Goal: Information Seeking & Learning: Learn about a topic

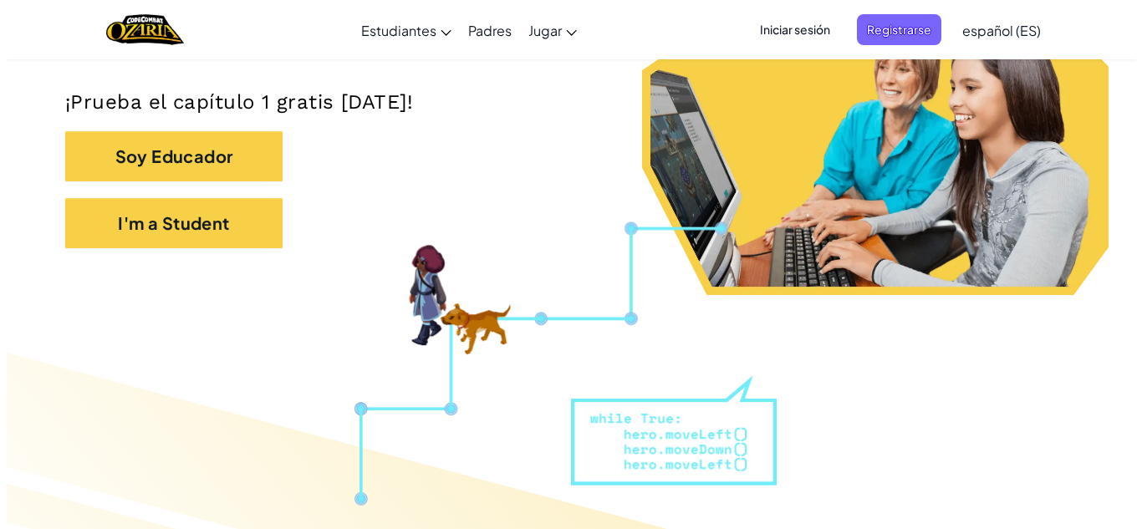
scroll to position [444, 0]
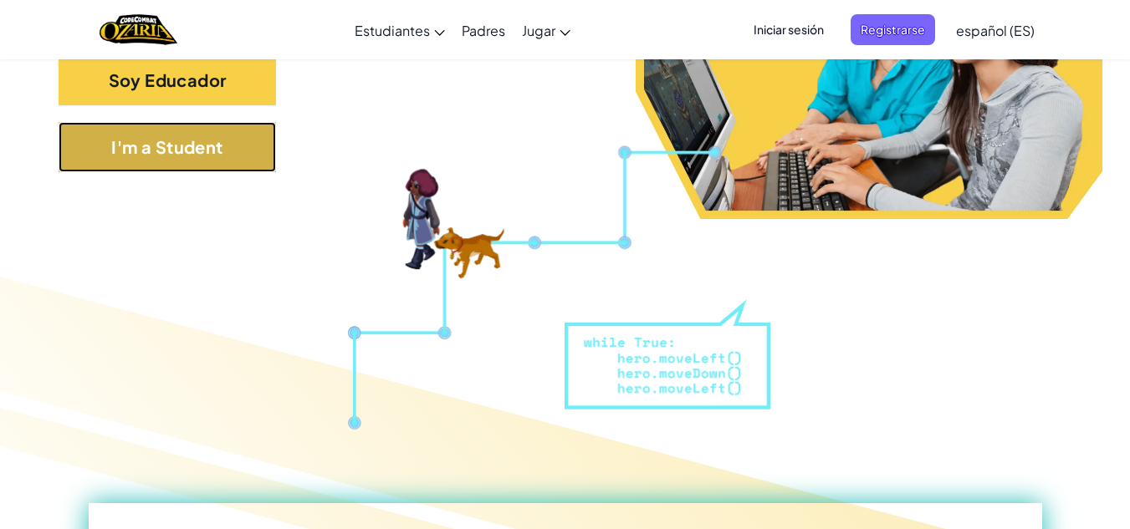
click at [272, 153] on button "I'm a Student" at bounding box center [167, 147] width 217 height 50
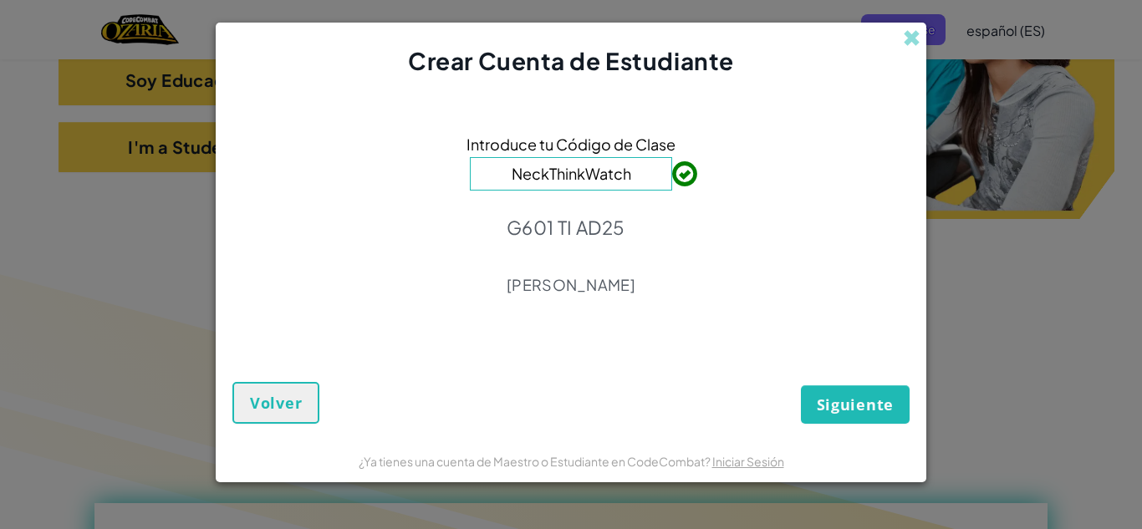
type input "NeckThinkWatch"
click at [833, 392] on button "Siguiente" at bounding box center [855, 404] width 109 height 38
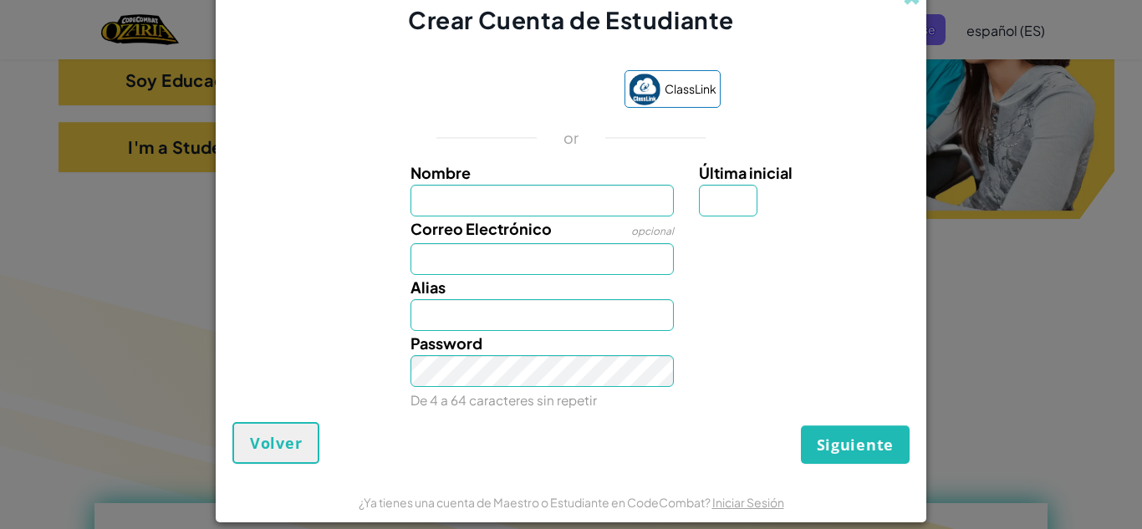
scroll to position [18, 0]
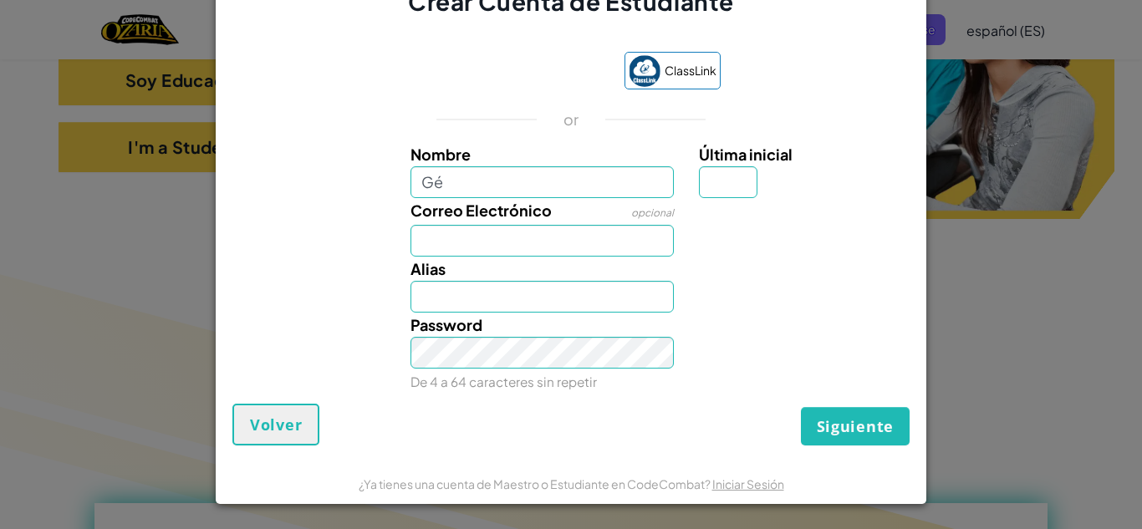
type input "G"
type input "Alexandra"
click at [622, 236] on input "Correo Electrónico" at bounding box center [543, 241] width 264 height 32
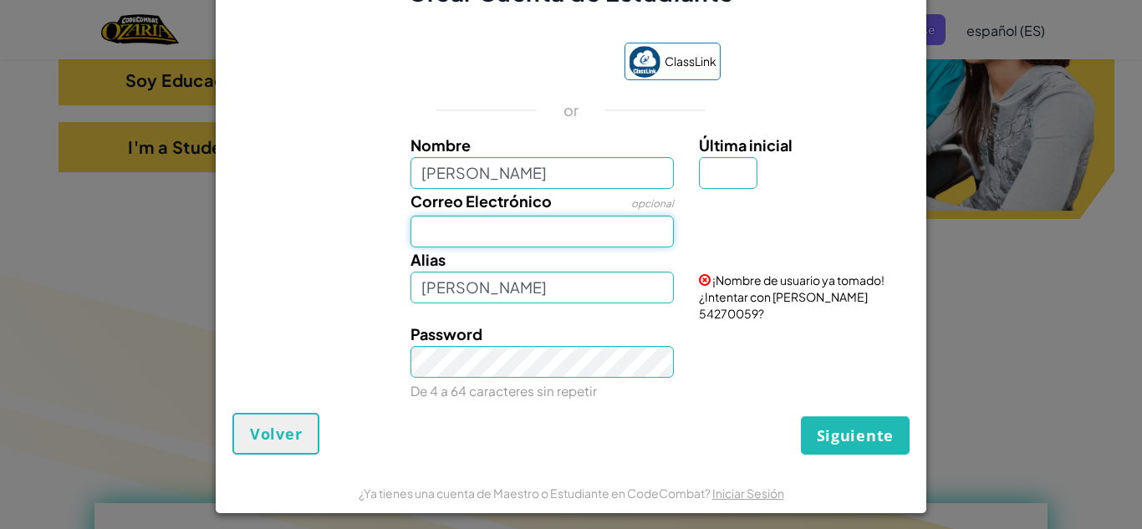
scroll to position [18, 0]
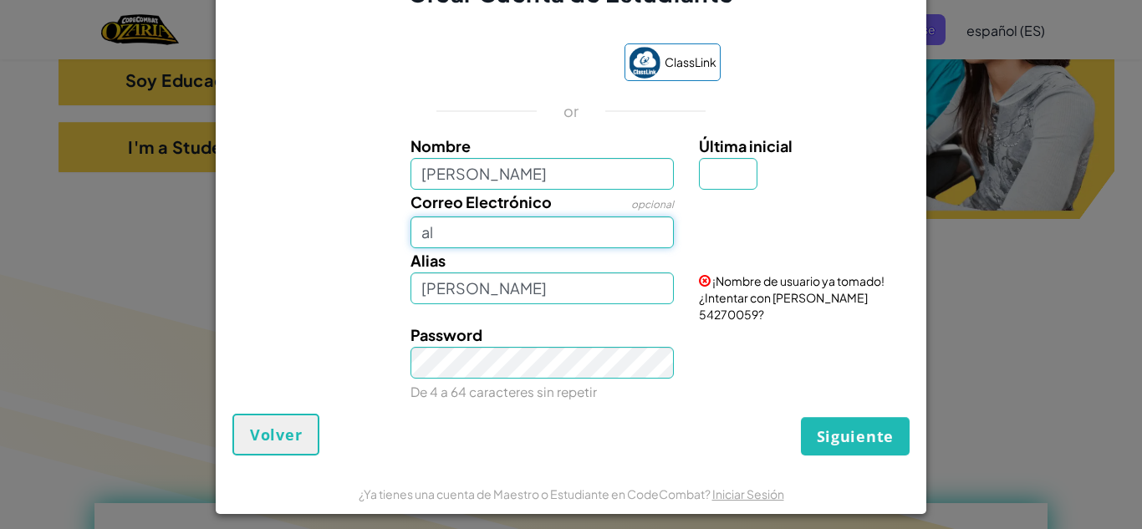
type input "a"
type input "alexandrardzv@hotmail.com"
drag, startPoint x: 625, startPoint y: 238, endPoint x: 357, endPoint y: 214, distance: 269.5
click at [358, 215] on div "Correo Electrónico opcional alexandrardzv@hotmail.com ¡El email parece bueno!" at bounding box center [571, 219] width 694 height 59
type input "al07111342@tecmilenio.mx"
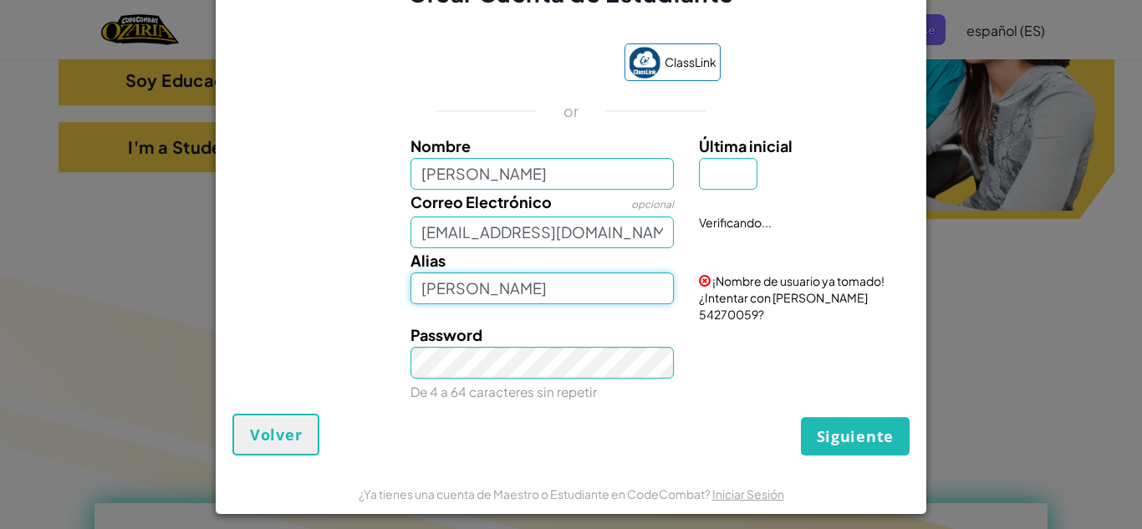
click at [452, 290] on input "Alexandra" at bounding box center [543, 289] width 264 height 32
click at [550, 303] on input "Alexaal030ndra" at bounding box center [543, 289] width 264 height 32
click at [496, 296] on input "Alexaal030ndra" at bounding box center [543, 289] width 264 height 32
click at [520, 296] on input "Alexaalndra" at bounding box center [543, 289] width 264 height 32
type input "A"
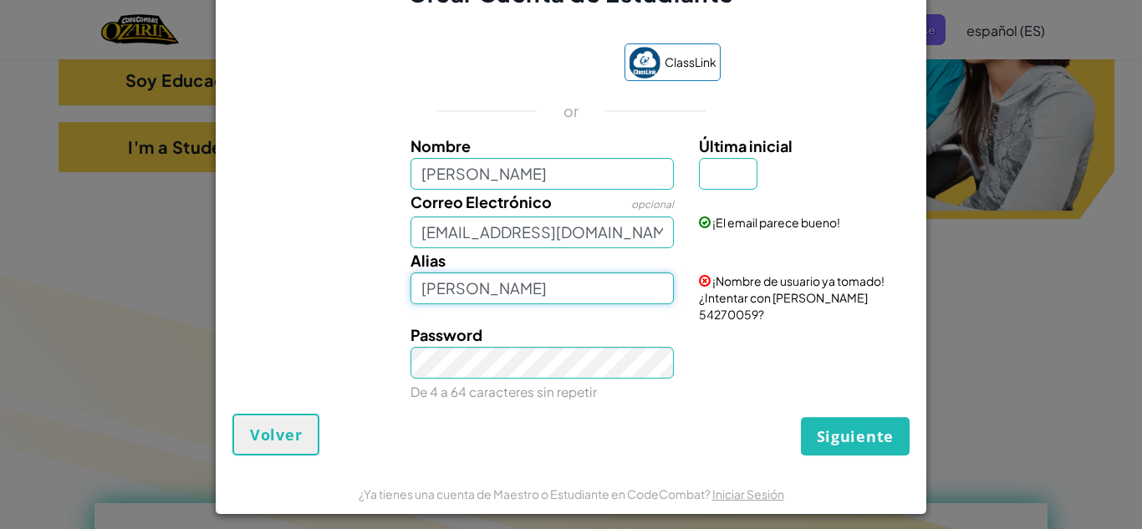
click at [450, 302] on input "Alexandra" at bounding box center [543, 289] width 264 height 32
click at [538, 293] on input "Alexaaaaandra" at bounding box center [543, 289] width 264 height 32
type input "A"
click at [622, 248] on input "al07111342@tecmilenio.mx" at bounding box center [543, 233] width 264 height 32
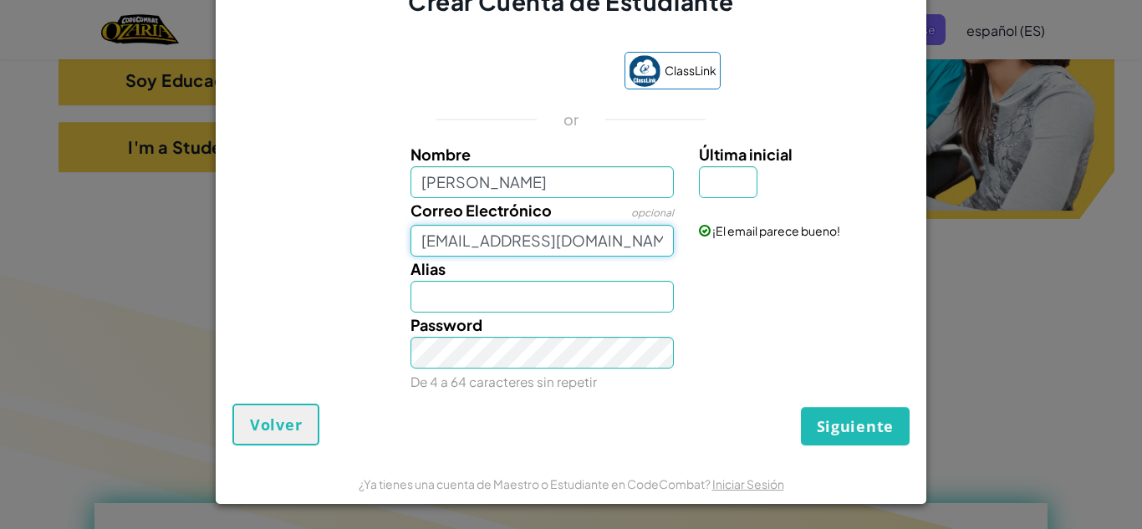
click at [801, 407] on button "Siguiente" at bounding box center [855, 426] width 109 height 38
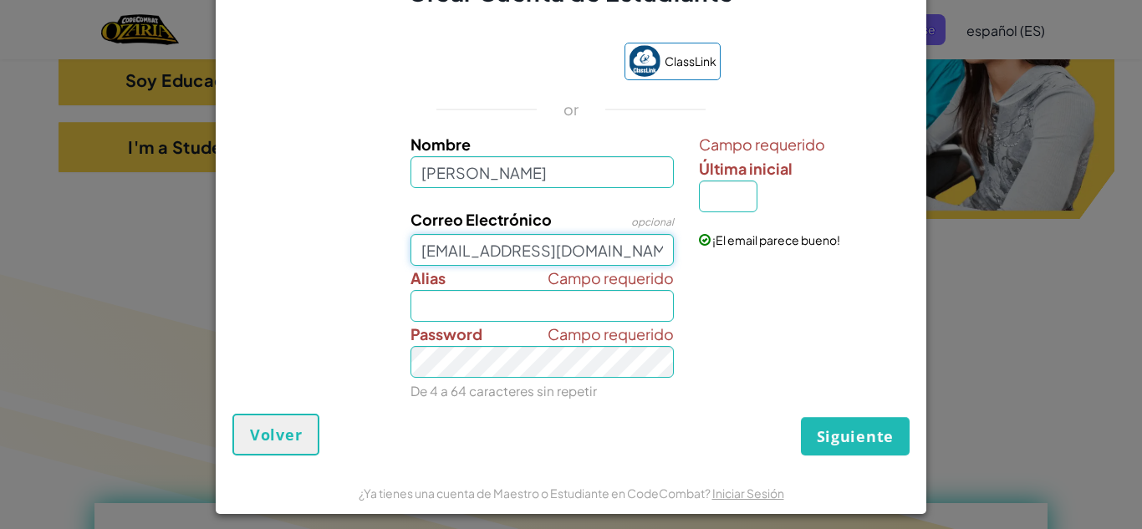
scroll to position [9, 0]
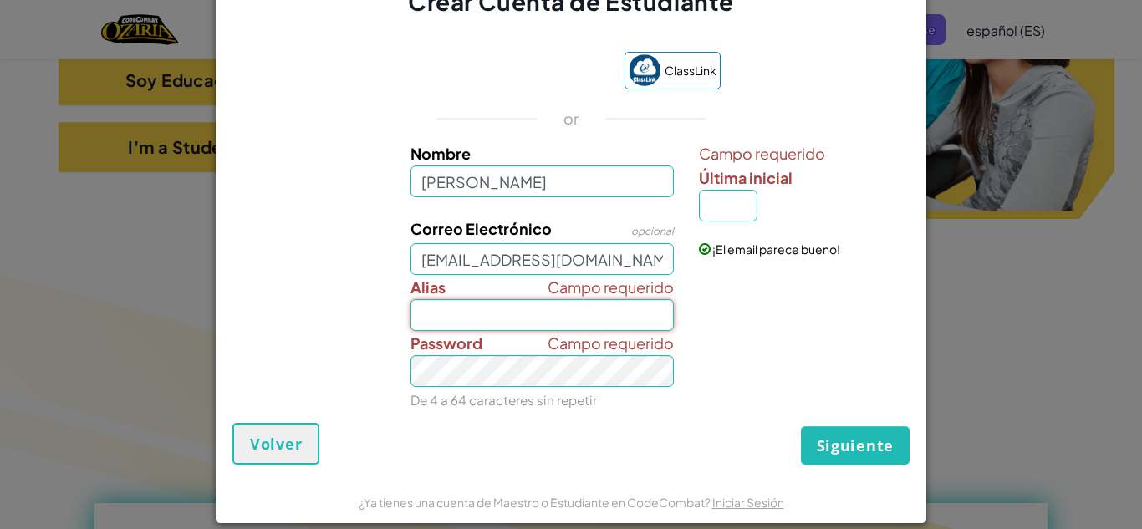
click at [575, 309] on input "Alias" at bounding box center [543, 315] width 264 height 32
type input "Alexandraaaa3007"
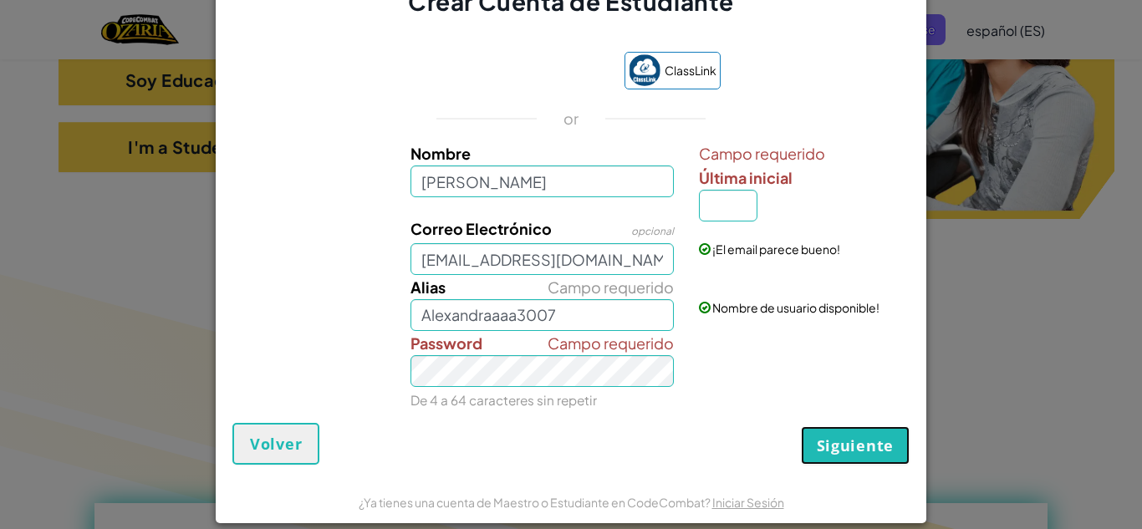
click at [878, 437] on span "Siguiente" at bounding box center [855, 446] width 77 height 20
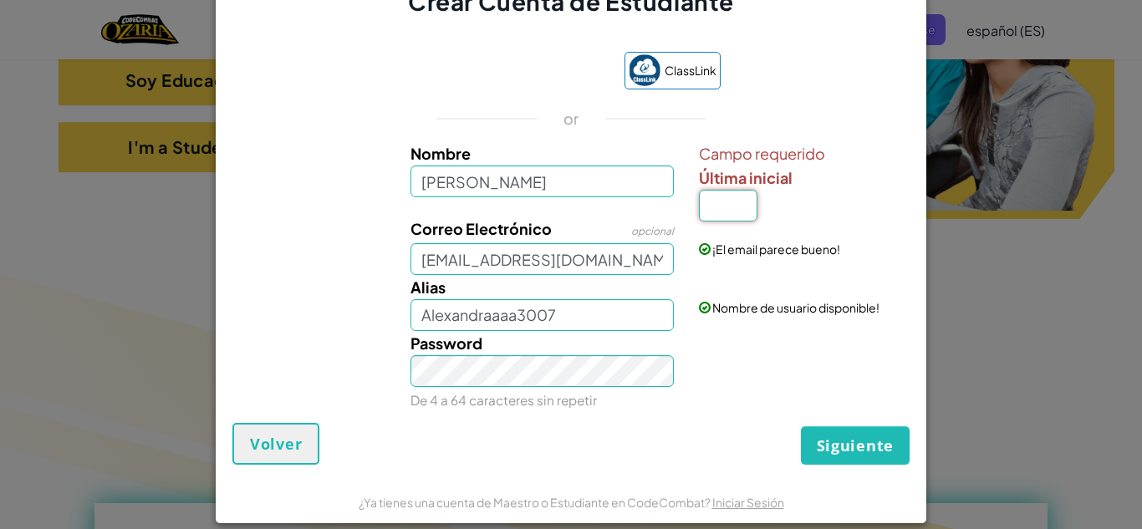
click at [722, 210] on input "Última inicial" at bounding box center [728, 206] width 59 height 32
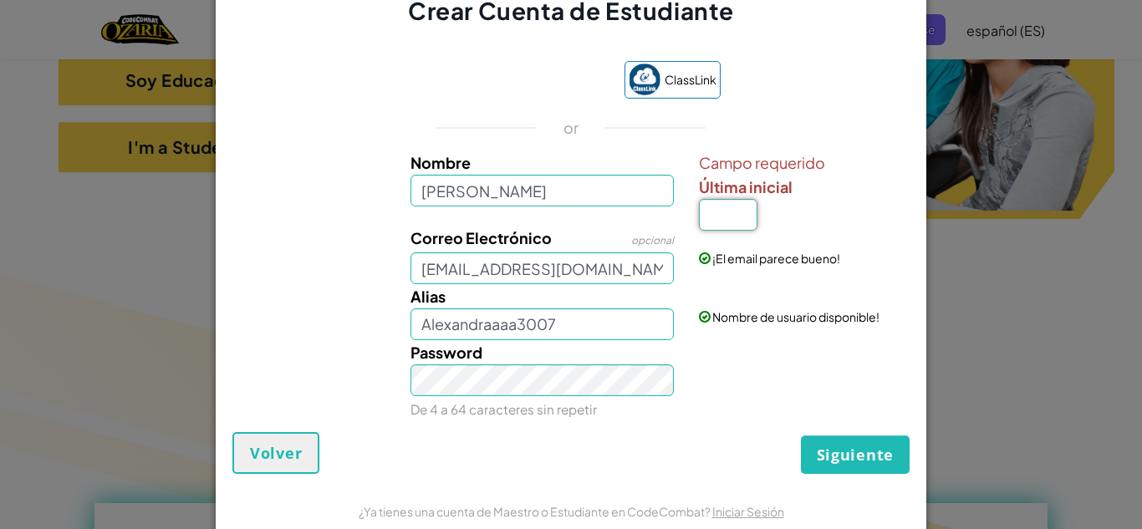
scroll to position [1, 0]
click at [779, 145] on div "ClassLink or Nombre Alexandra Campo requerido Última inicial Correo Electrónico…" at bounding box center [570, 237] width 677 height 388
click at [727, 203] on input "Última inicial" at bounding box center [728, 214] width 59 height 32
type input "a"
click at [839, 452] on span "Siguiente" at bounding box center [855, 454] width 77 height 20
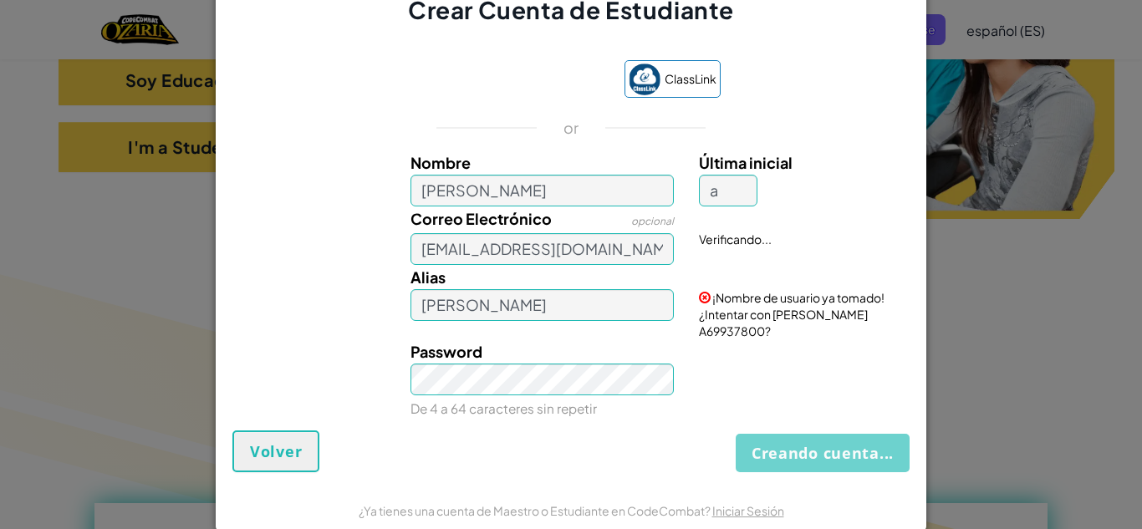
scroll to position [9, 0]
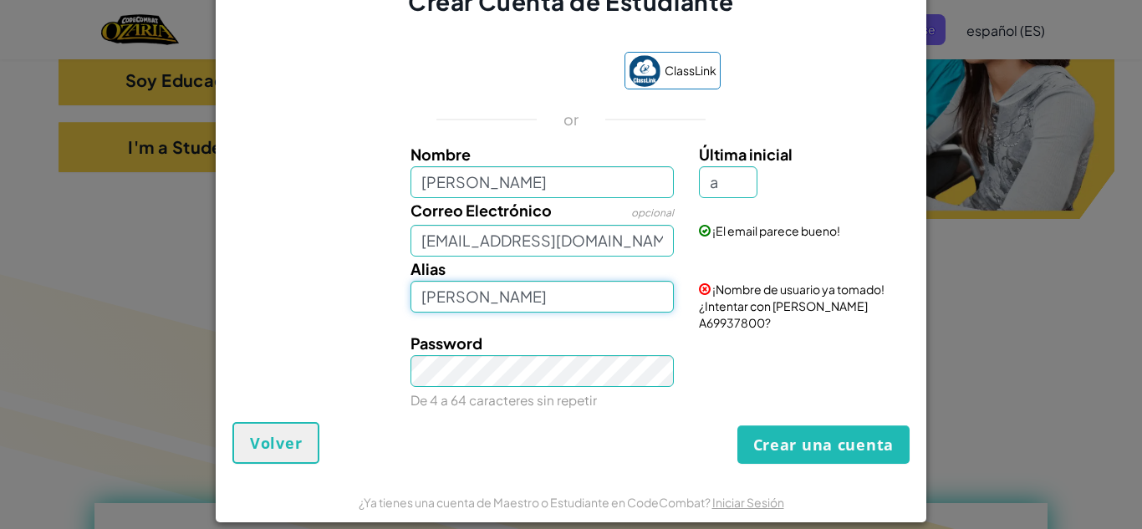
click at [502, 305] on input "Alexandra A" at bounding box center [543, 297] width 264 height 32
type input "Alexandraaaa3007"
click at [734, 189] on input "a" at bounding box center [728, 182] width 59 height 32
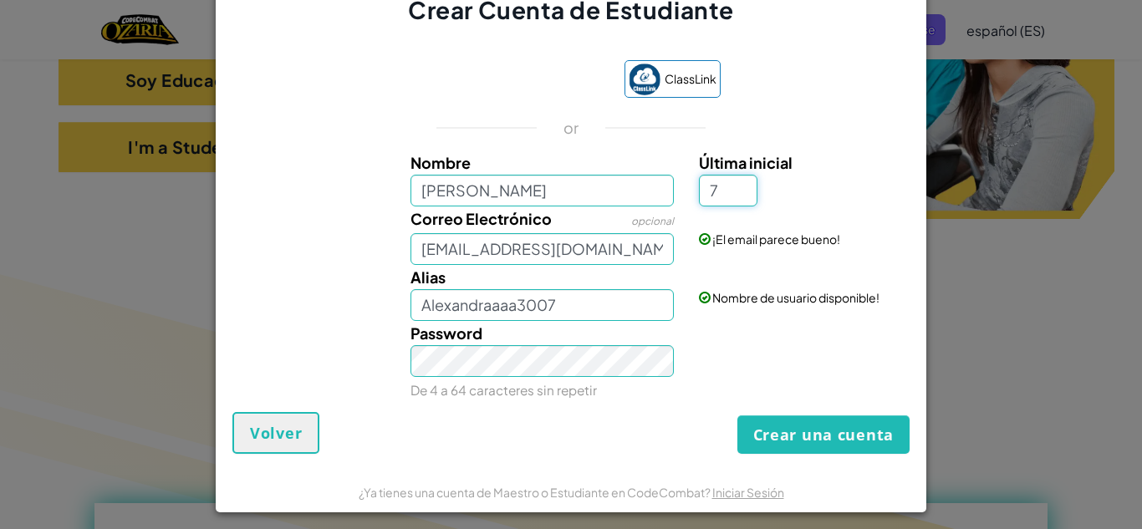
type input "7"
type input "[PERSON_NAME] 7"
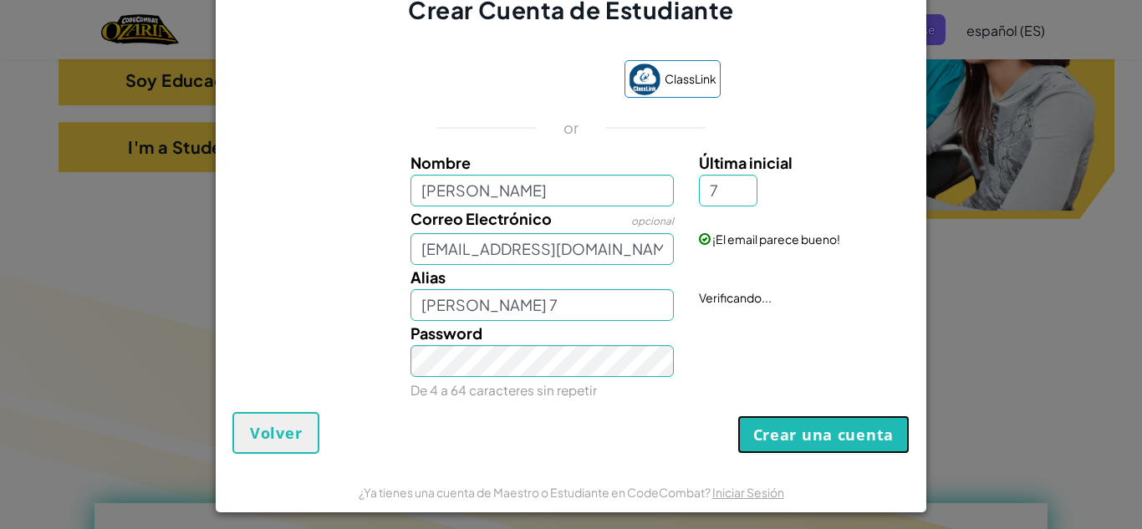
click at [793, 423] on button "Crear una cuenta" at bounding box center [823, 435] width 172 height 38
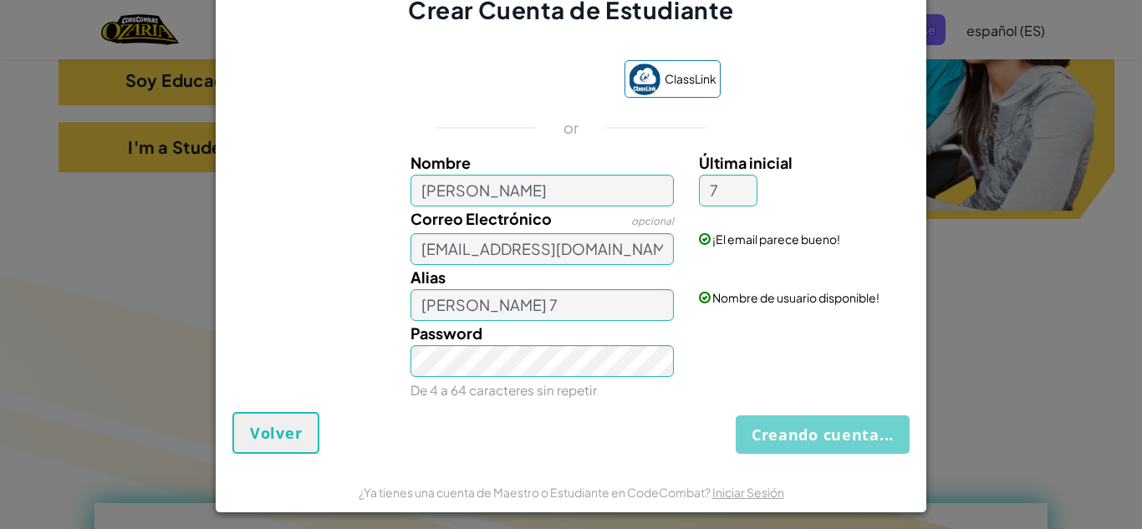
scroll to position [0, 0]
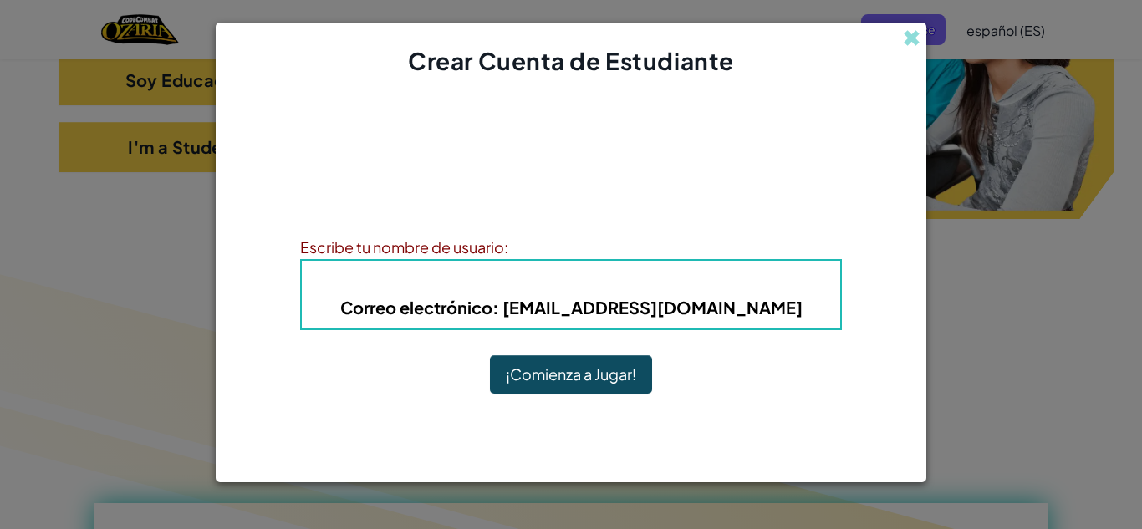
click at [558, 382] on button "¡Comienza a Jugar!" at bounding box center [571, 374] width 162 height 38
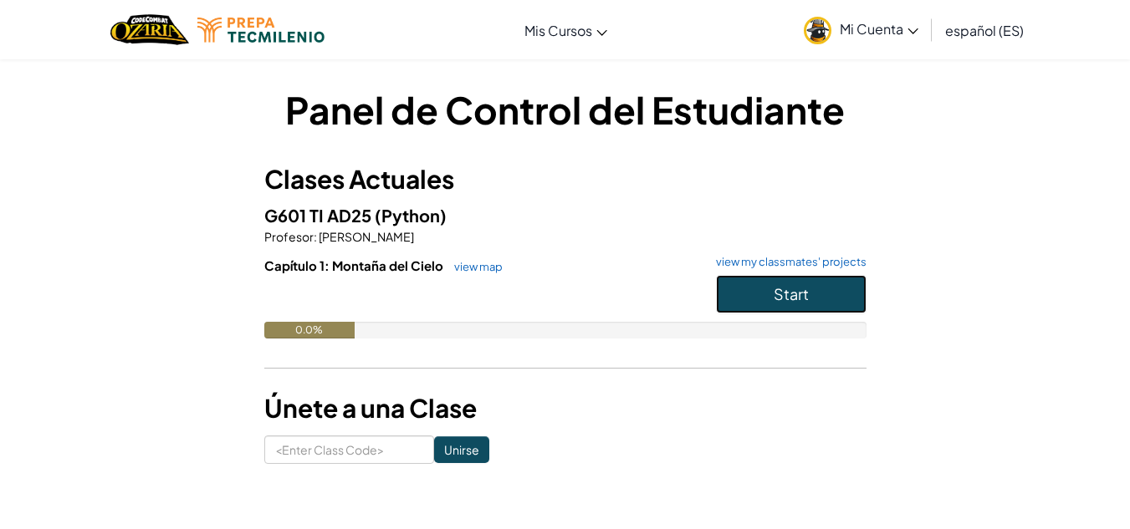
click at [796, 288] on span "Start" at bounding box center [790, 293] width 35 height 19
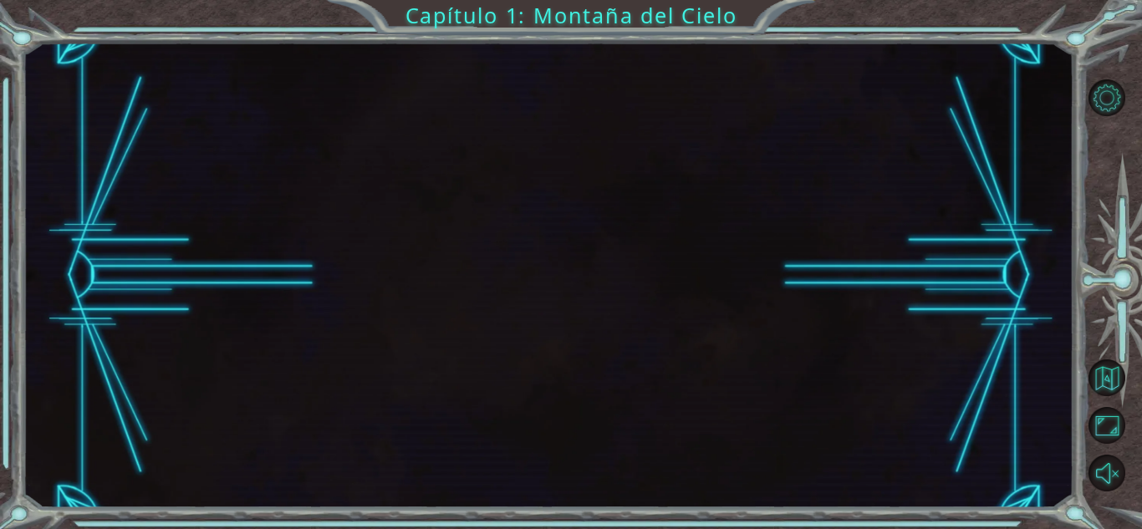
click at [796, 288] on div at bounding box center [548, 276] width 1051 height 466
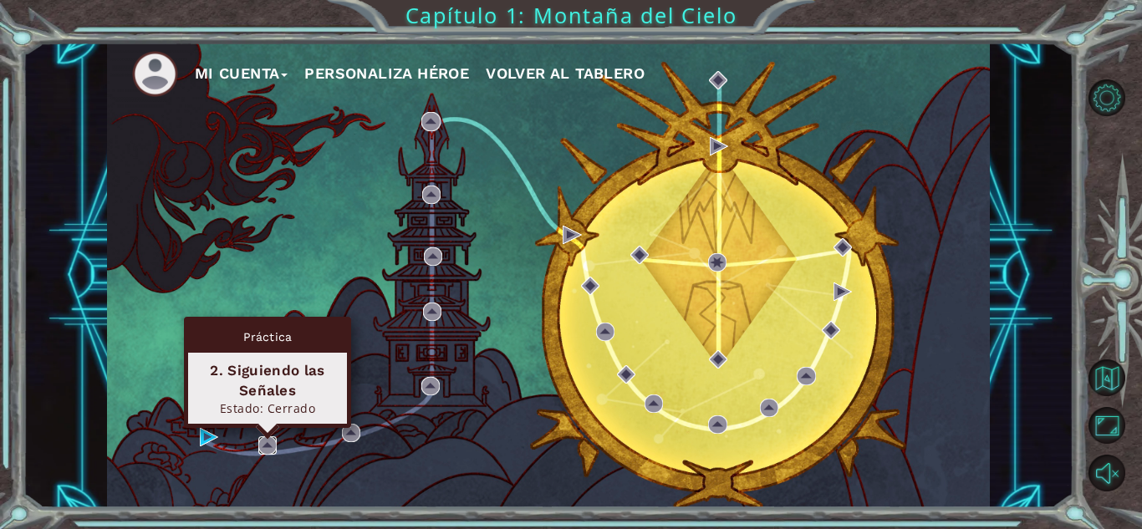
click at [264, 448] on img at bounding box center [267, 445] width 18 height 18
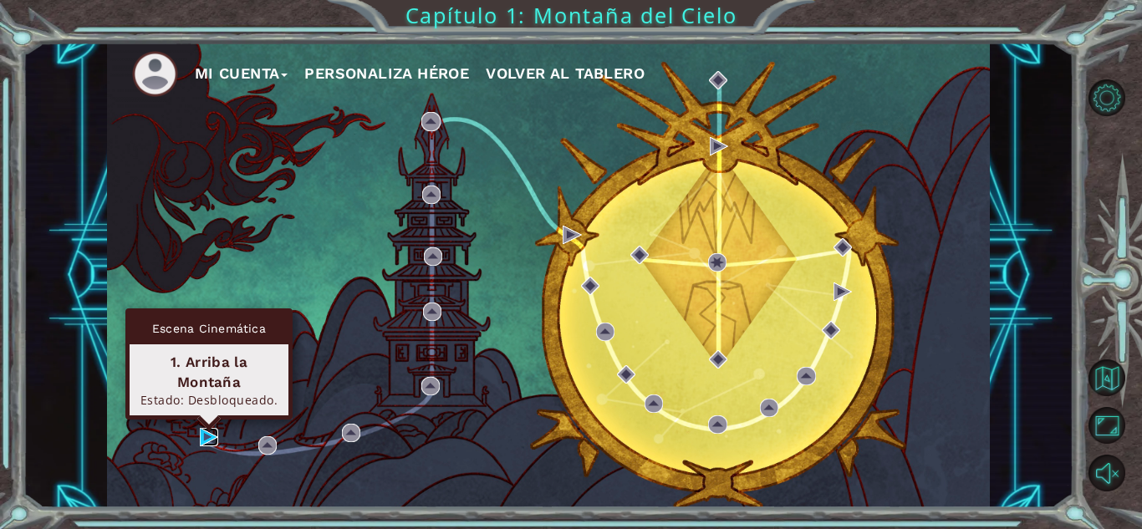
click at [206, 438] on img at bounding box center [209, 437] width 18 height 18
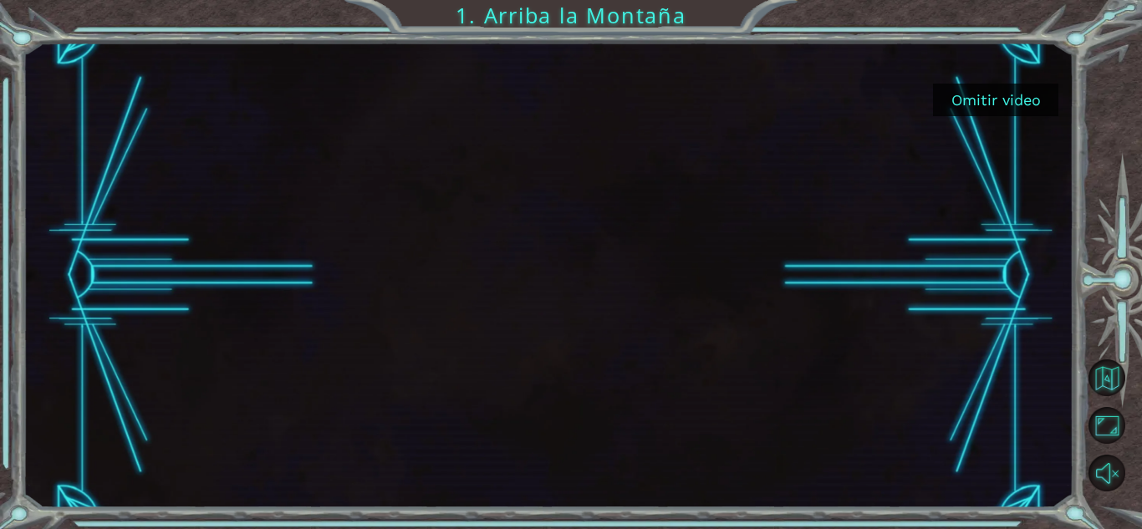
click at [994, 95] on button "Omitir video" at bounding box center [995, 100] width 125 height 33
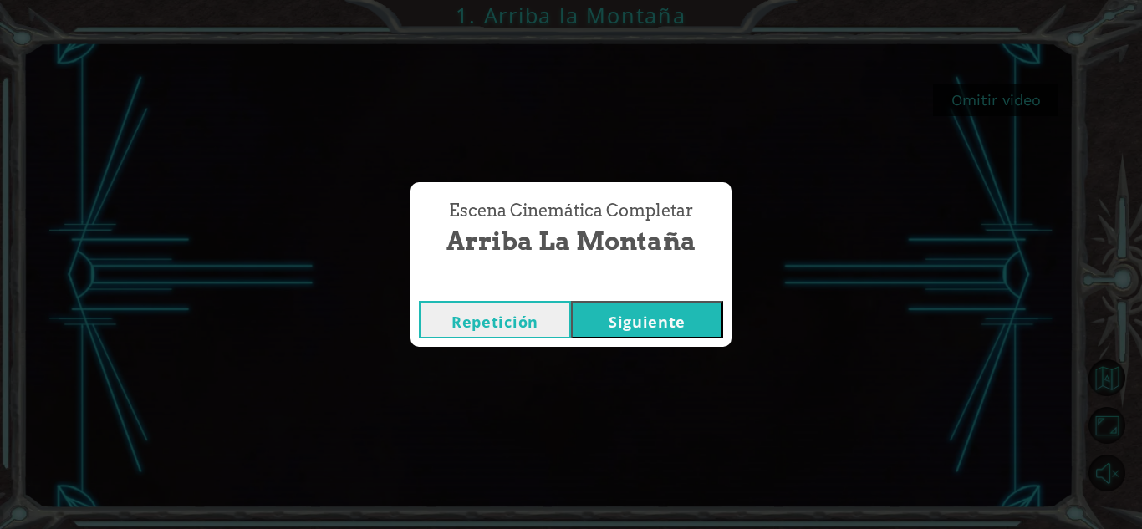
click at [671, 302] on button "Siguiente" at bounding box center [647, 320] width 152 height 38
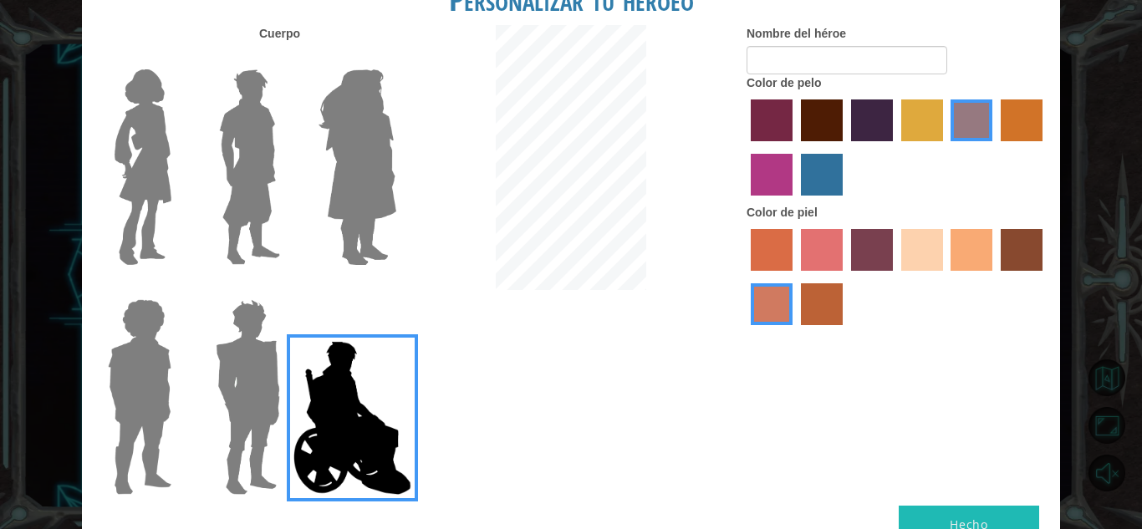
click at [929, 512] on button "Hecho" at bounding box center [969, 525] width 140 height 38
type input "c"
type input "echi"
click at [976, 508] on button "Hecho" at bounding box center [969, 525] width 140 height 38
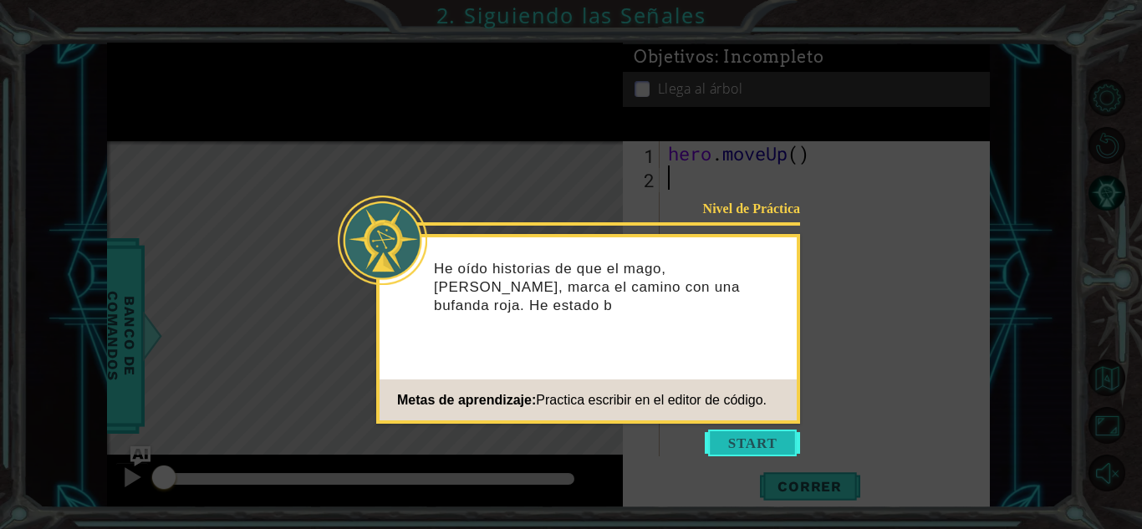
click at [755, 435] on button "Start" at bounding box center [752, 443] width 95 height 27
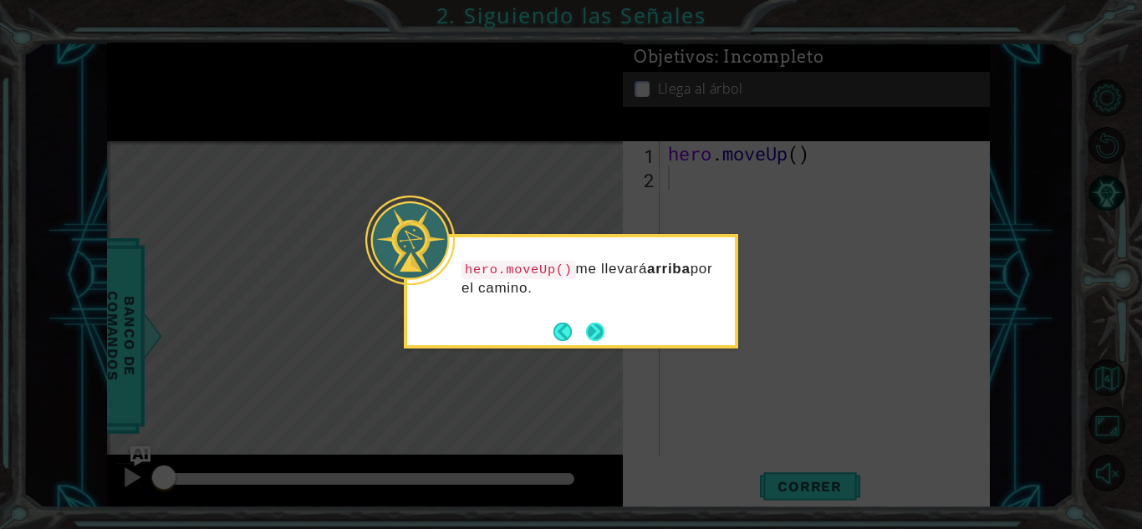
click at [595, 337] on button "Next" at bounding box center [595, 332] width 18 height 18
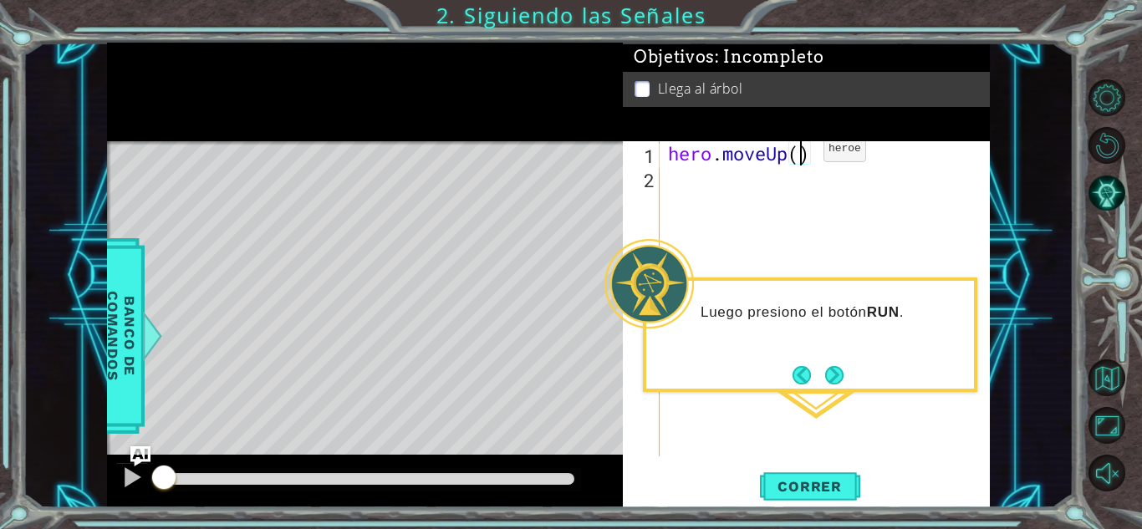
click at [799, 153] on div "hero . moveUp ( )" at bounding box center [829, 323] width 329 height 364
type textarea "hero.moveUp(2)"
click at [838, 477] on button "Correr" at bounding box center [810, 486] width 100 height 37
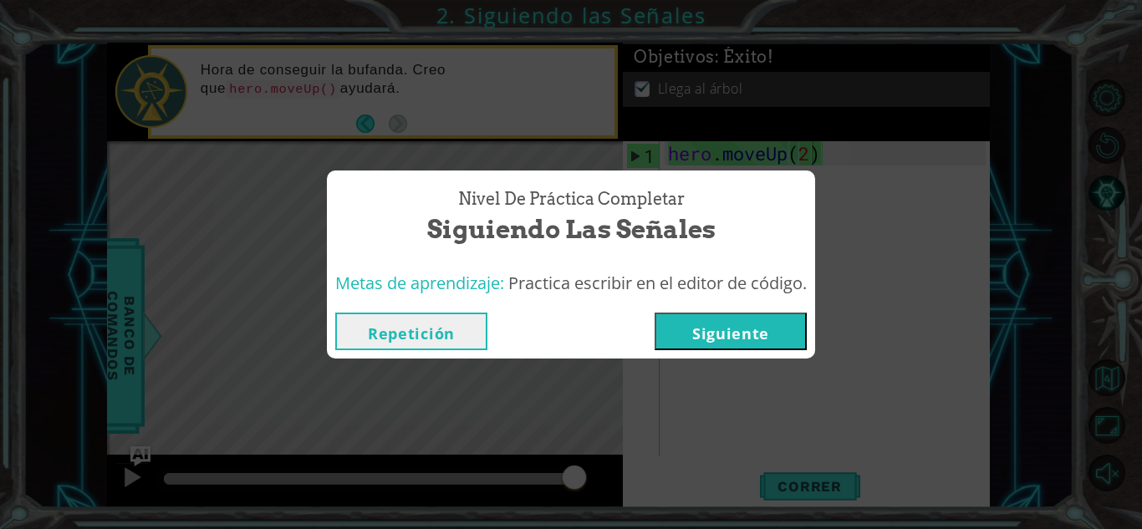
click at [757, 334] on button "Siguiente" at bounding box center [731, 332] width 152 height 38
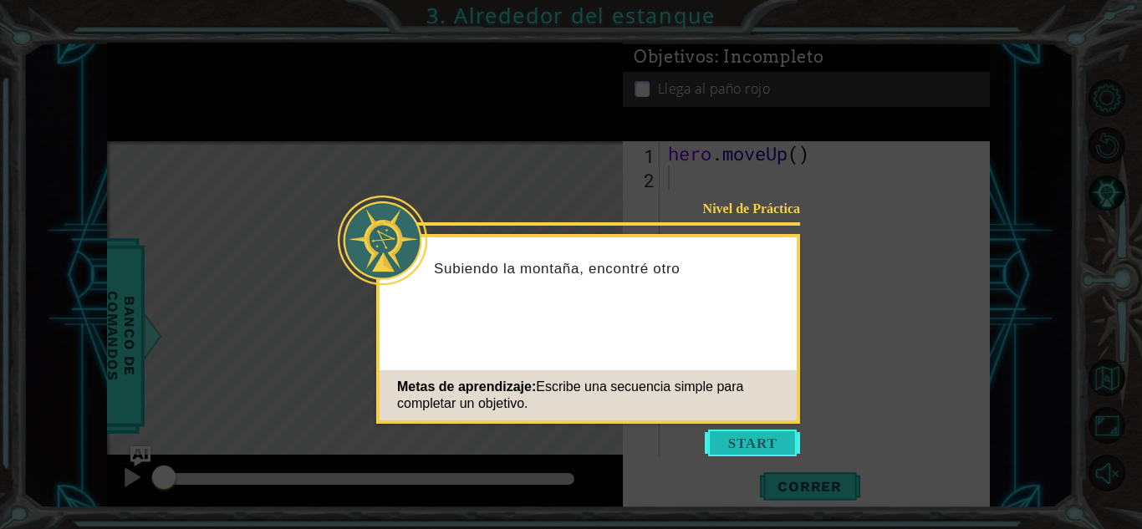
click at [737, 439] on button "Start" at bounding box center [752, 443] width 95 height 27
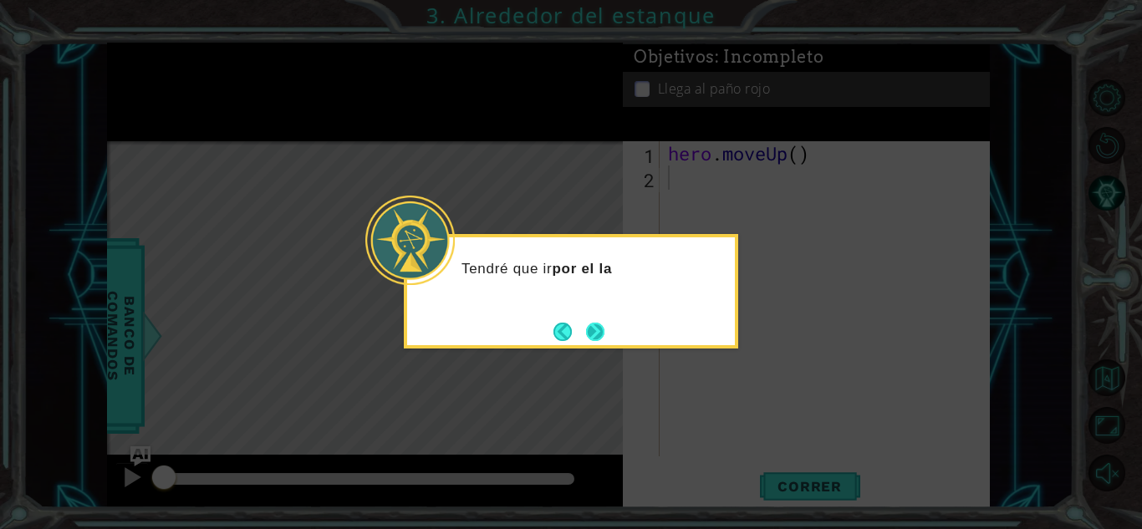
click at [589, 331] on button "Next" at bounding box center [595, 332] width 18 height 18
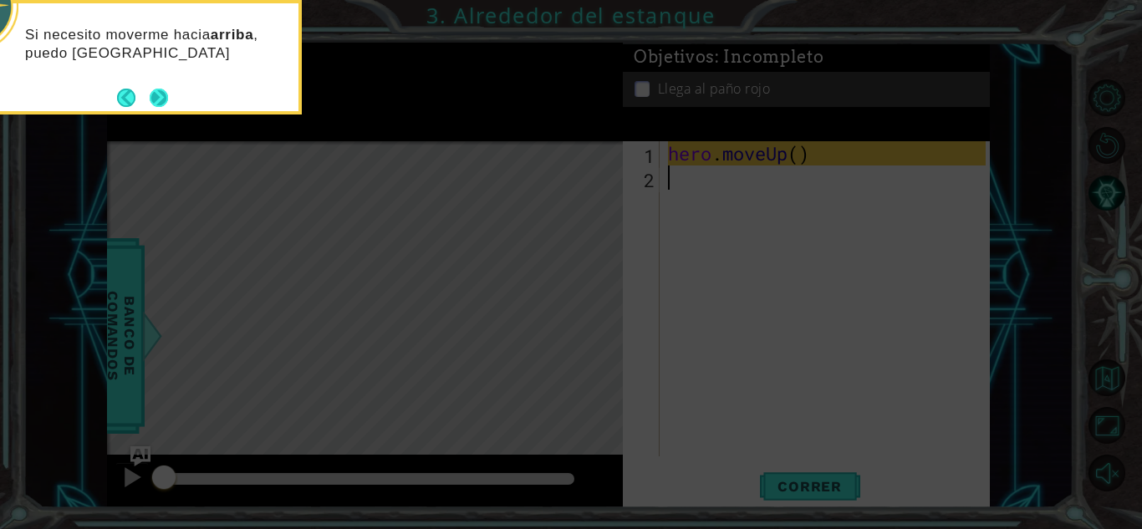
click at [168, 94] on button "Next" at bounding box center [159, 98] width 18 height 18
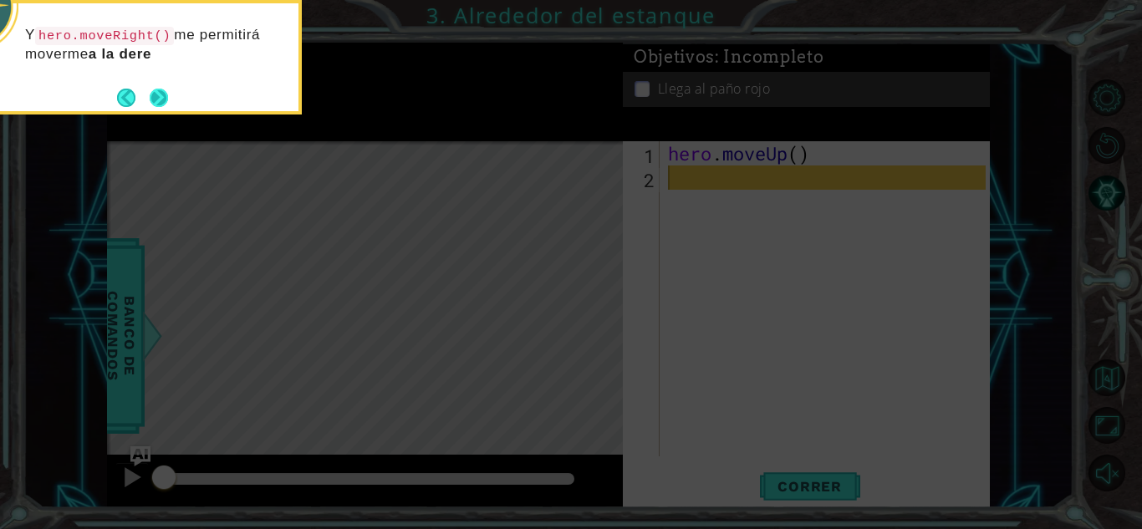
click at [156, 105] on button "Next" at bounding box center [159, 98] width 18 height 18
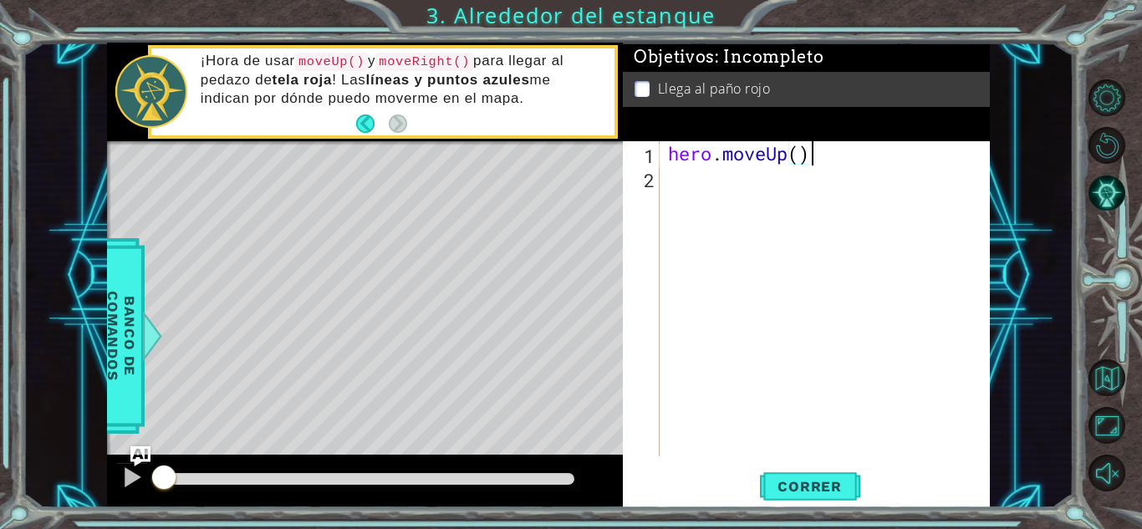
click at [806, 161] on div "hero . moveUp ( )" at bounding box center [829, 323] width 329 height 364
click at [793, 161] on div "hero . moveUp ( )" at bounding box center [829, 323] width 329 height 364
click at [800, 161] on div "hero . moveUp ( )" at bounding box center [829, 323] width 329 height 364
type textarea "hero.moveUp(1)"
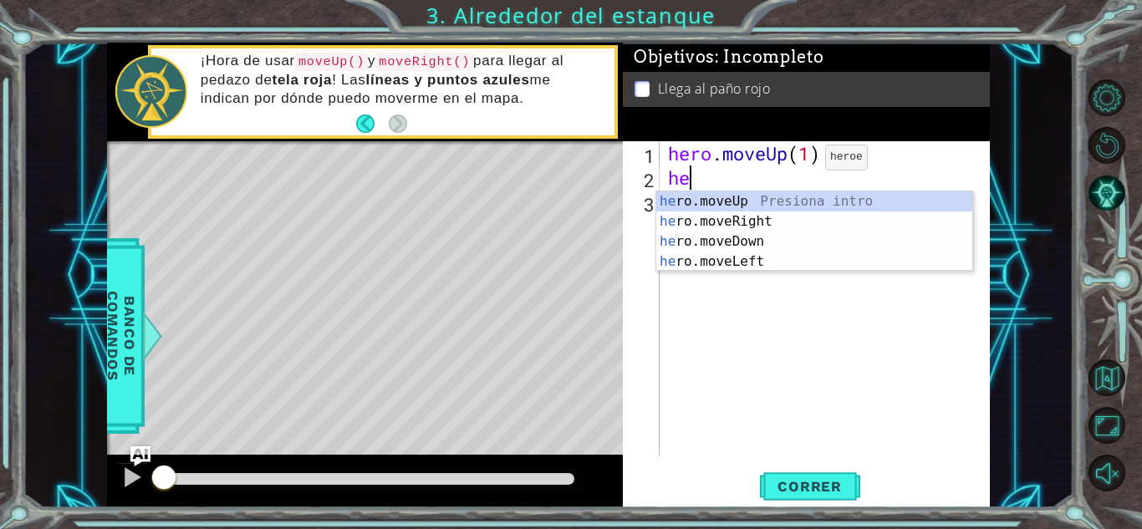
type textarea "hero"
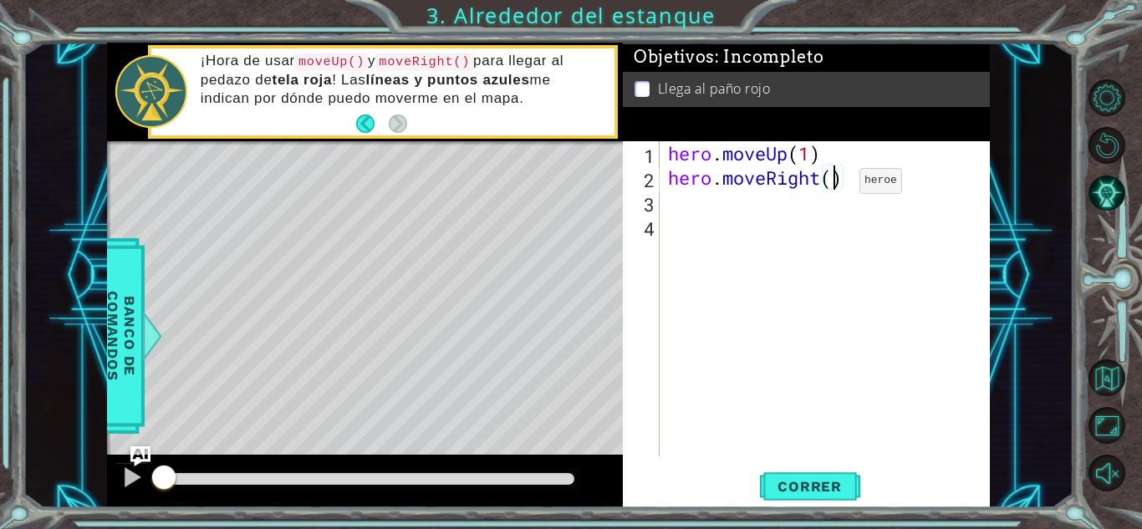
click at [834, 185] on div "hero . moveUp ( 1 ) hero . moveRight ( )" at bounding box center [829, 323] width 329 height 364
type textarea "hero.moveRight(1)"
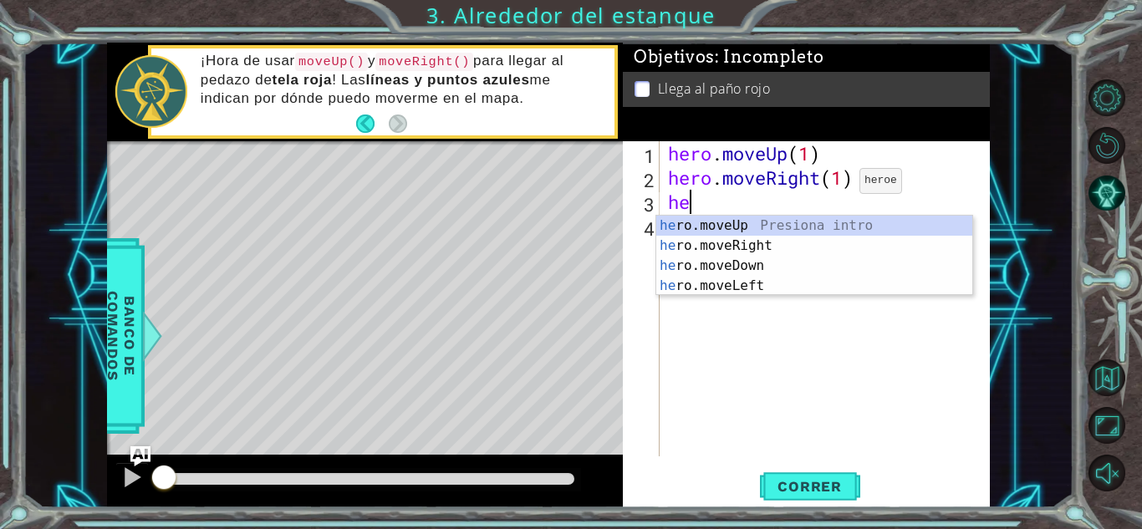
type textarea "hero"
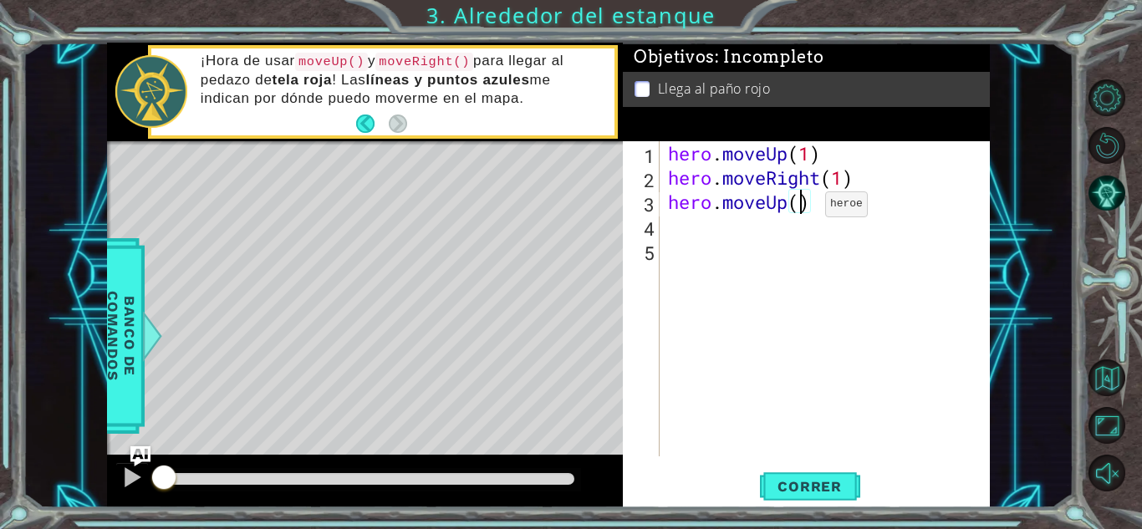
click at [800, 208] on div "hero . moveUp ( 1 ) hero . moveRight ( 1 ) hero . moveUp ( )" at bounding box center [829, 323] width 329 height 364
type textarea "hero.moveUp(2)"
click at [783, 492] on span "Correr" at bounding box center [810, 486] width 98 height 17
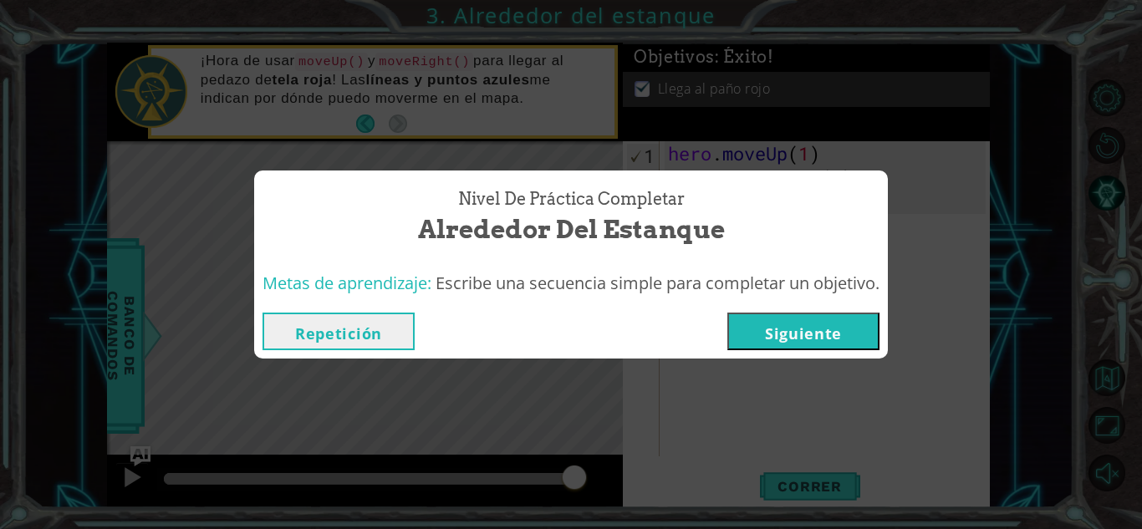
click at [792, 343] on button "Siguiente" at bounding box center [803, 332] width 152 height 38
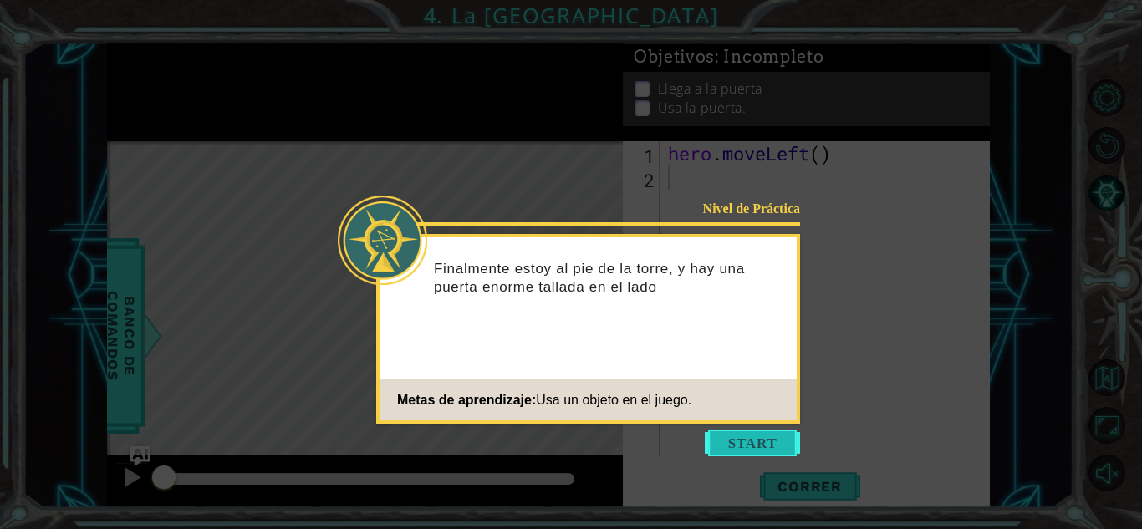
click at [760, 430] on button "Start" at bounding box center [752, 443] width 95 height 27
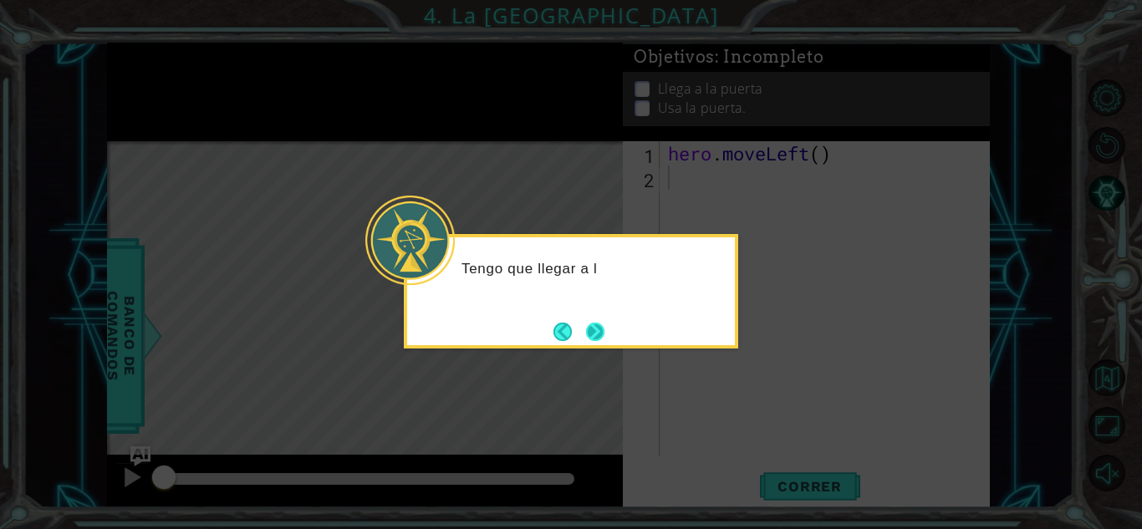
click at [589, 324] on button "Next" at bounding box center [595, 332] width 18 height 18
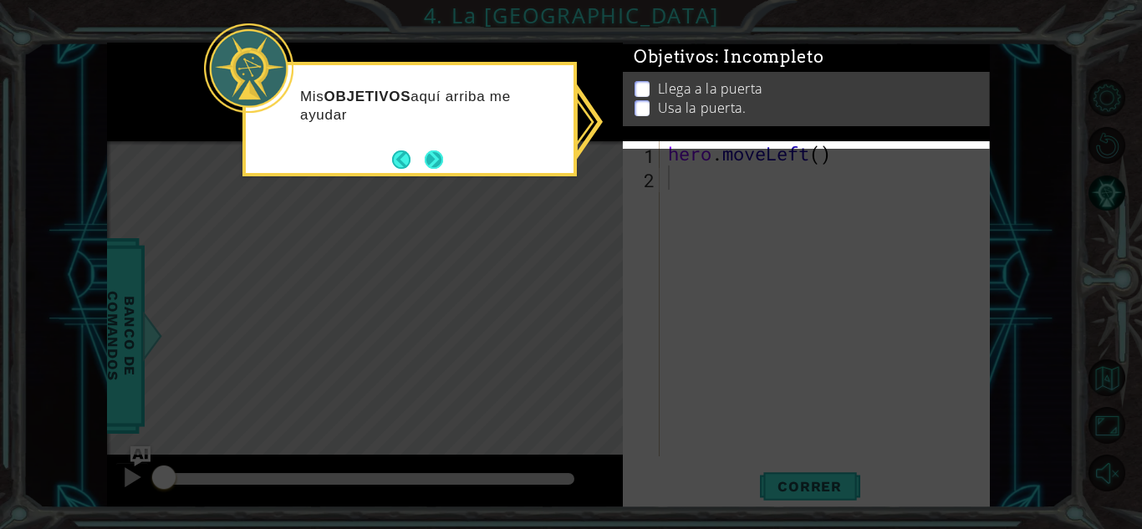
click at [435, 160] on button "Next" at bounding box center [434, 160] width 18 height 18
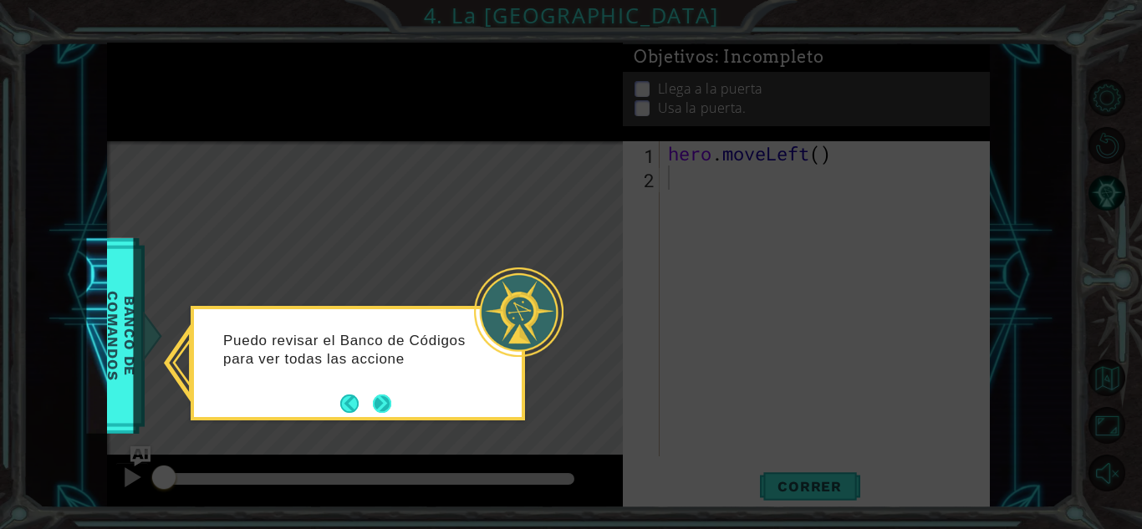
click at [382, 402] on button "Next" at bounding box center [382, 404] width 18 height 18
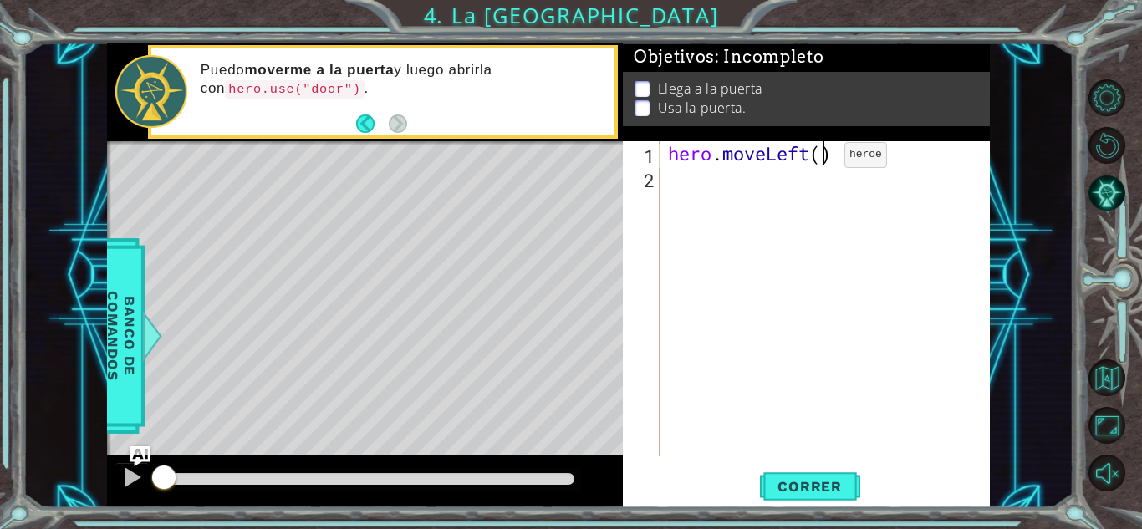
click at [819, 159] on div "hero . moveLeft ( )" at bounding box center [829, 323] width 329 height 364
type textarea "hero.moveLeft(2)"
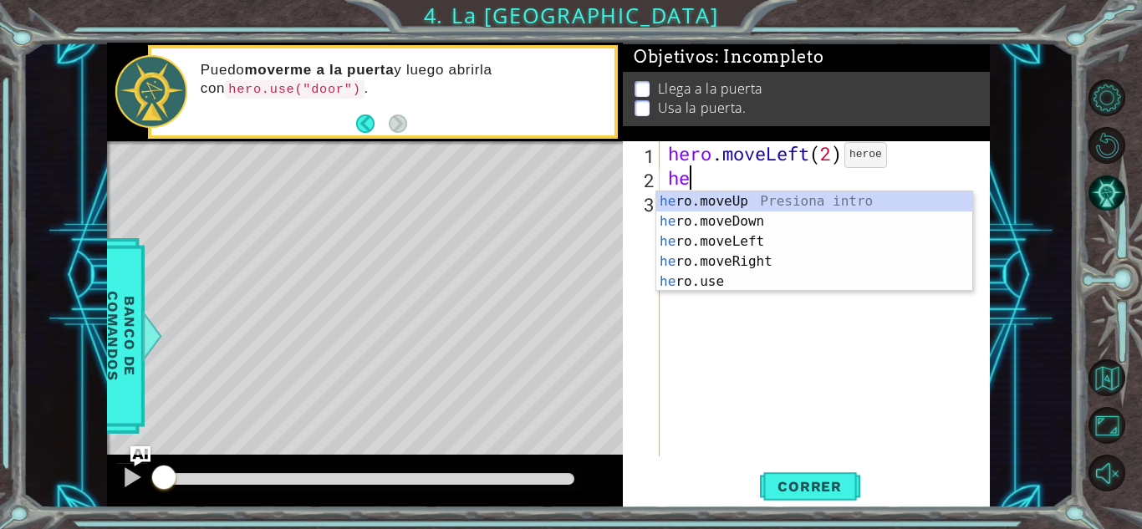
type textarea "hero"
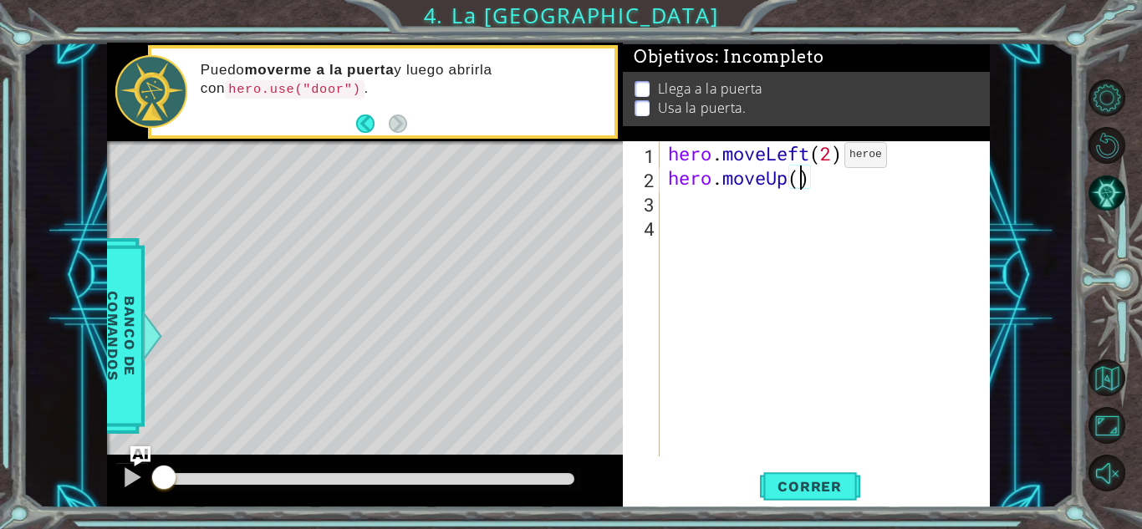
type textarea "hero.moveUp(2)"
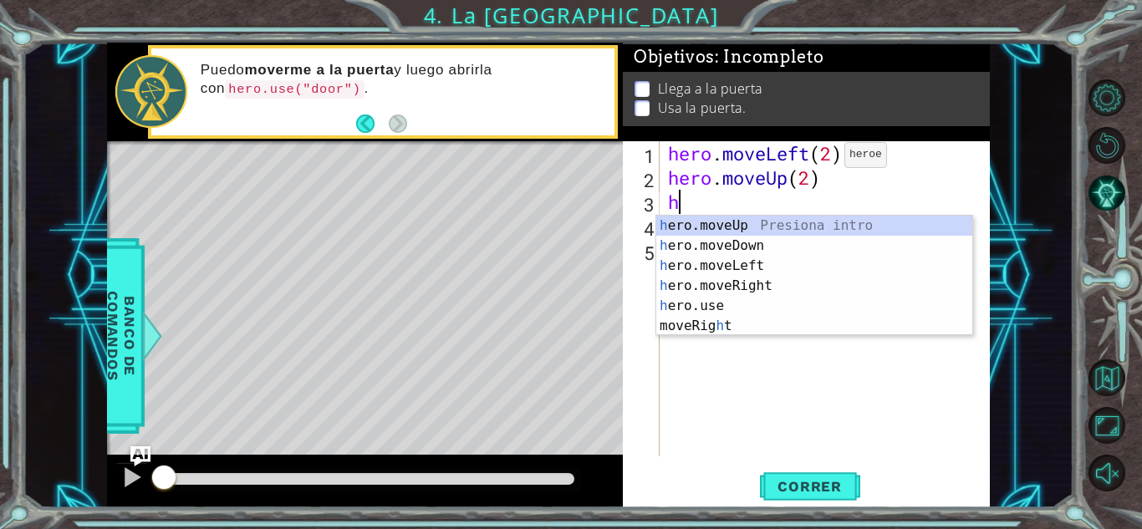
type textarea "he"
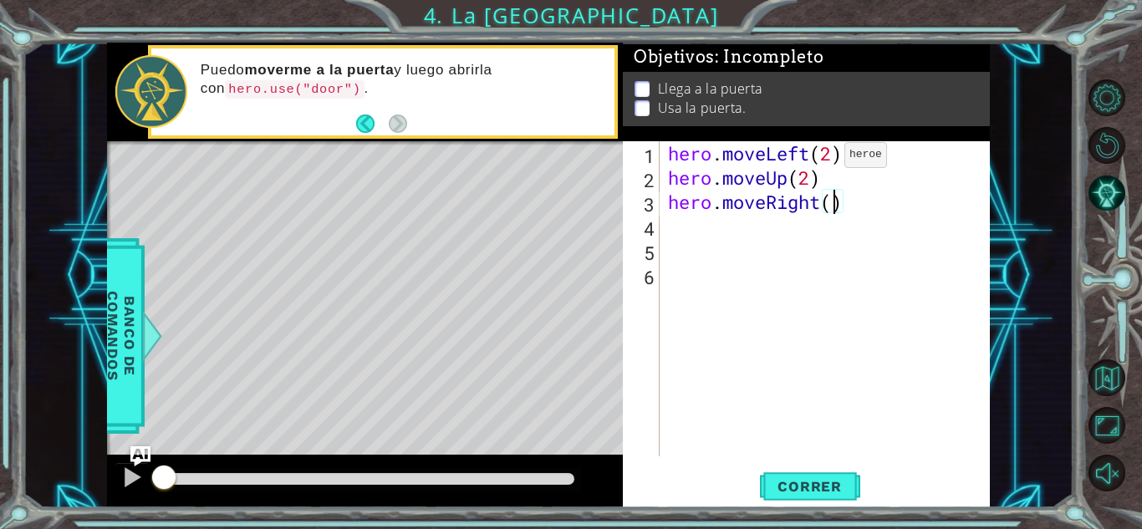
scroll to position [0, 8]
type textarea "hero.moveRight(2)"
click at [806, 494] on span "Correr" at bounding box center [810, 486] width 98 height 17
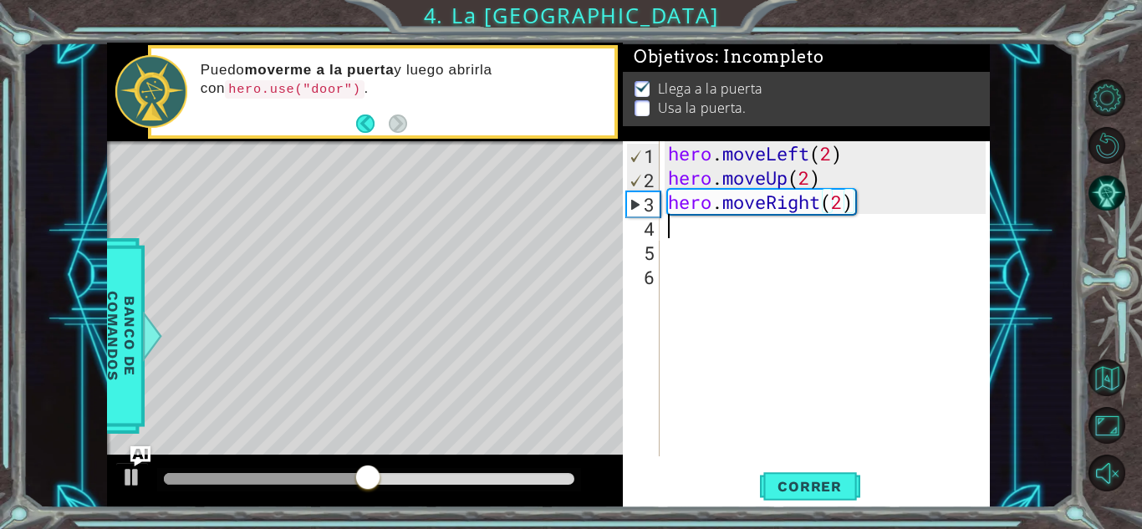
click at [675, 231] on div "hero . moveLeft ( 2 ) hero . moveUp ( 2 ) hero . moveRight ( 2 )" at bounding box center [829, 323] width 329 height 364
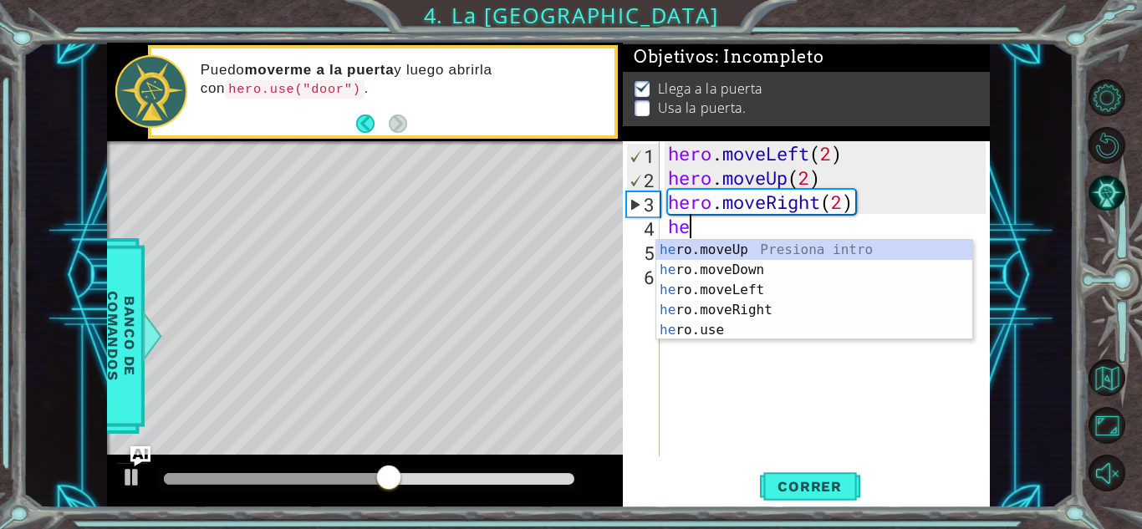
type textarea "her"
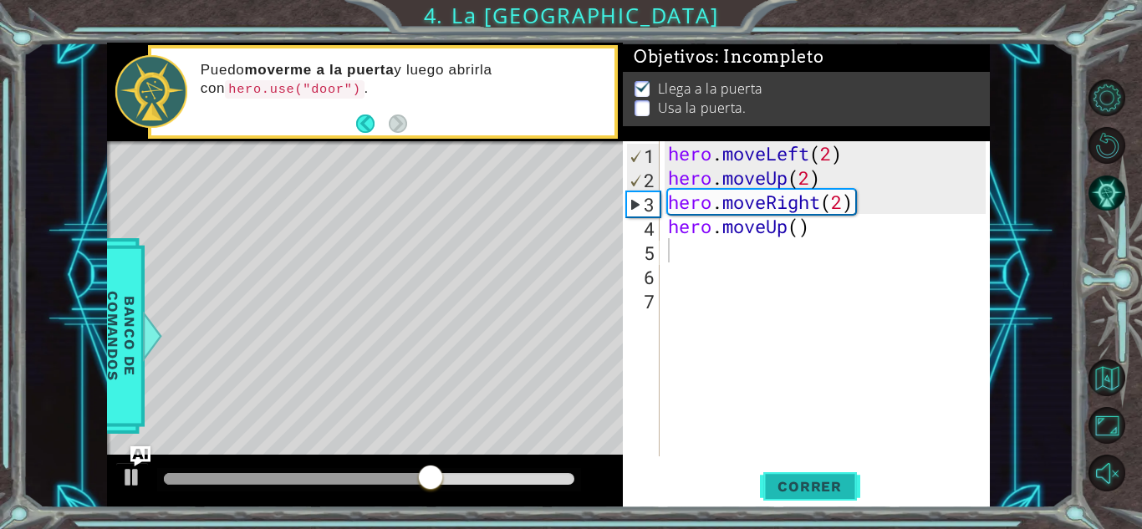
click at [788, 471] on button "Correr" at bounding box center [810, 486] width 100 height 37
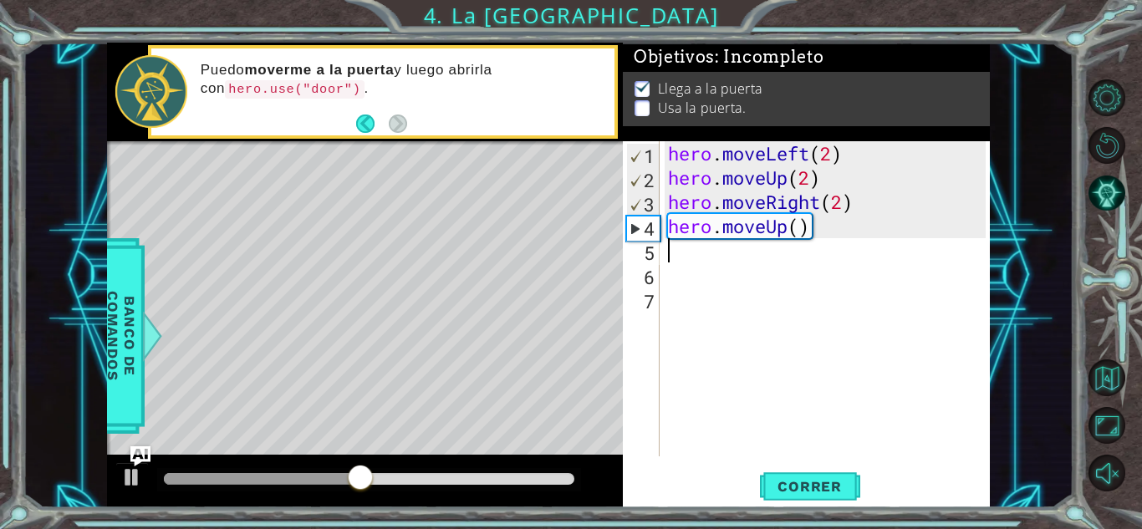
click at [819, 227] on div "hero . moveLeft ( 2 ) hero . moveUp ( 2 ) hero . moveRight ( 2 ) hero . moveUp …" at bounding box center [829, 323] width 329 height 364
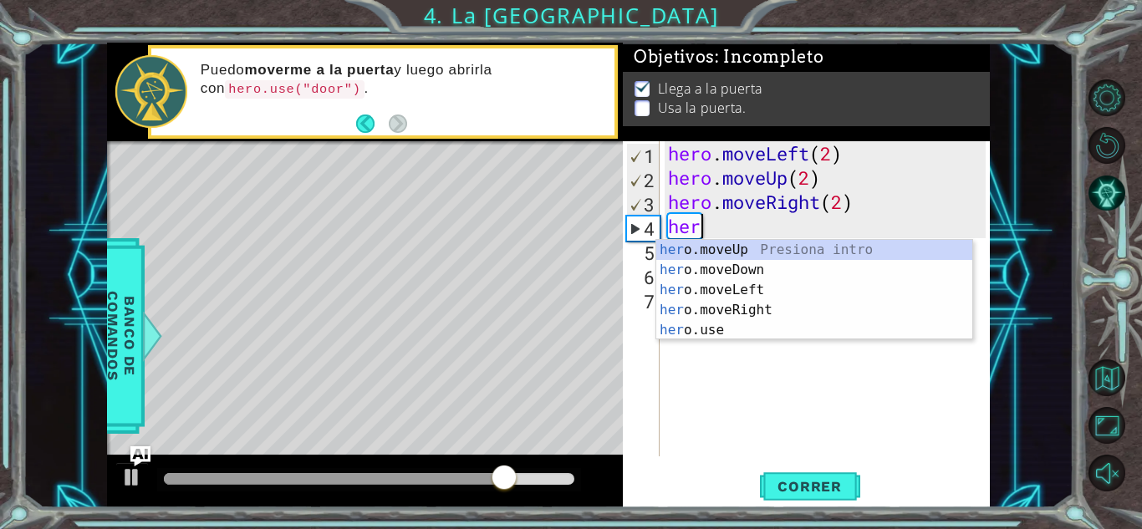
type textarea "h"
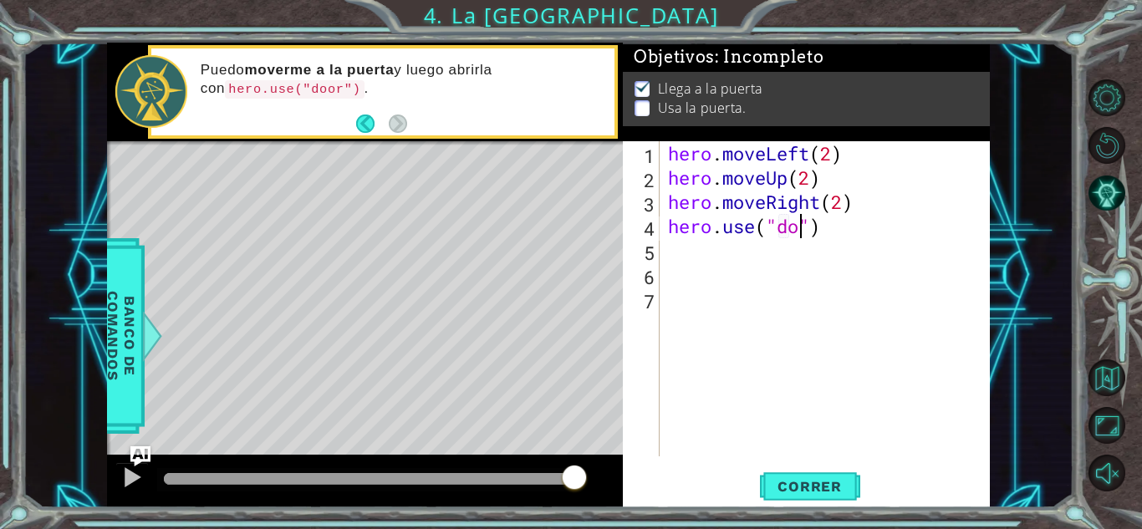
type textarea "hero.use("door")"
click at [788, 411] on div "hero . moveLeft ( 2 ) hero . moveUp ( 2 ) hero . moveRight ( 2 ) hero . use ( "…" at bounding box center [829, 323] width 329 height 364
click at [814, 472] on button "Correr" at bounding box center [810, 486] width 100 height 37
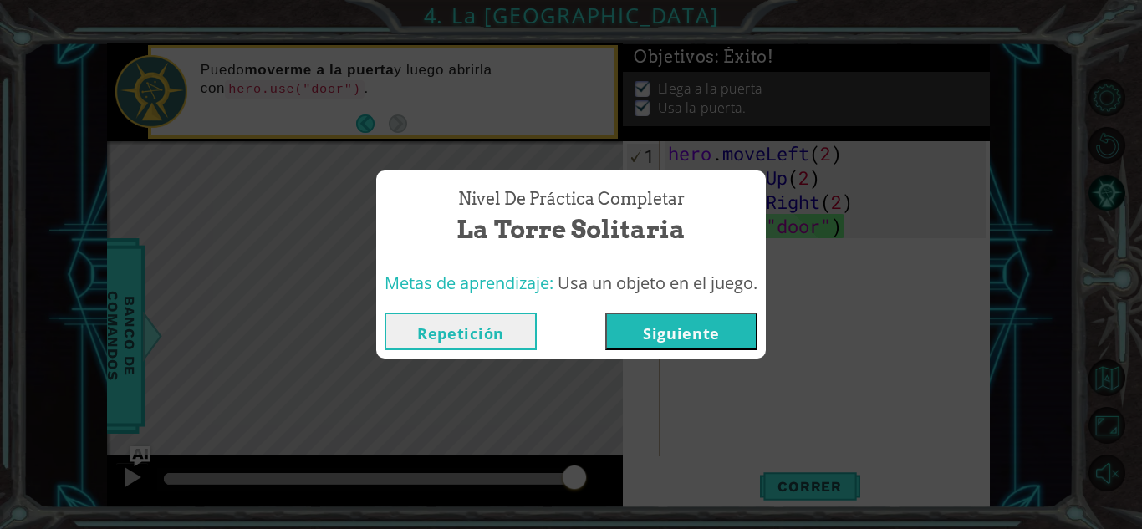
click at [720, 344] on button "Siguiente" at bounding box center [681, 332] width 152 height 38
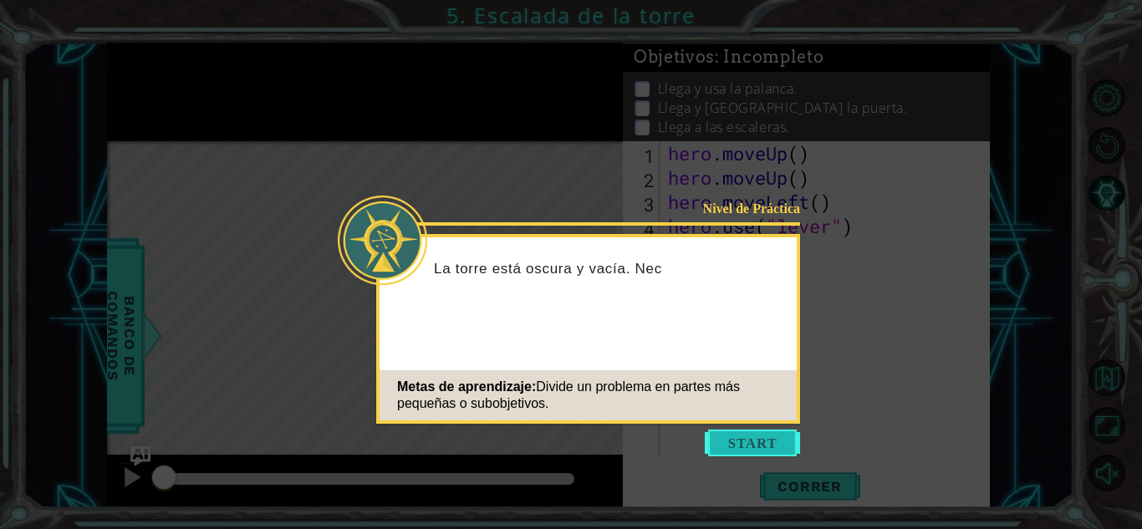
click at [732, 446] on button "Start" at bounding box center [752, 443] width 95 height 27
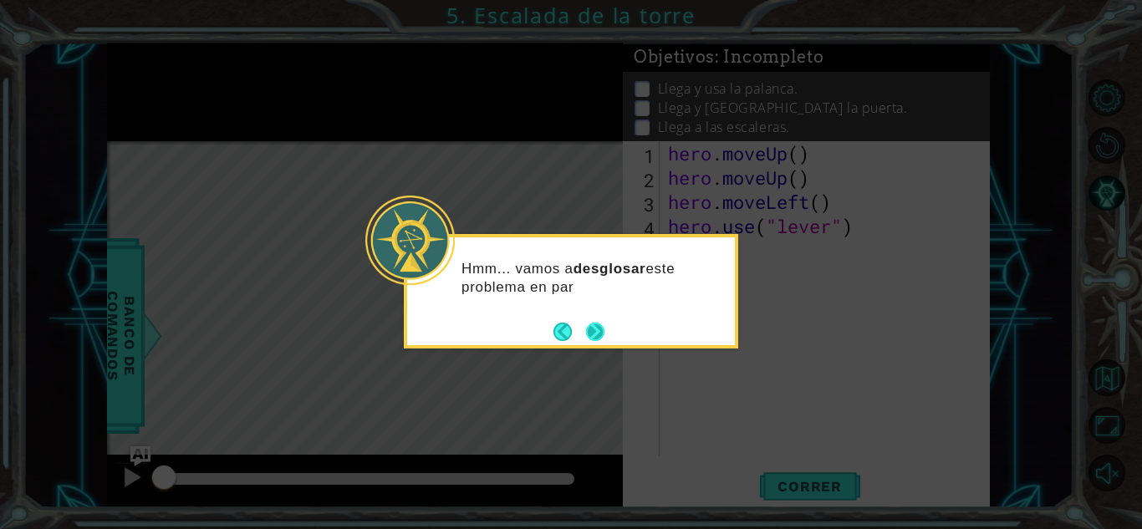
click at [604, 333] on button "Next" at bounding box center [595, 332] width 18 height 18
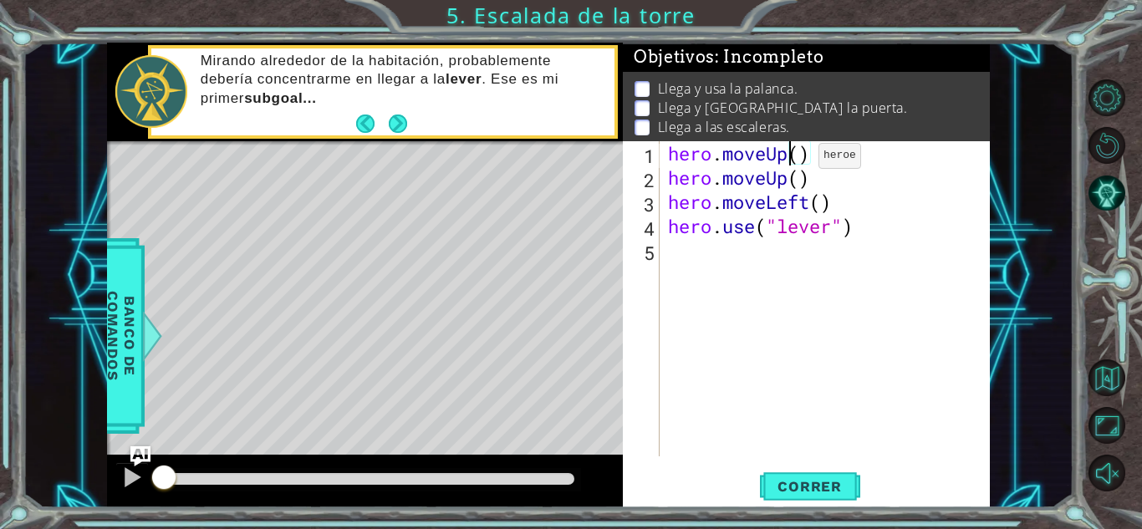
click at [794, 160] on div "hero . moveUp ( ) hero . moveUp ( ) hero . moveLeft ( ) hero . use ( "lever" )" at bounding box center [829, 323] width 329 height 364
drag, startPoint x: 813, startPoint y: 179, endPoint x: 662, endPoint y: 186, distance: 150.7
click at [662, 186] on div "hero.moveUp(2) 1 2 3 4 5 hero . moveUp ( 2 ) hero . moveUp ( ) hero . moveLeft …" at bounding box center [804, 298] width 363 height 315
type textarea "hero.moveUp()"
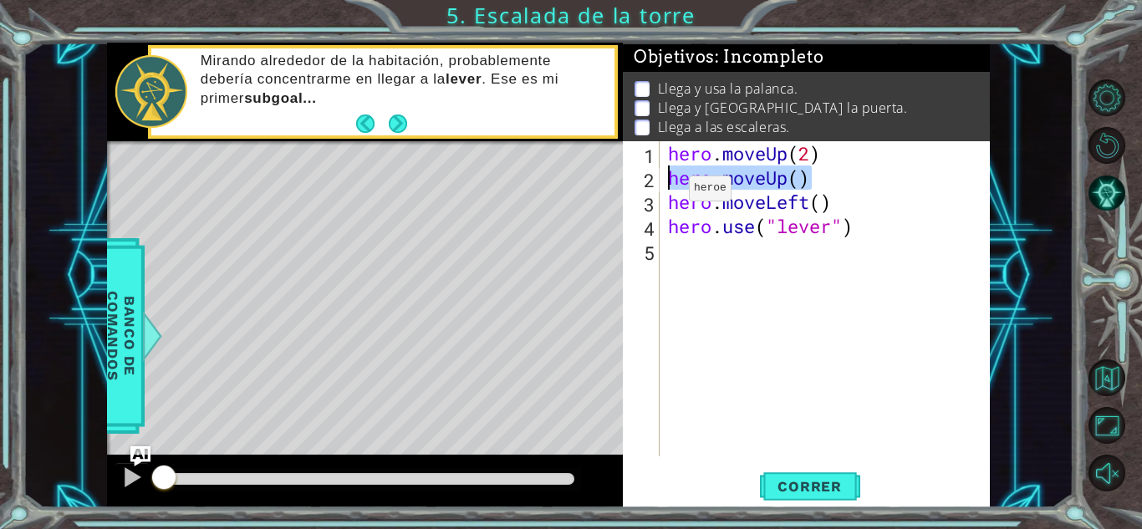
scroll to position [0, 0]
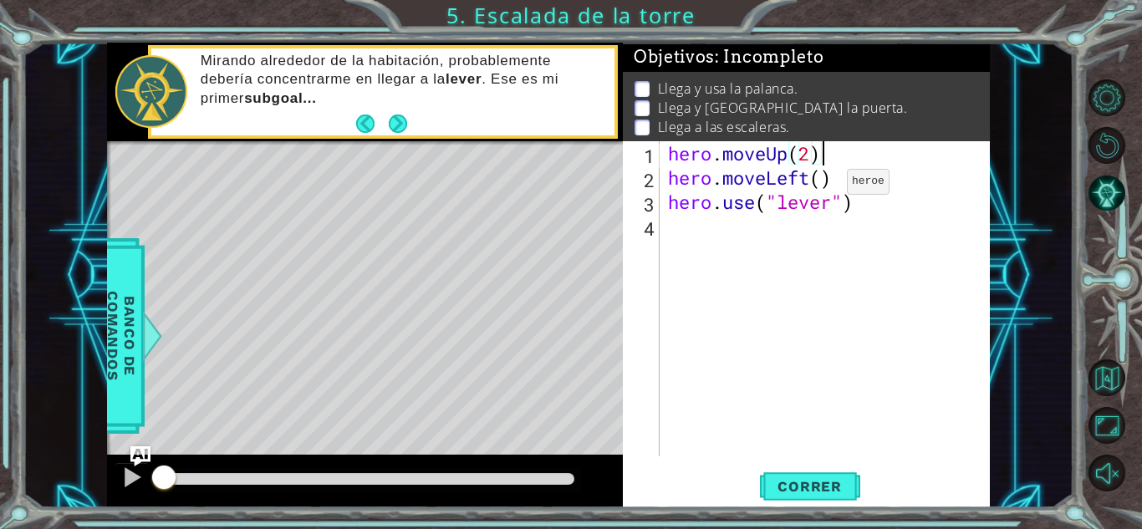
click at [822, 186] on div "hero . moveUp ( 2 ) hero . moveLeft ( ) hero . use ( "lever" )" at bounding box center [829, 323] width 329 height 364
click at [860, 206] on div "hero . moveUp ( 2 ) hero . moveLeft ( 2 ) hero . use ( "lever" )" at bounding box center [829, 323] width 329 height 364
type textarea "hero.use("lever")"
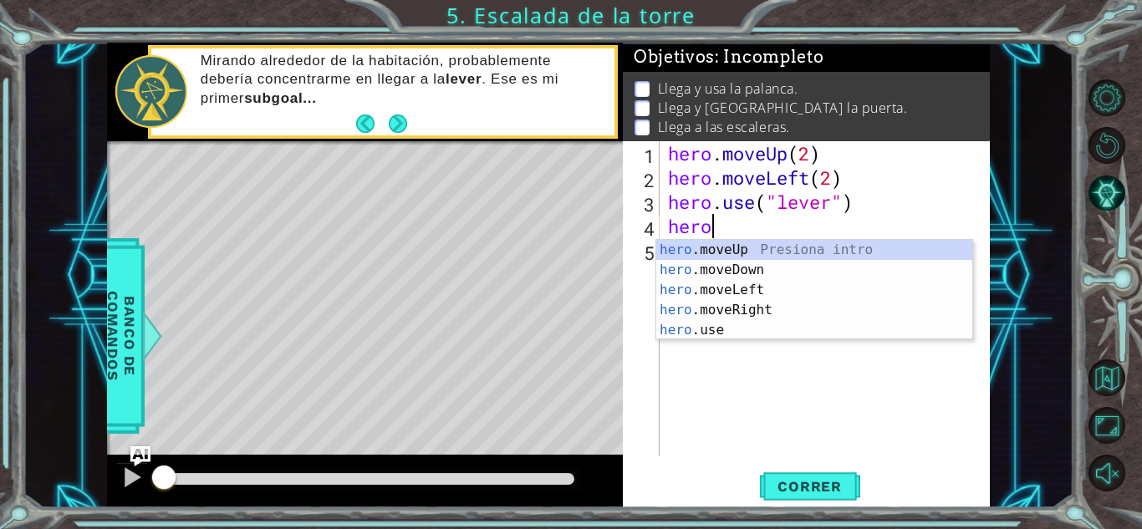
type textarea "hero"
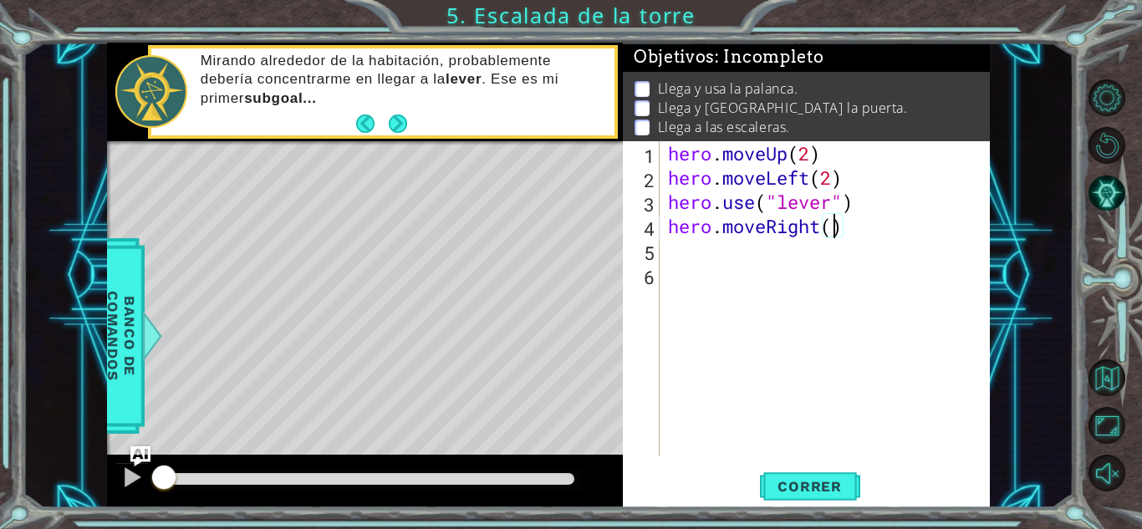
scroll to position [0, 8]
click at [767, 482] on span "Correr" at bounding box center [810, 486] width 98 height 17
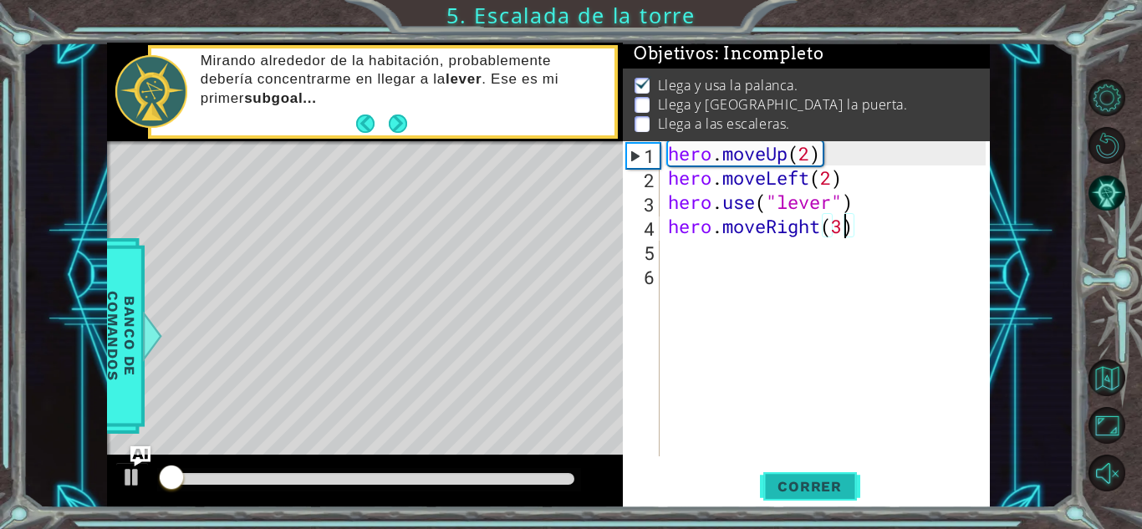
scroll to position [13, 0]
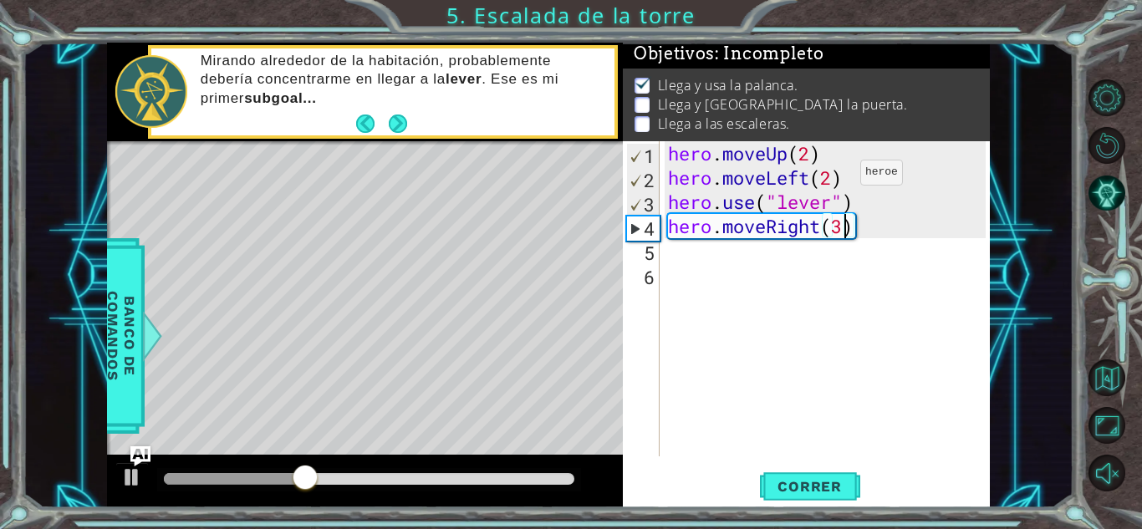
click at [835, 176] on div "hero . moveUp ( 2 ) hero . moveLeft ( 2 ) hero . use ( "lever" ) hero . moveRig…" at bounding box center [829, 323] width 329 height 364
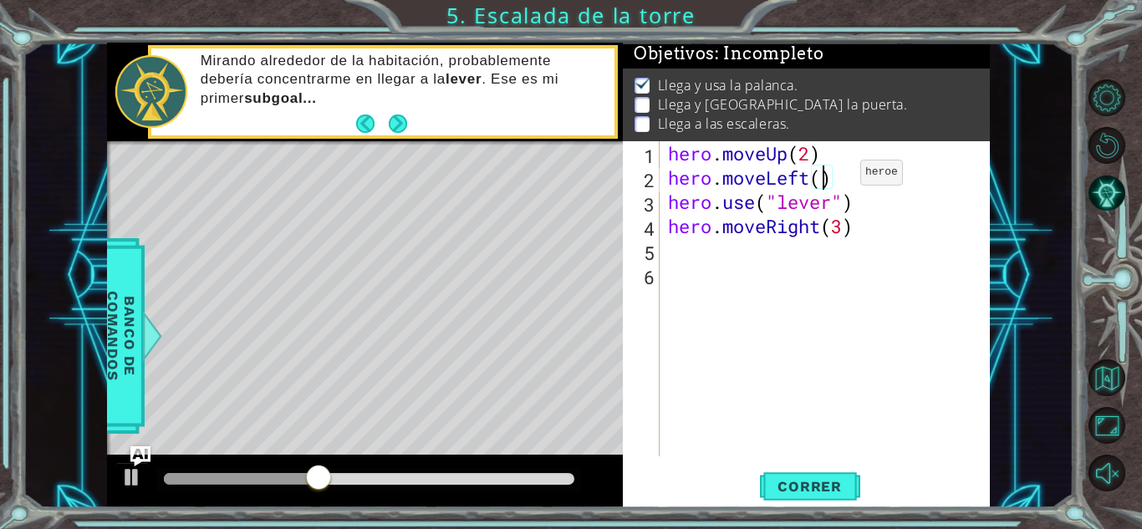
scroll to position [0, 7]
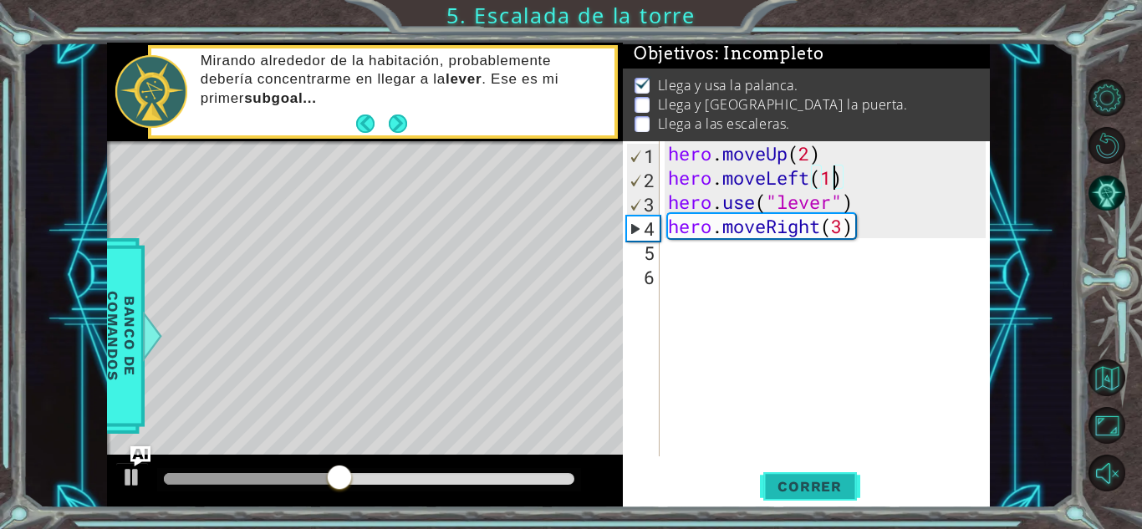
type textarea "hero.moveLeft(1)"
click at [795, 487] on span "Correr" at bounding box center [810, 486] width 98 height 17
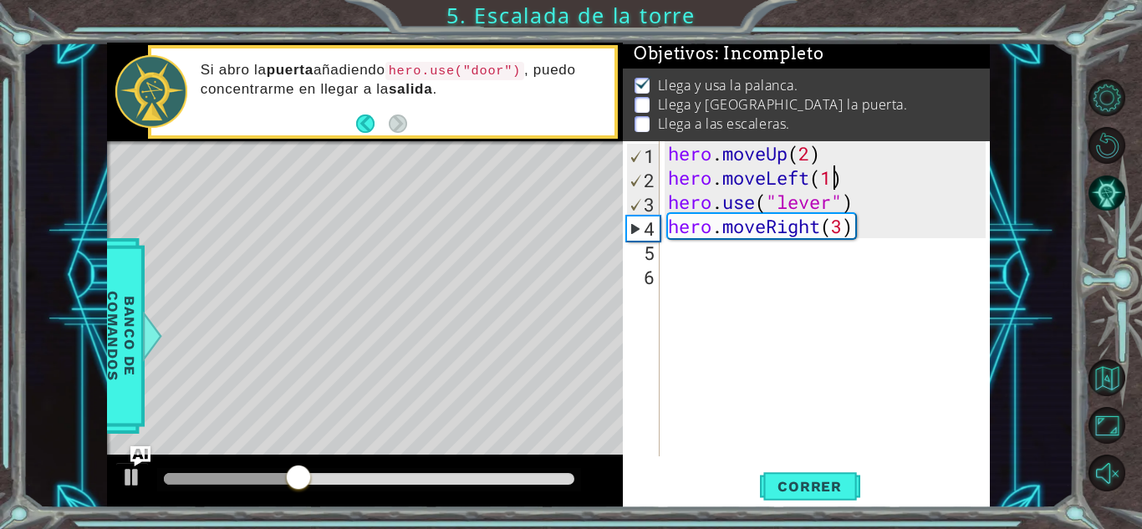
click at [696, 251] on div "hero . moveUp ( 2 ) hero . moveLeft ( 1 ) hero . use ( "lever" ) hero . moveRig…" at bounding box center [829, 323] width 329 height 364
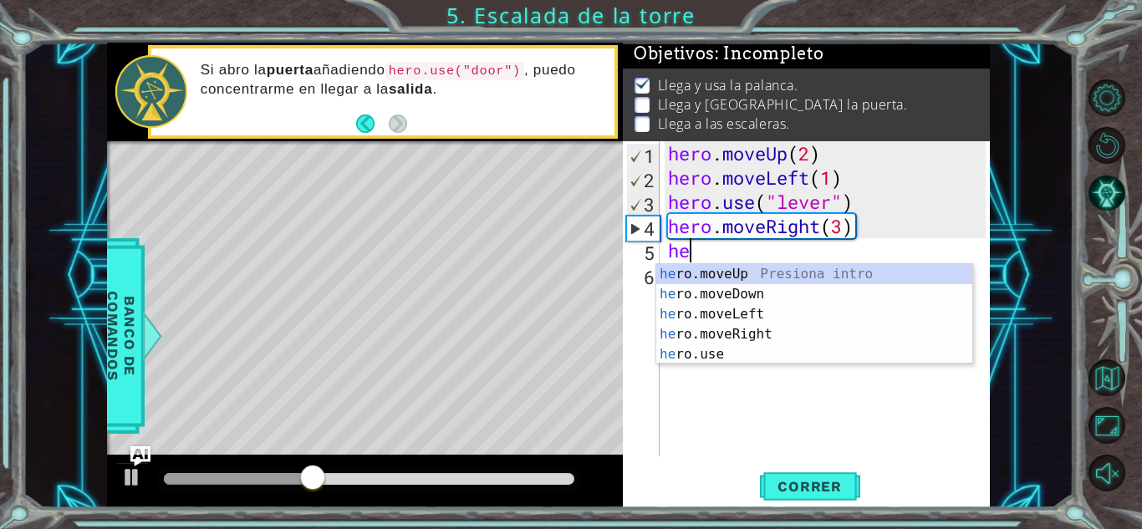
scroll to position [0, 1]
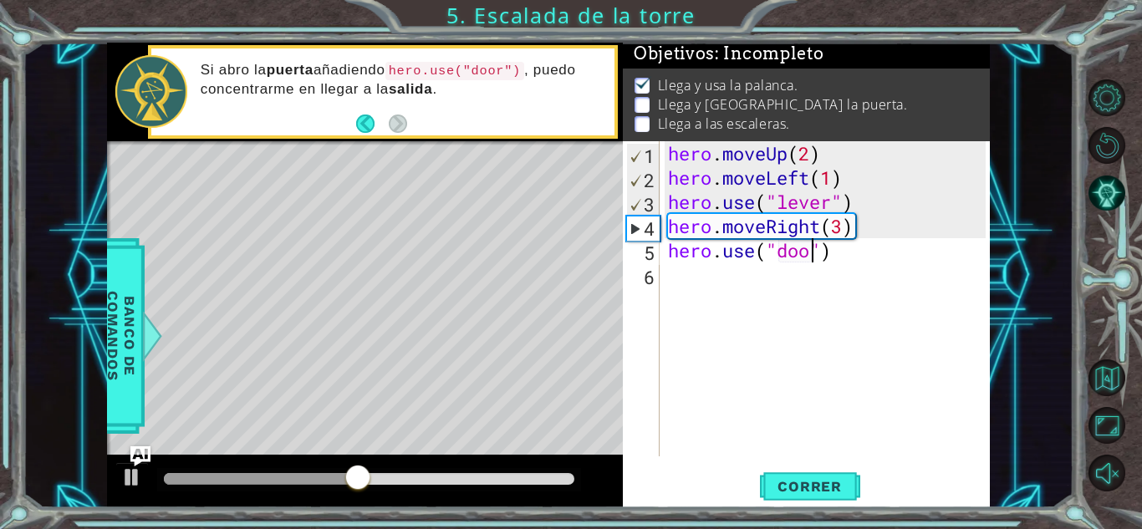
type textarea "hero.use("door")"
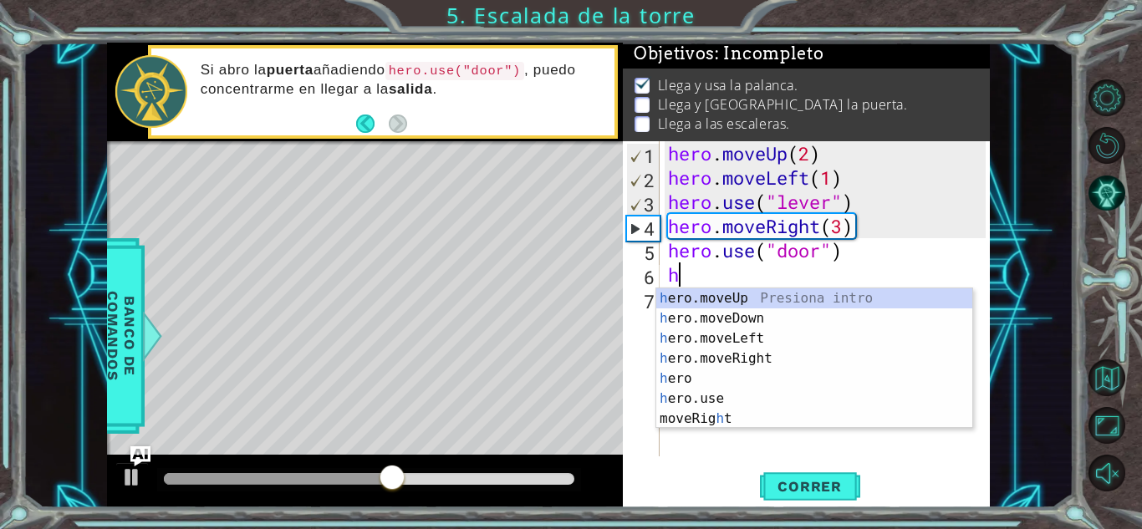
type textarea "he"
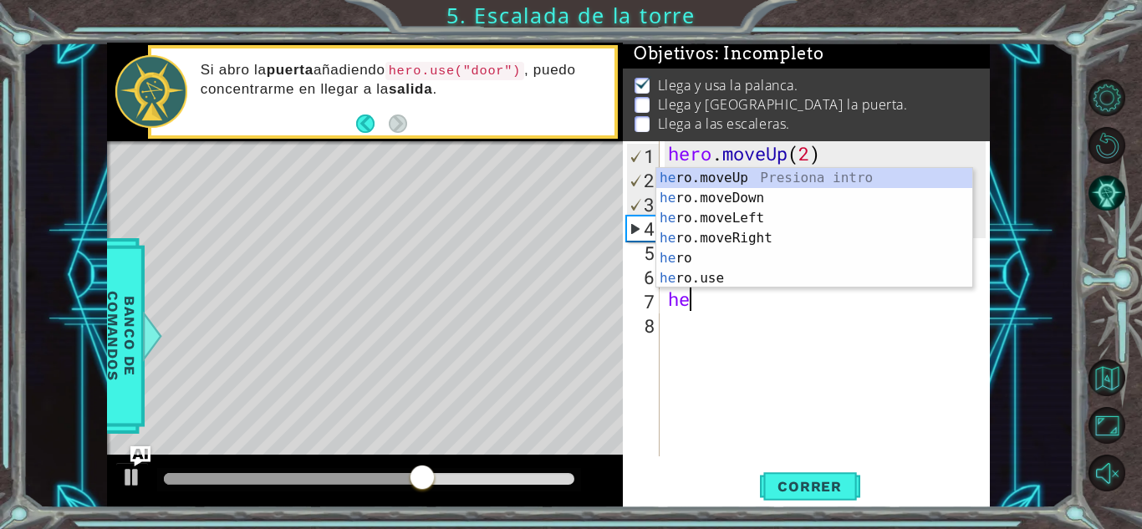
type textarea "hero"
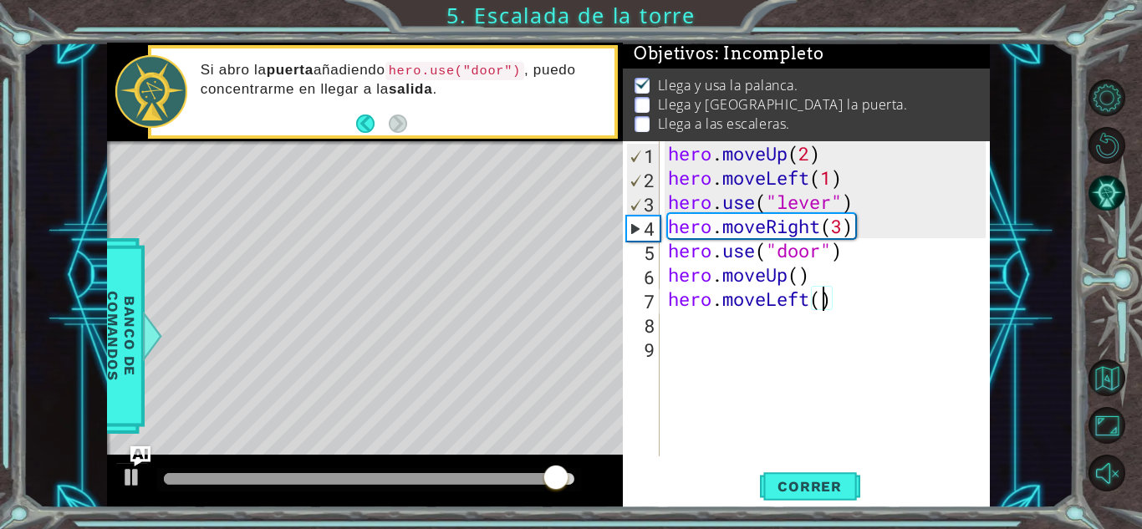
scroll to position [0, 7]
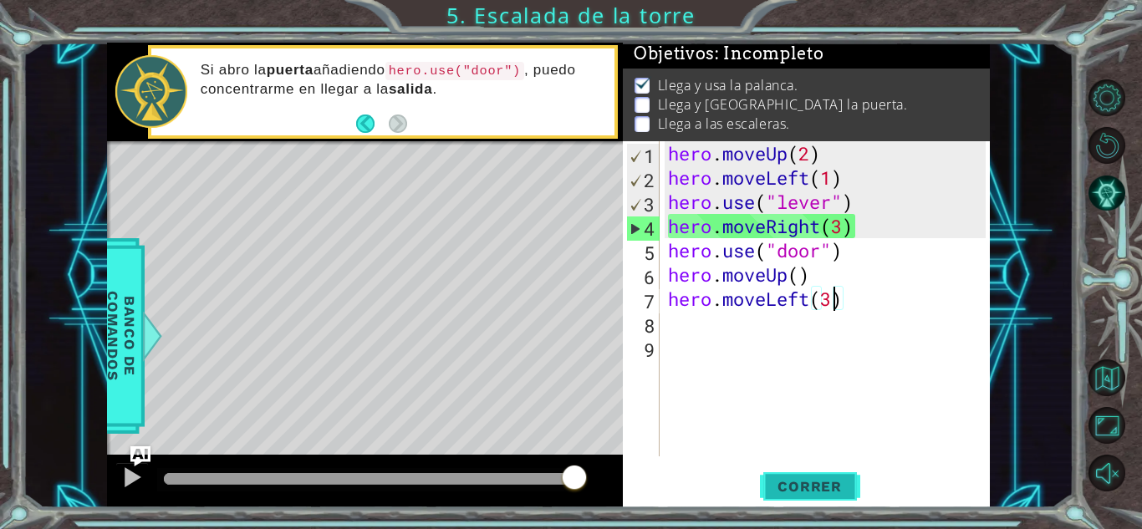
click at [783, 487] on span "Correr" at bounding box center [810, 486] width 98 height 17
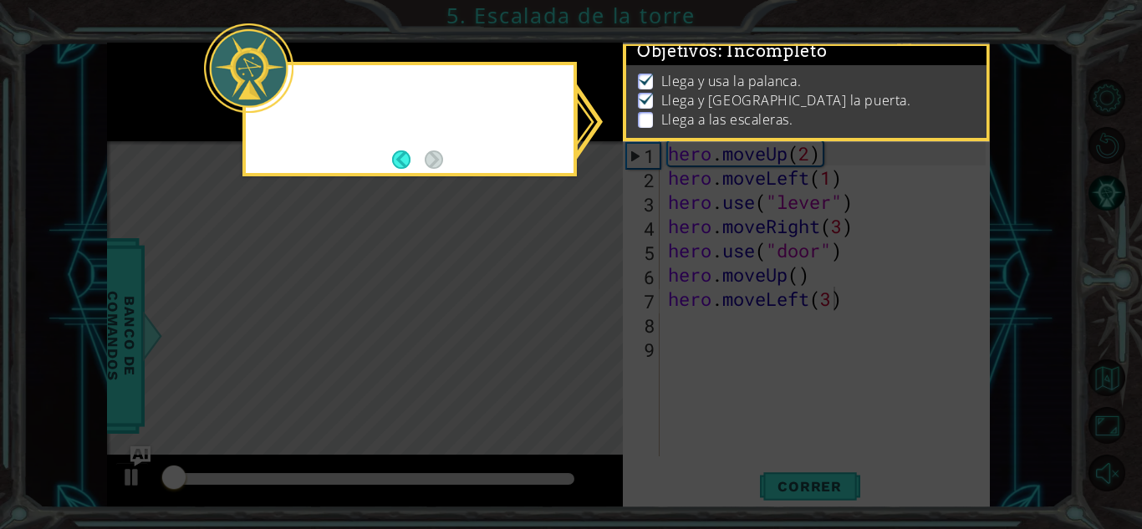
scroll to position [13, 0]
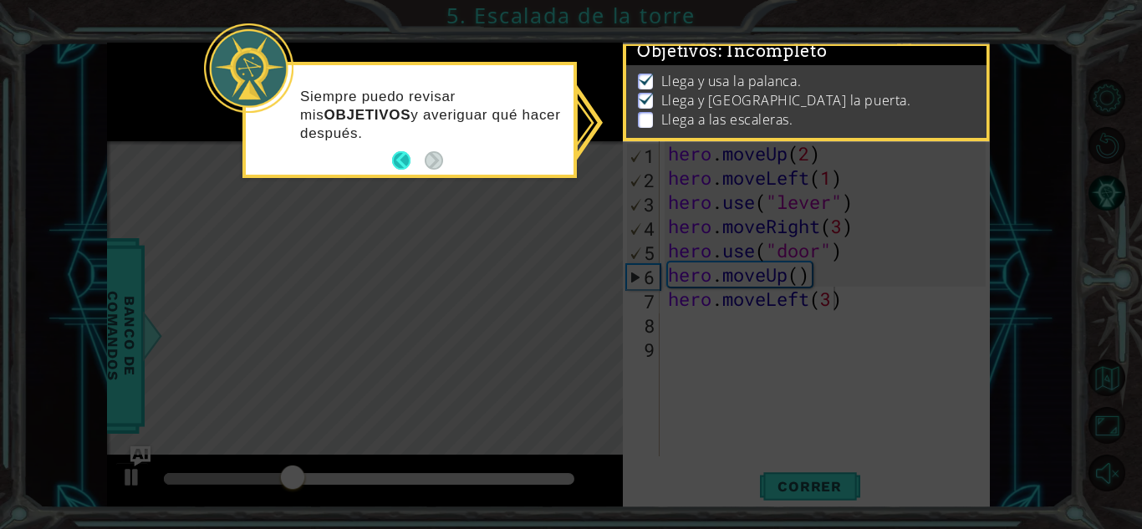
click at [408, 166] on button "Back" at bounding box center [408, 160] width 33 height 18
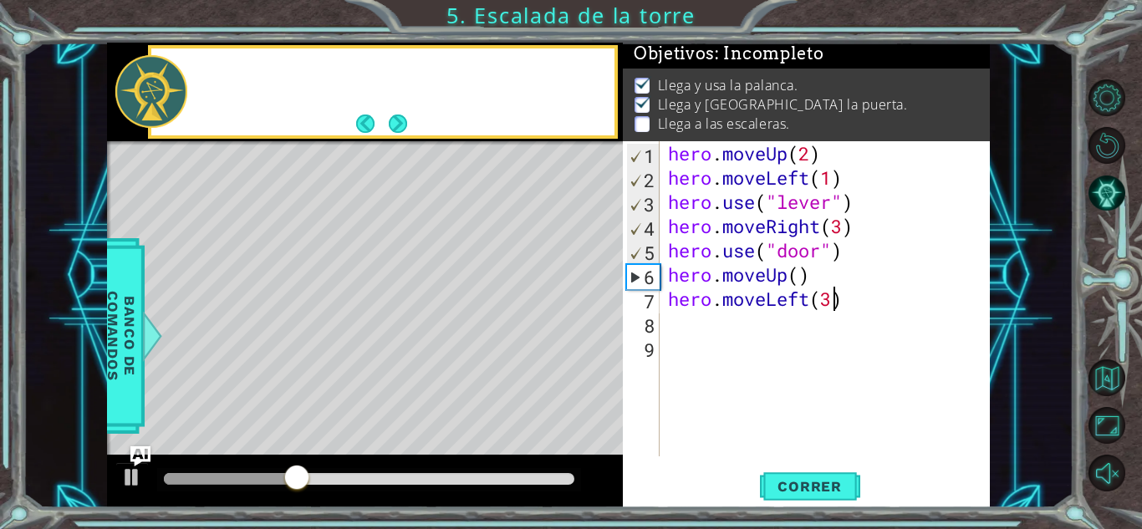
scroll to position [10, 0]
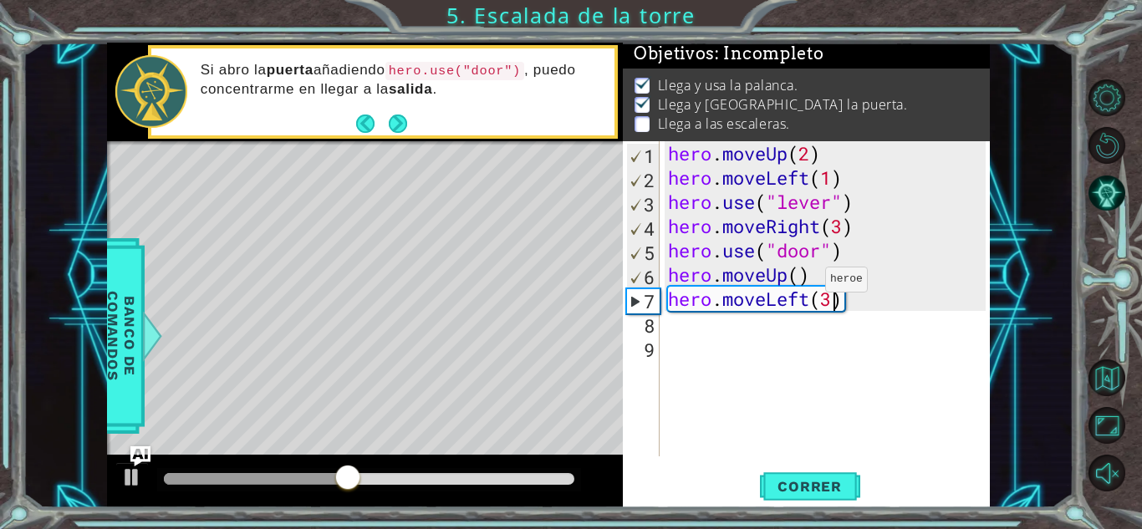
click at [800, 283] on div "hero . moveUp ( 2 ) hero . moveLeft ( 1 ) hero . use ( "lever" ) hero . moveRig…" at bounding box center [829, 323] width 329 height 364
type textarea "hero.moveUp(2)"
click at [802, 487] on span "Correr" at bounding box center [810, 486] width 98 height 17
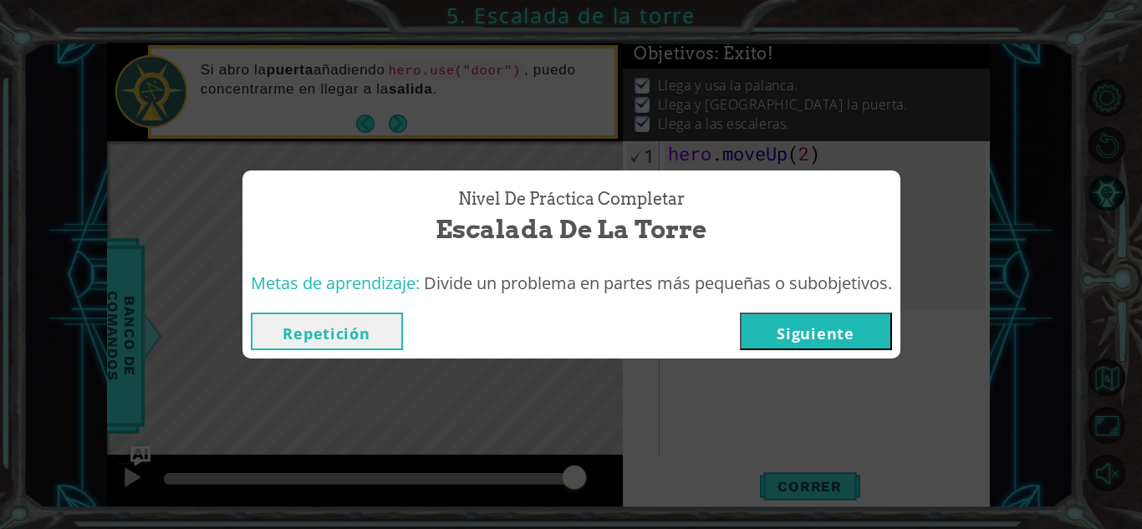
click at [823, 324] on button "Siguiente" at bounding box center [816, 332] width 152 height 38
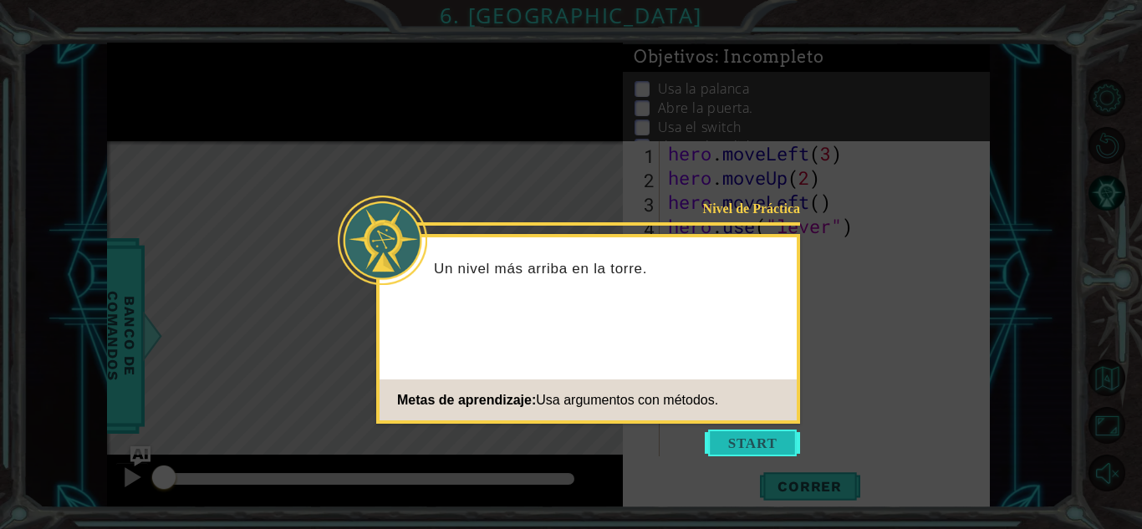
click at [736, 443] on button "Start" at bounding box center [752, 443] width 95 height 27
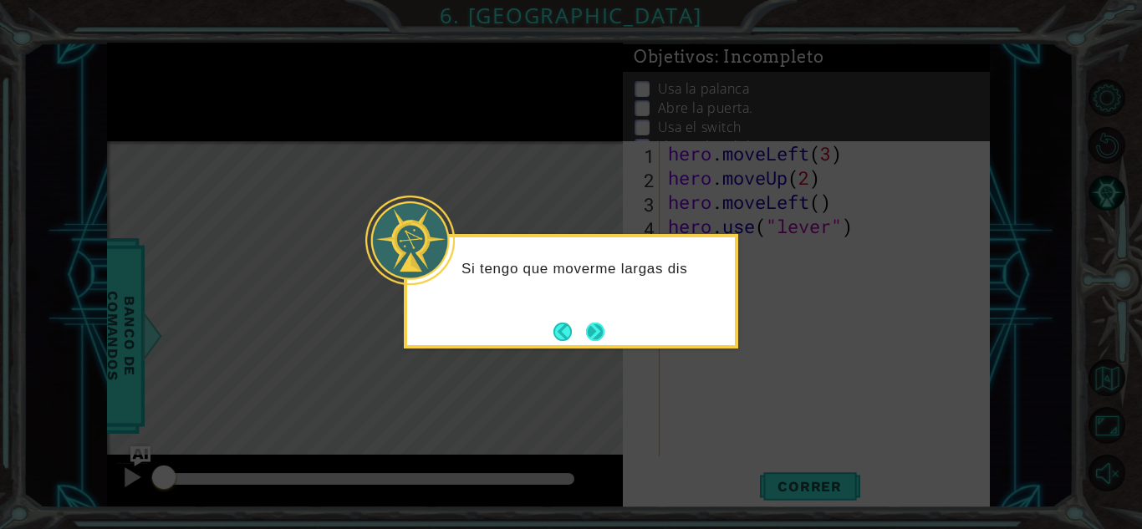
click at [603, 337] on button "Next" at bounding box center [595, 332] width 18 height 18
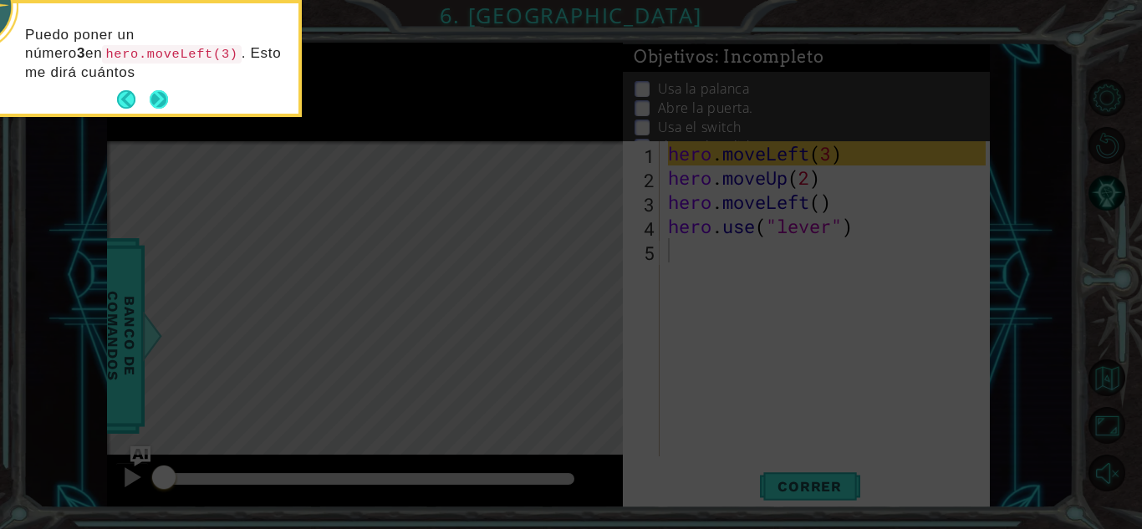
click at [161, 84] on div "Puedo poner un número 3 en hero.moveLeft(3) . Esto me dirá cuántos" at bounding box center [135, 62] width 328 height 104
click at [162, 97] on button "Next" at bounding box center [159, 99] width 18 height 18
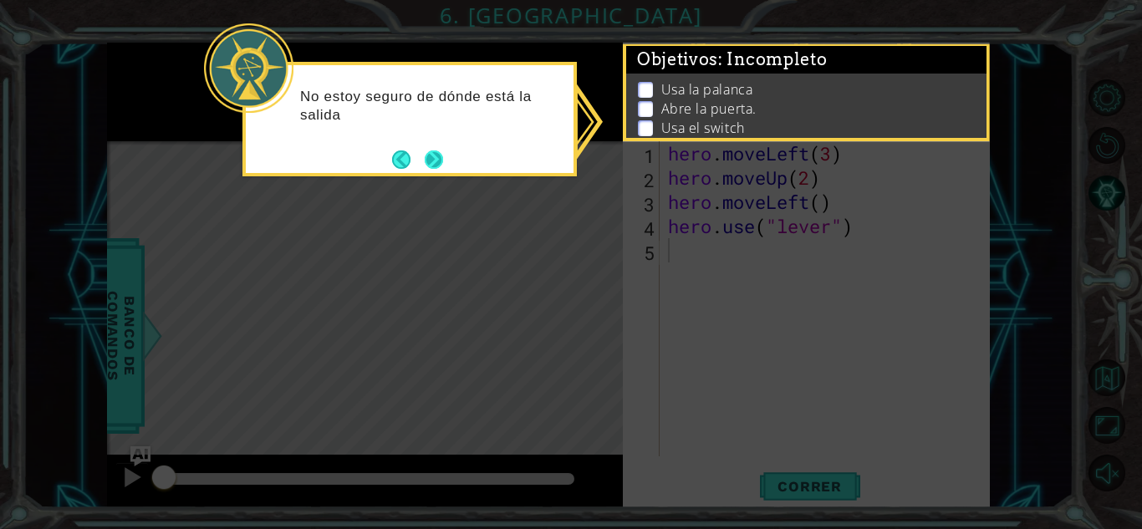
click at [436, 161] on button "Next" at bounding box center [434, 160] width 18 height 18
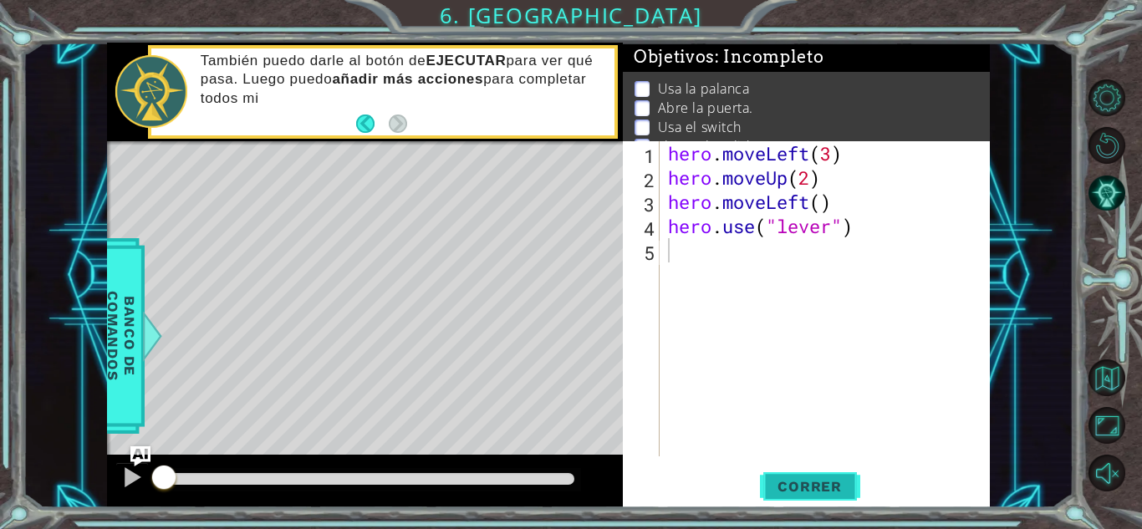
click at [824, 474] on button "Correr" at bounding box center [810, 486] width 100 height 37
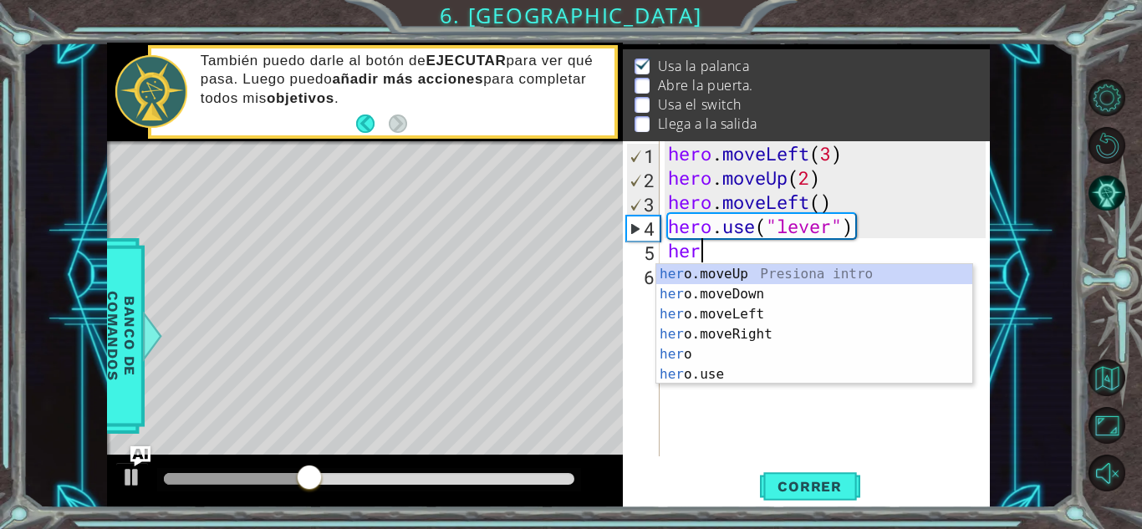
scroll to position [0, 1]
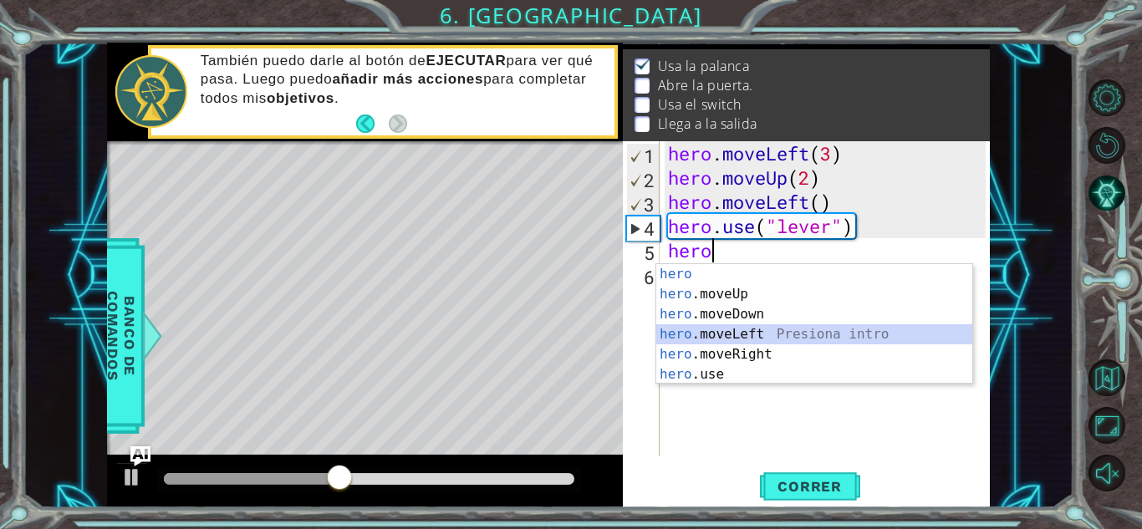
type textarea "hero.moveLeft(1)"
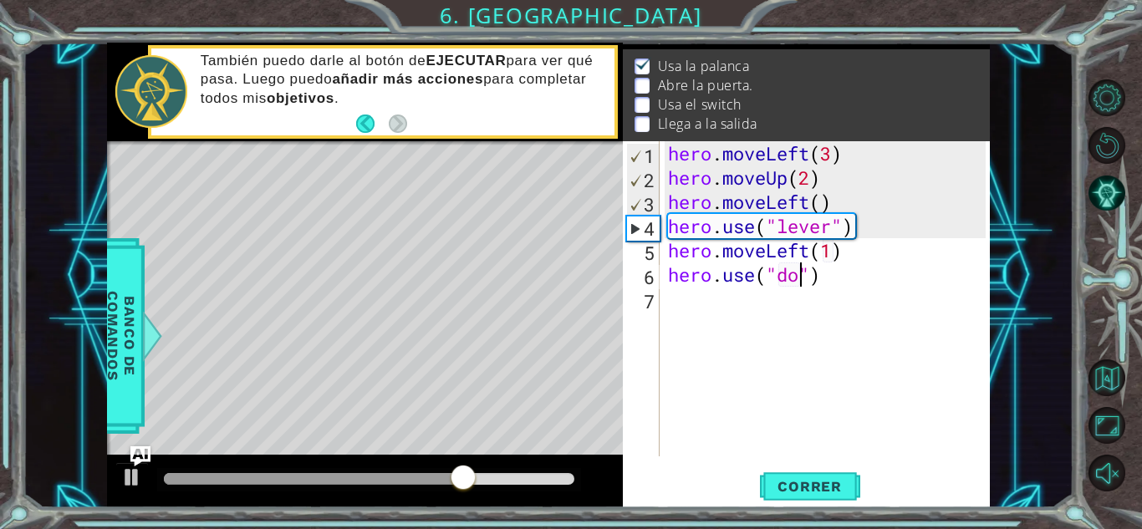
type textarea "hero.use("door")"
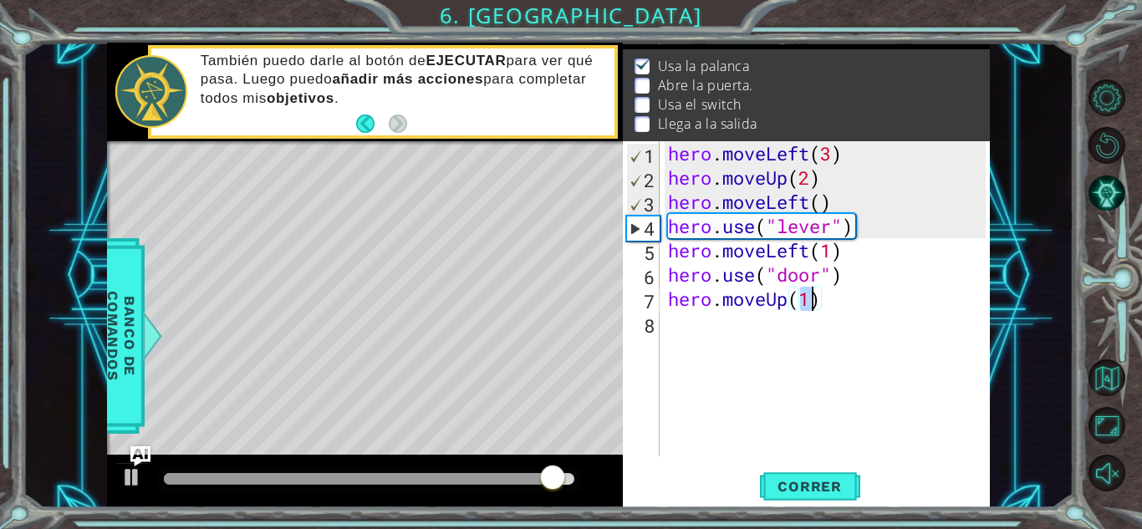
type textarea "hero.moveUp(2)"
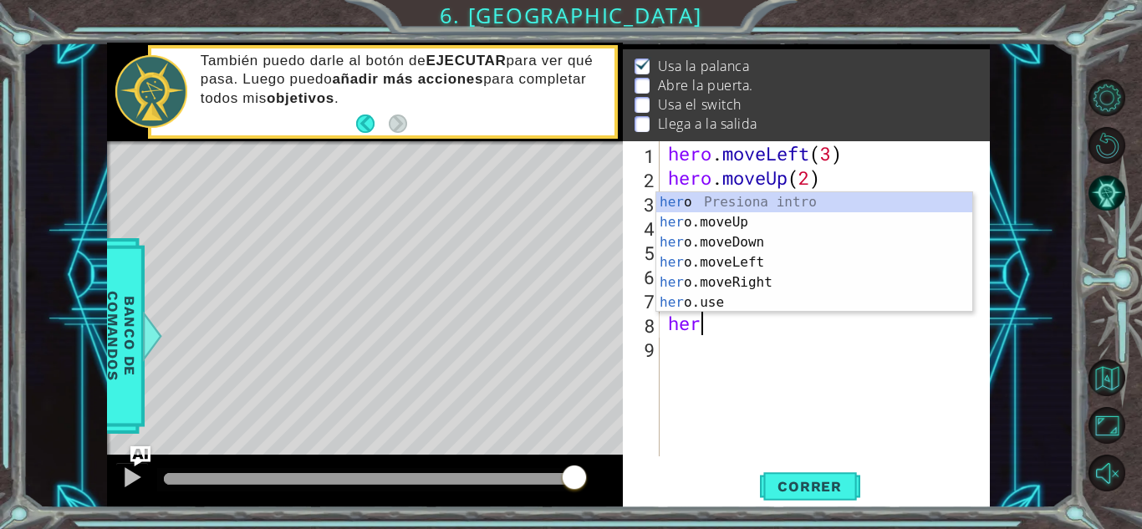
scroll to position [0, 1]
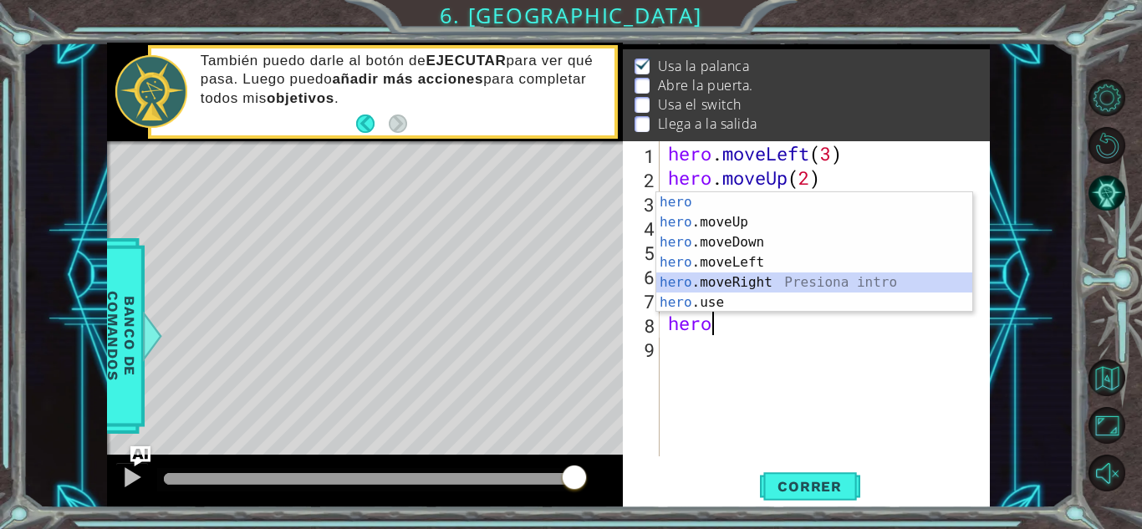
type textarea "hero.moveRight(1)"
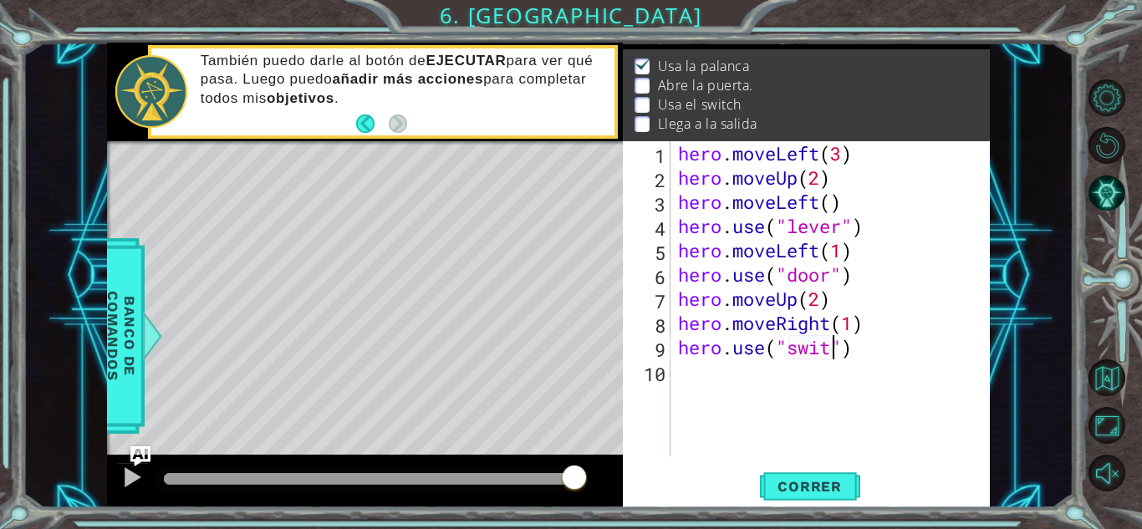
scroll to position [0, 8]
click at [842, 476] on button "Correr" at bounding box center [810, 486] width 100 height 37
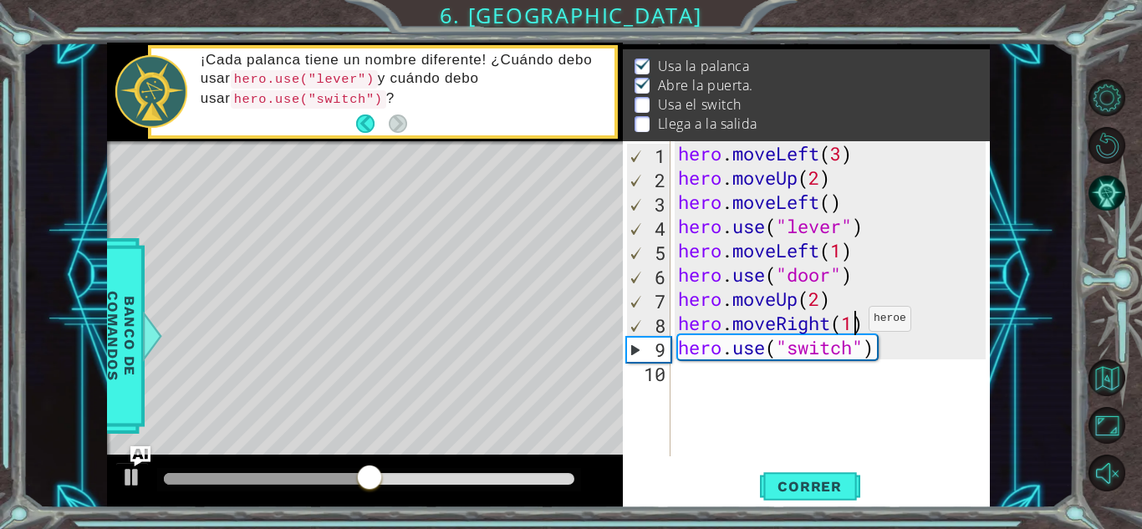
click at [854, 323] on div "hero . moveLeft ( 3 ) hero . moveUp ( 2 ) hero . moveLeft ( ) hero . use ( "lev…" at bounding box center [834, 323] width 319 height 364
type textarea "hero.moveRight(2)"
click at [793, 495] on button "Correr" at bounding box center [810, 486] width 100 height 37
click at [684, 375] on div "hero . moveLeft ( 3 ) hero . moveUp ( 2 ) hero . moveLeft ( ) hero . use ( "lev…" at bounding box center [834, 323] width 319 height 364
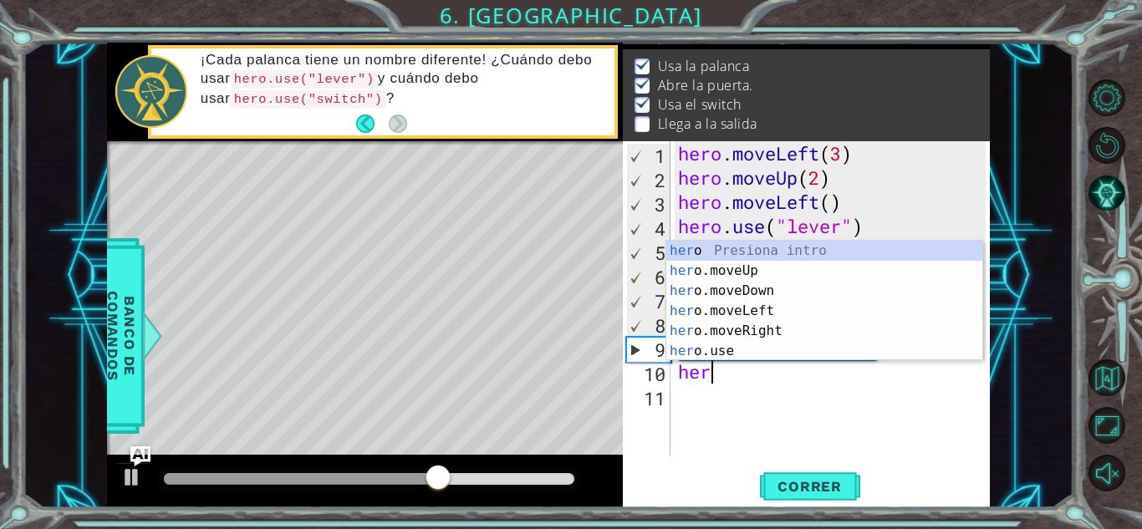
scroll to position [0, 1]
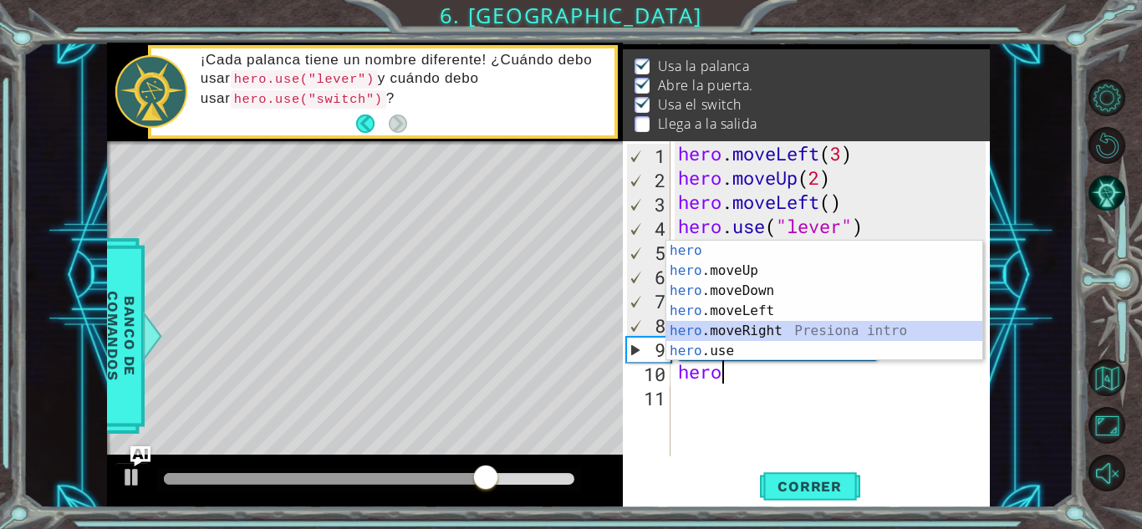
type textarea "hero.moveRight(1)"
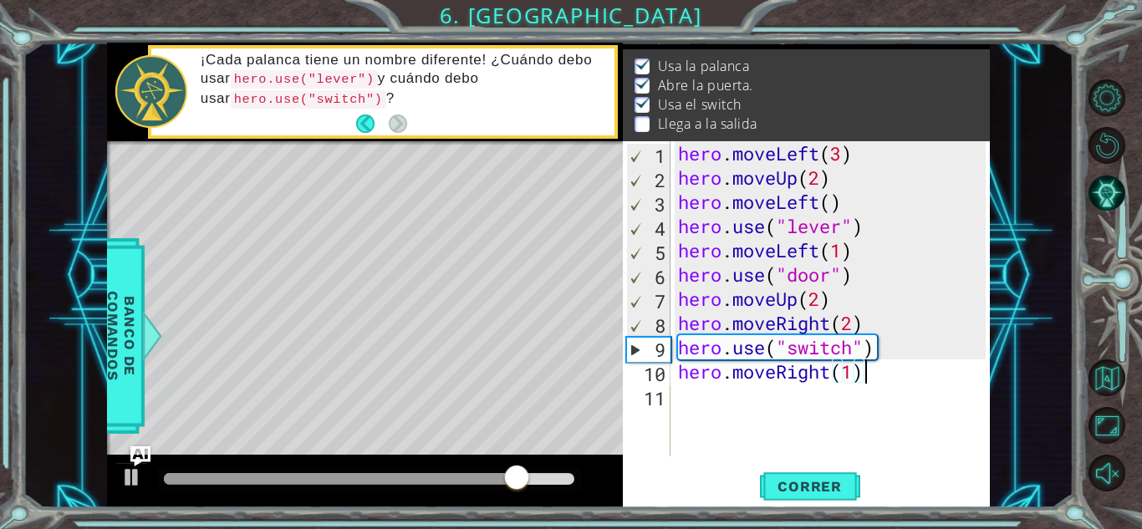
scroll to position [0, 0]
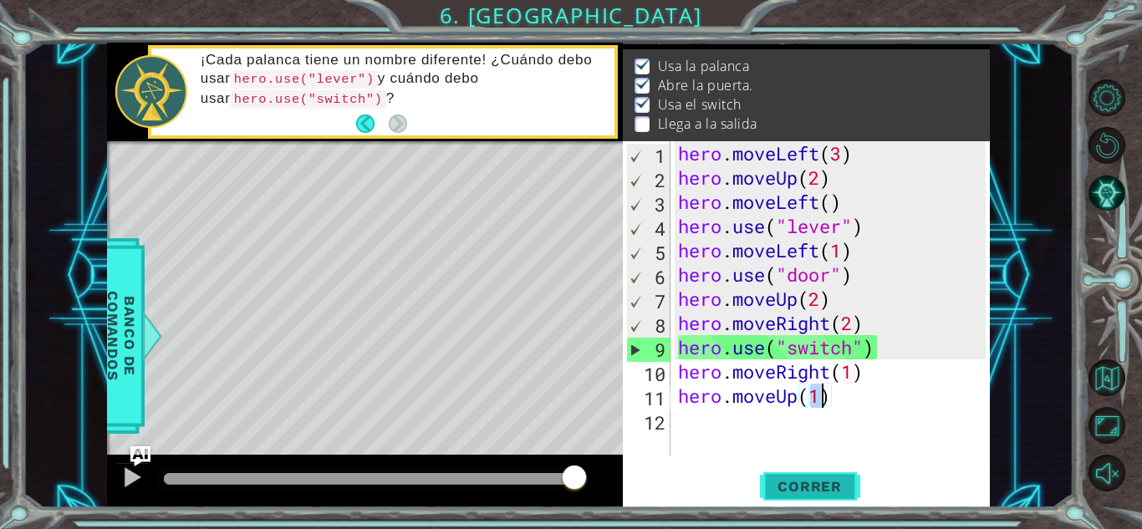
type textarea "hero.moveUp(1)"
click at [829, 501] on button "Correr" at bounding box center [810, 486] width 100 height 37
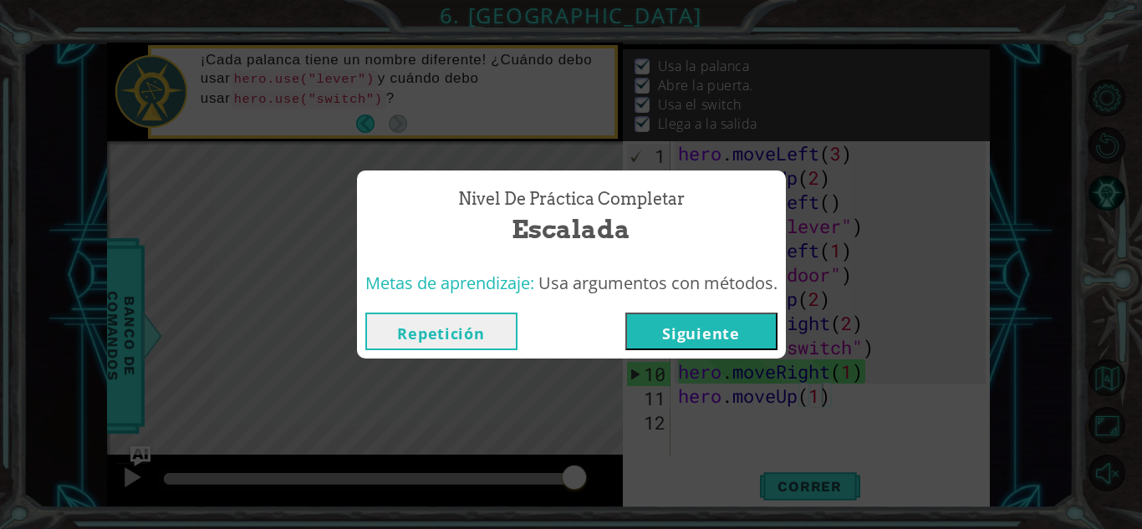
click at [704, 317] on button "Siguiente" at bounding box center [701, 332] width 152 height 38
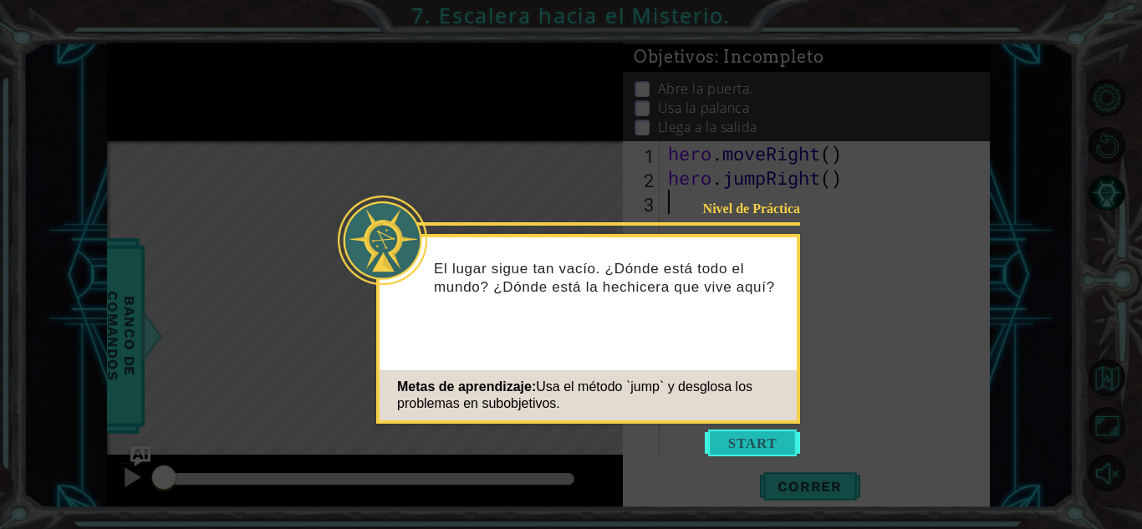
click at [719, 441] on button "Start" at bounding box center [752, 443] width 95 height 27
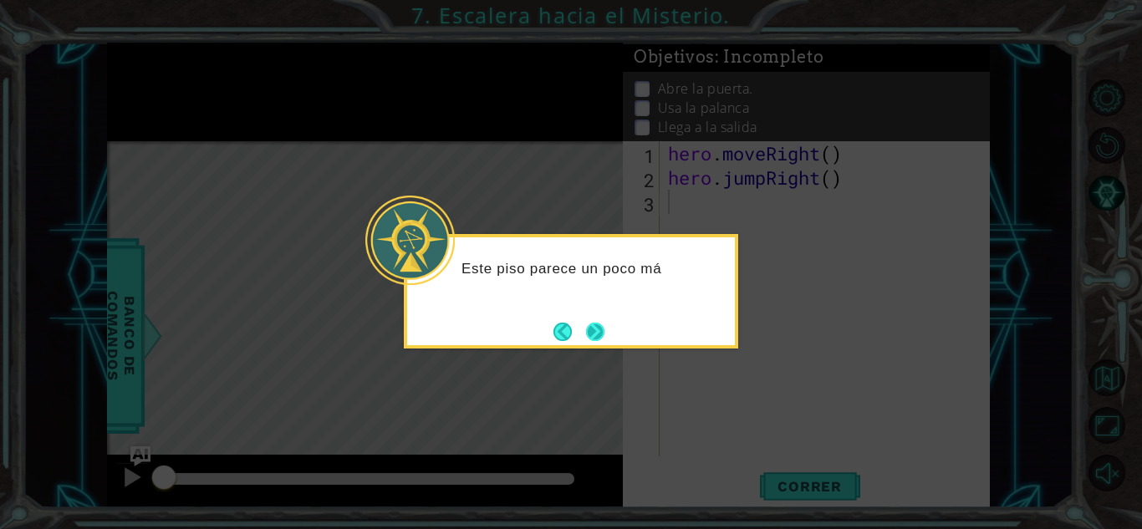
click at [589, 334] on button "Next" at bounding box center [595, 332] width 18 height 18
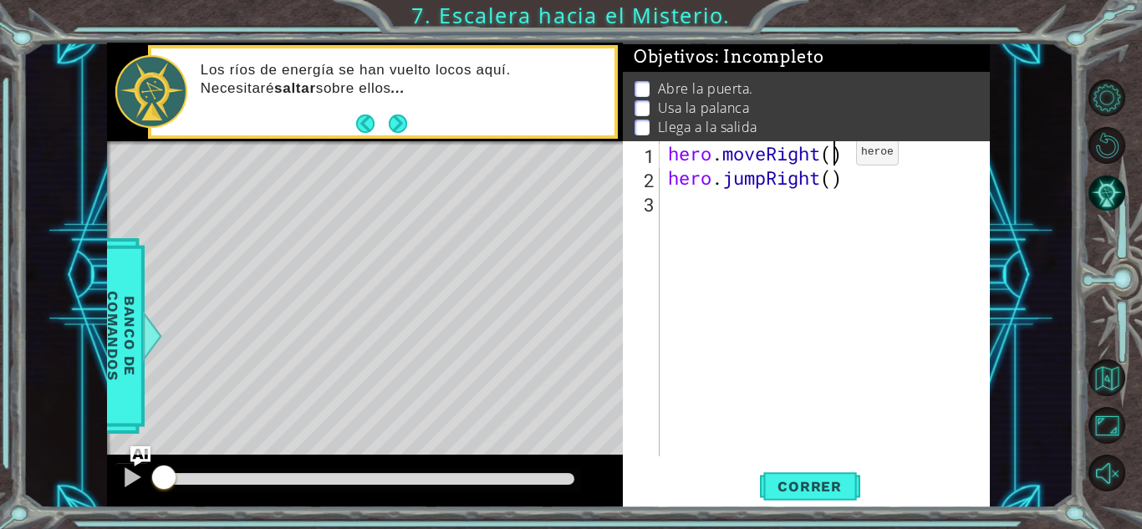
click at [831, 156] on div "hero . moveRight ( ) hero . jumpRight ( )" at bounding box center [829, 323] width 329 height 364
click at [834, 182] on div "hero . moveRight ( 1 ) hero . jumpRight ( )" at bounding box center [829, 323] width 329 height 364
type textarea "hero.jumpRight()"
click at [728, 204] on div "hero . moveRight ( 1 ) hero . jumpRight ( )" at bounding box center [829, 323] width 329 height 364
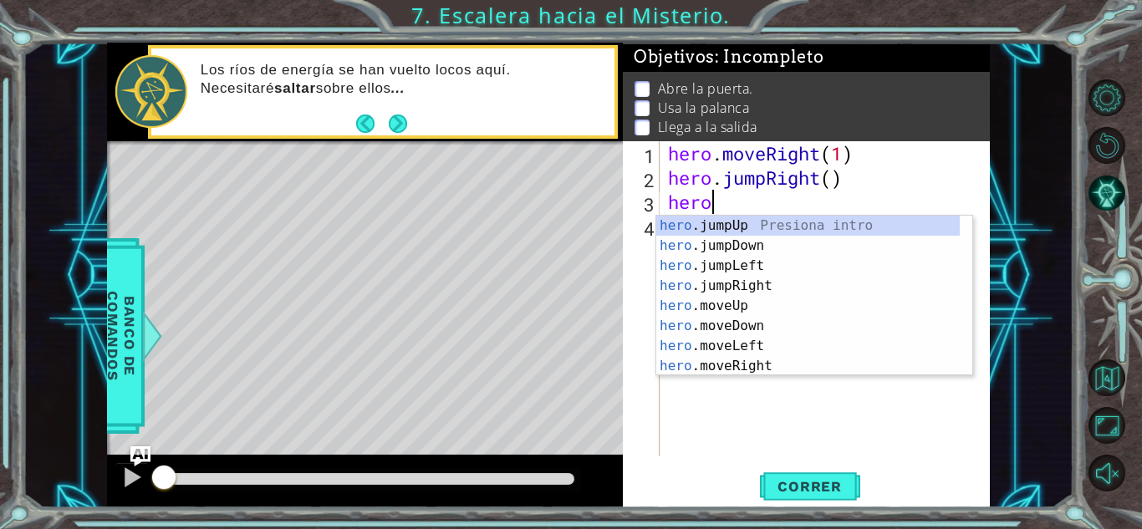
scroll to position [0, 1]
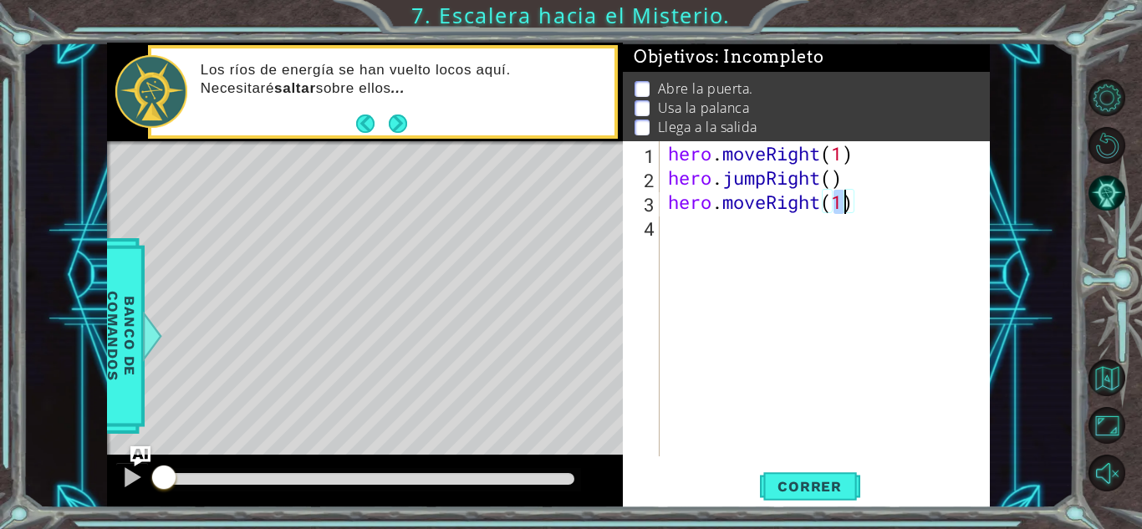
type textarea "hero.moveRight(2)"
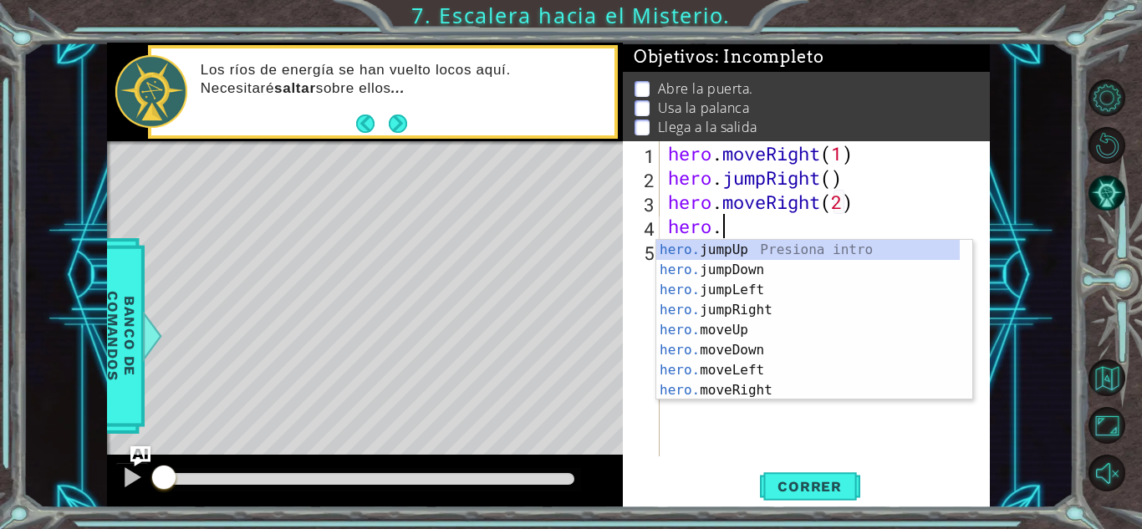
scroll to position [0, 2]
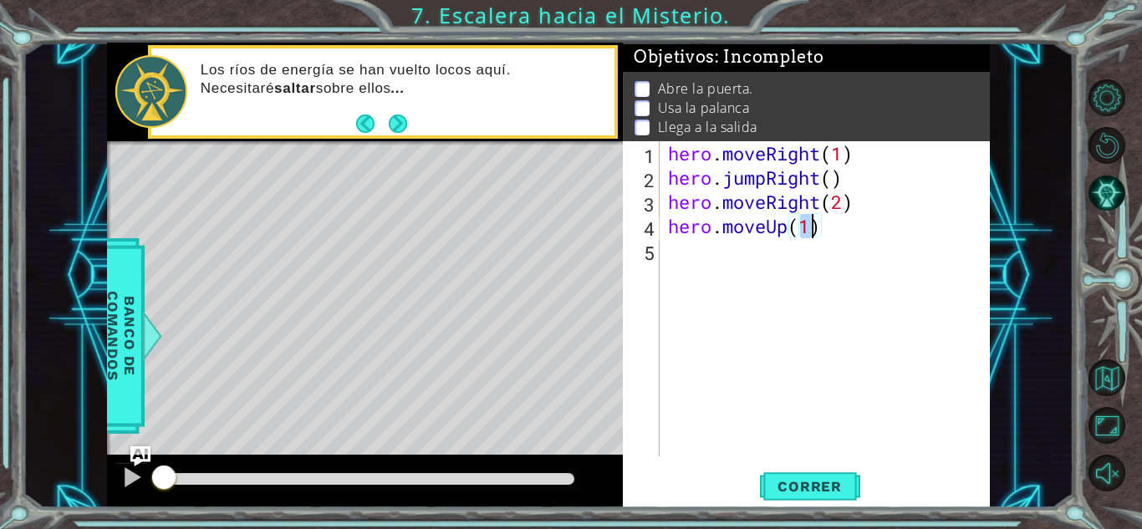
type textarea "hero.moveUp(3)"
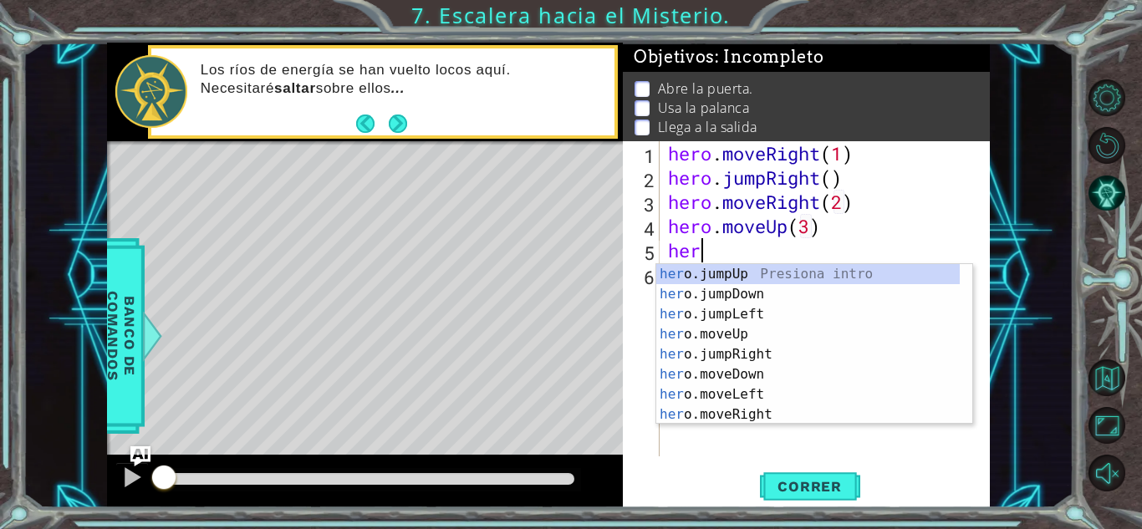
scroll to position [0, 1]
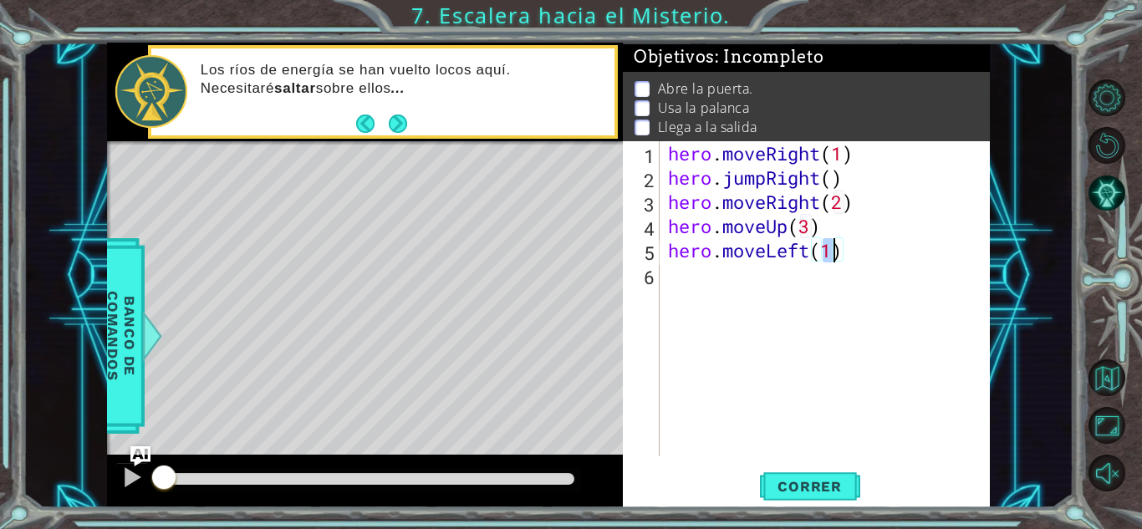
type textarea "hero.moveLeft(2)"
click at [880, 273] on div "hero . moveRight ( 1 ) hero . jumpRight ( ) hero . moveRight ( 2 ) hero . moveU…" at bounding box center [829, 323] width 329 height 364
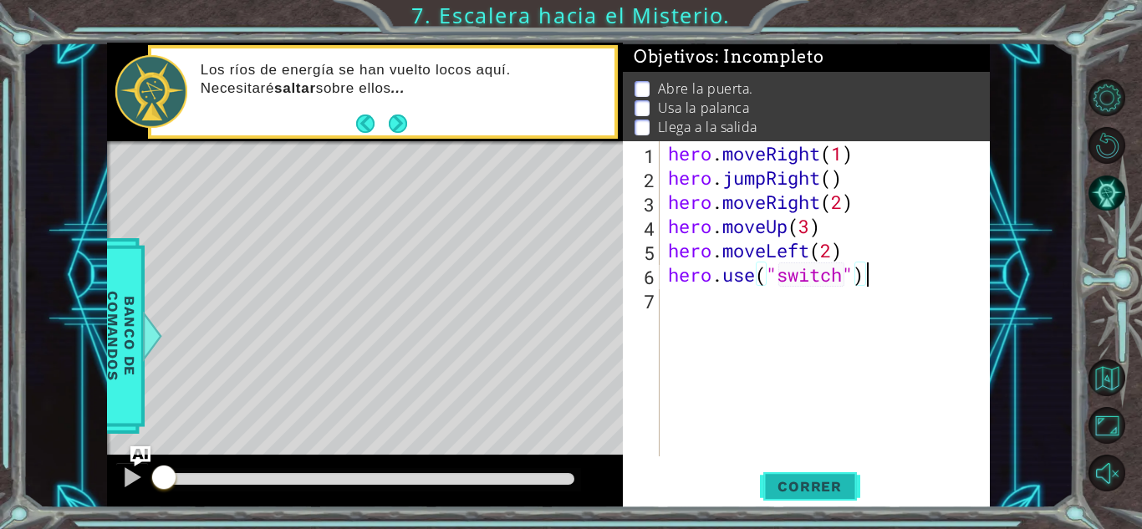
click at [799, 468] on button "Correr" at bounding box center [810, 486] width 100 height 37
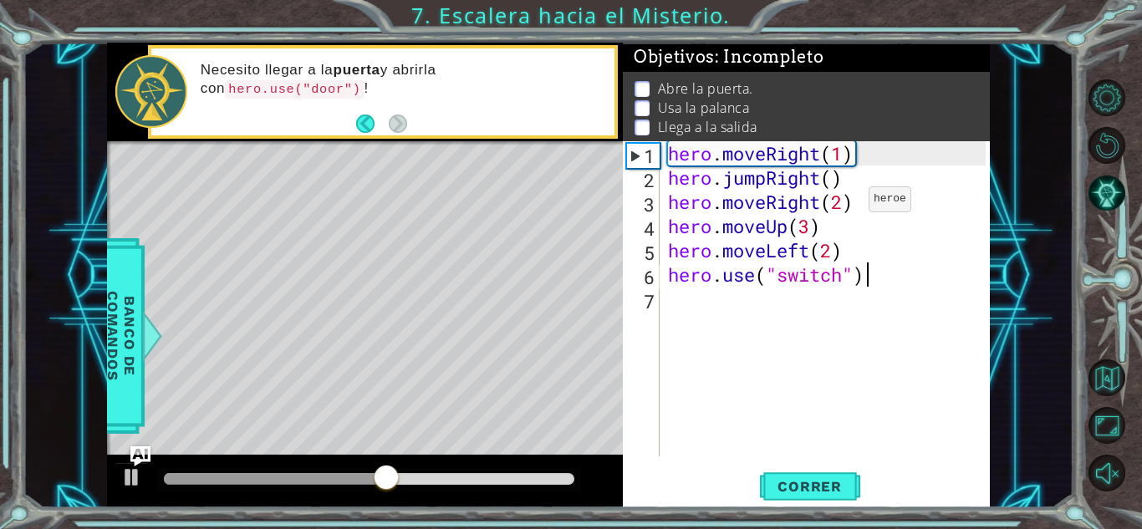
click at [844, 203] on div "hero . moveRight ( 1 ) hero . jumpRight ( ) hero . moveRight ( 2 ) hero . moveU…" at bounding box center [829, 323] width 329 height 364
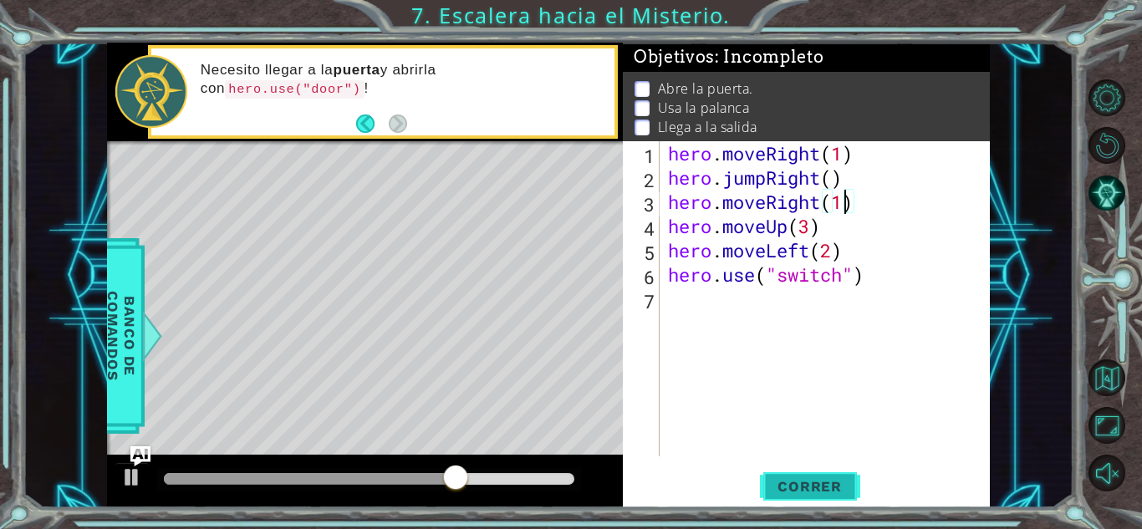
click at [795, 481] on span "Correr" at bounding box center [810, 486] width 98 height 17
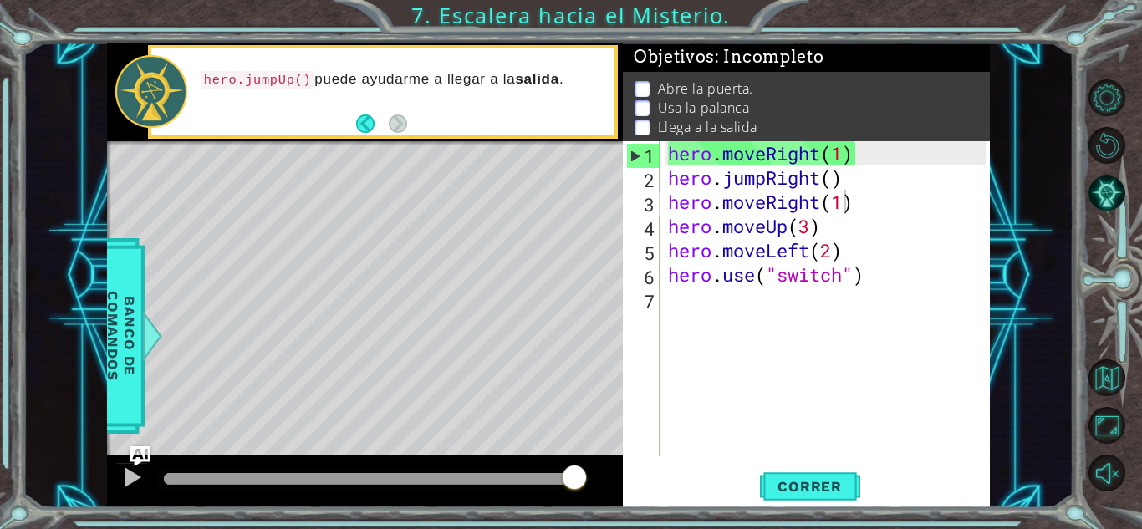
drag, startPoint x: 586, startPoint y: 462, endPoint x: 535, endPoint y: 462, distance: 51.0
click at [535, 462] on div at bounding box center [365, 482] width 516 height 54
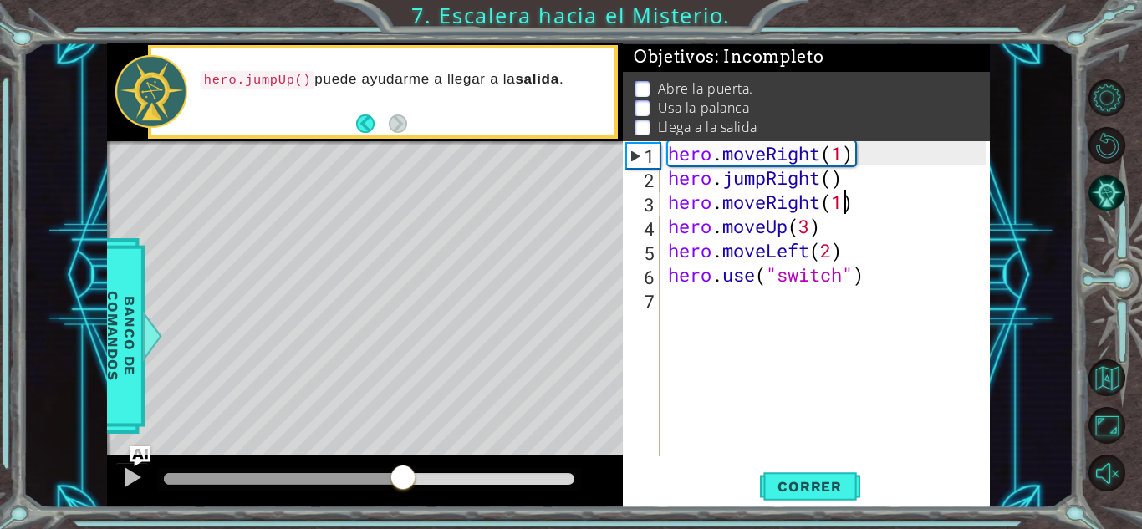
drag, startPoint x: 566, startPoint y: 478, endPoint x: 401, endPoint y: 473, distance: 164.8
click at [401, 473] on div at bounding box center [403, 479] width 30 height 30
click at [814, 225] on div "hero . moveRight ( 1 ) hero . jumpRight ( ) hero . moveRight ( 1 ) hero . moveU…" at bounding box center [829, 323] width 329 height 364
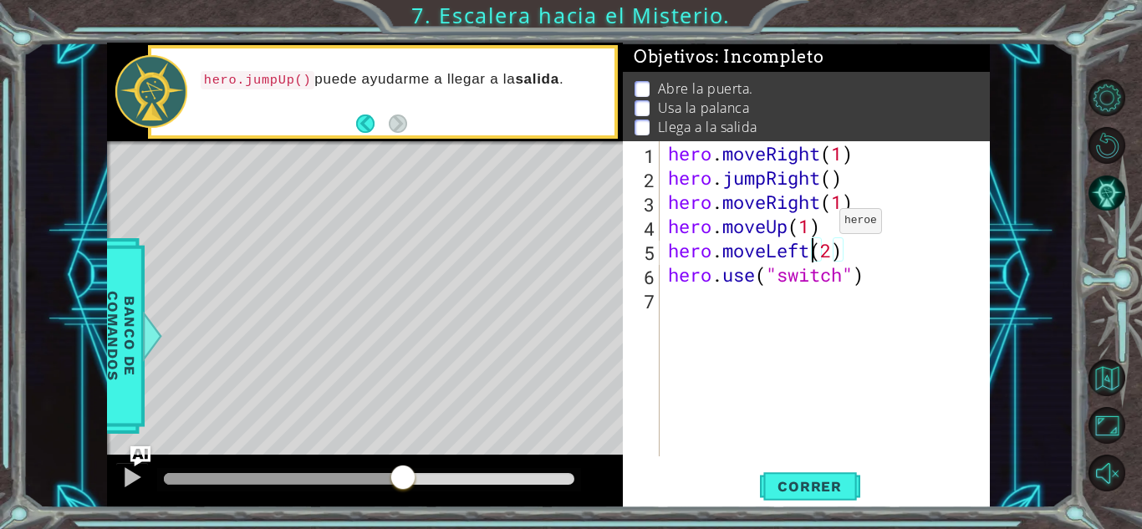
type textarea "hero.moveUp(1)"
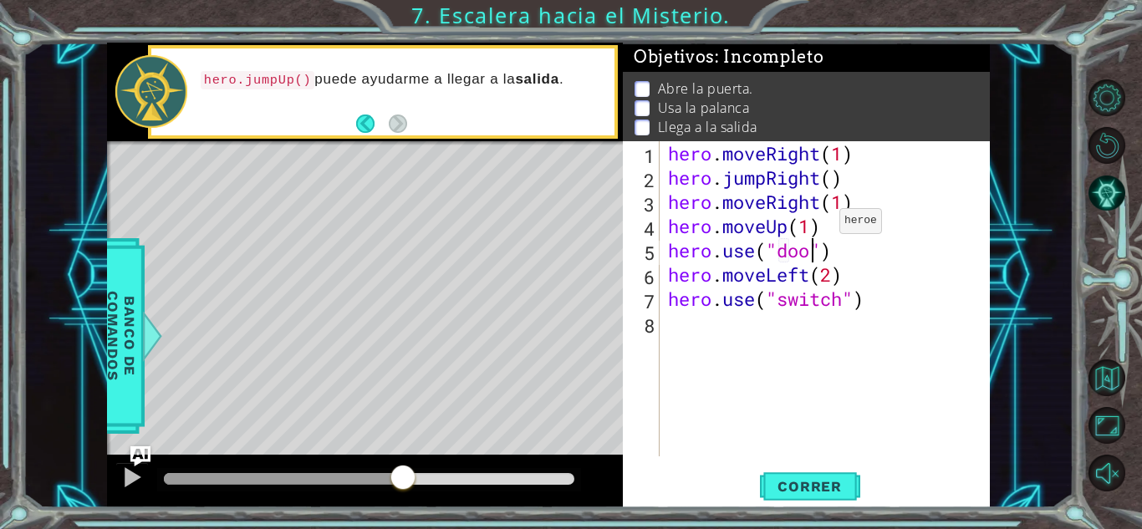
scroll to position [0, 7]
click at [852, 272] on div "hero . moveRight ( 1 ) hero . jumpRight ( ) hero . moveRight ( 1 ) hero . moveU…" at bounding box center [829, 323] width 329 height 364
click at [850, 252] on div "hero . moveRight ( 1 ) hero . jumpRight ( ) hero . moveRight ( 1 ) hero . moveU…" at bounding box center [829, 323] width 329 height 364
type textarea "hero.use("door")"
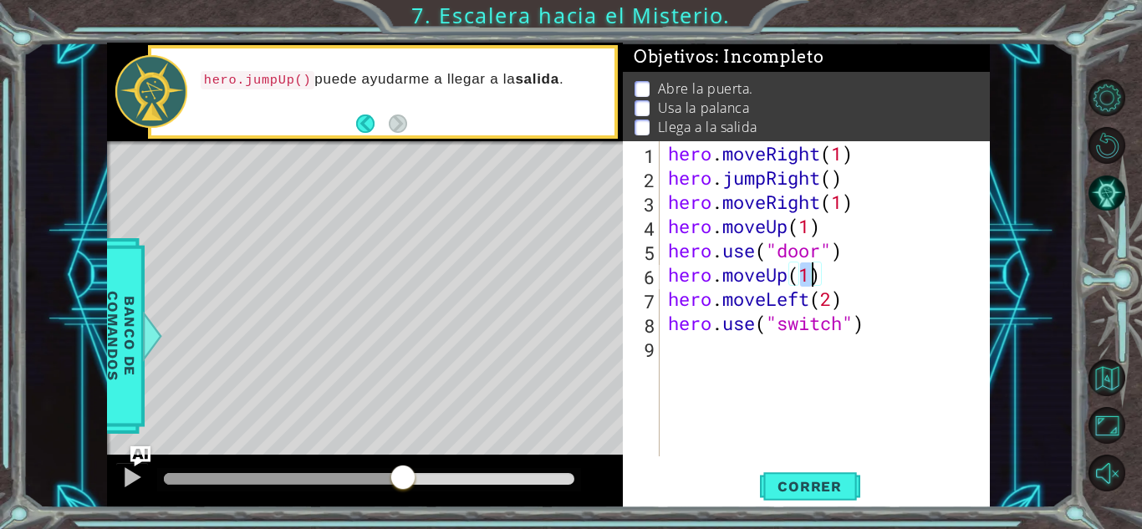
scroll to position [0, 6]
click at [791, 475] on button "Correr" at bounding box center [810, 486] width 100 height 37
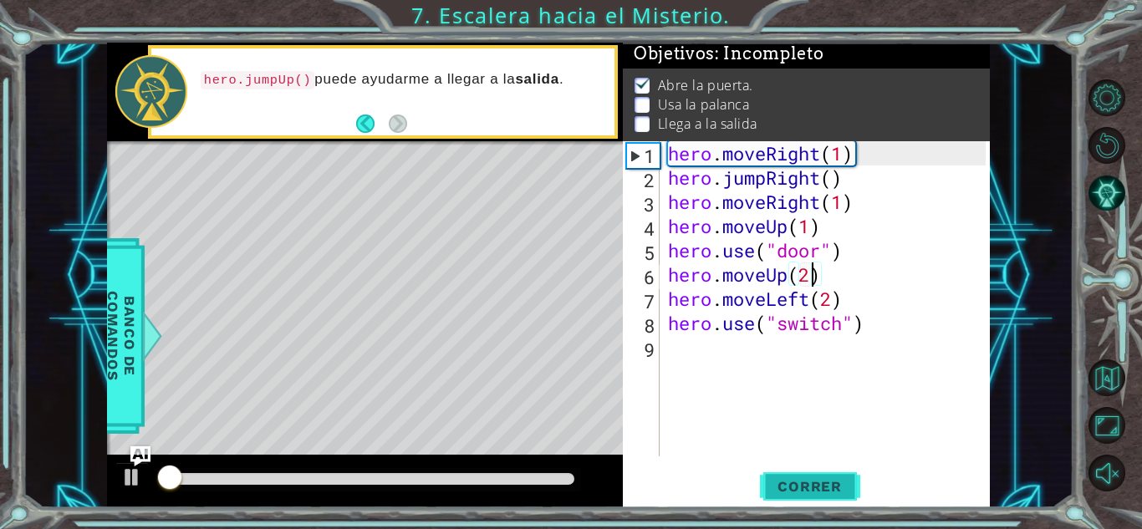
scroll to position [13, 0]
click at [845, 329] on div "hero . moveRight ( 1 ) hero . jumpRight ( ) hero . moveRight ( 1 ) hero . moveU…" at bounding box center [829, 323] width 329 height 364
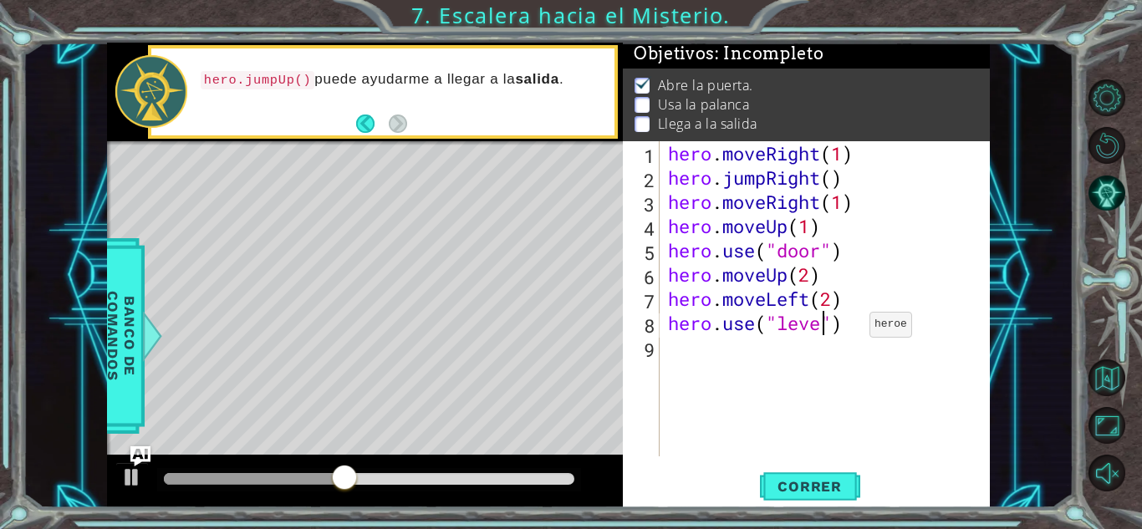
scroll to position [0, 8]
click at [833, 299] on div "hero . moveRight ( 1 ) hero . jumpRight ( ) hero . moveRight ( 1 ) hero . moveU…" at bounding box center [829, 323] width 329 height 364
type textarea "hero.moveLeft(1)"
click at [818, 486] on span "Correr" at bounding box center [810, 486] width 98 height 17
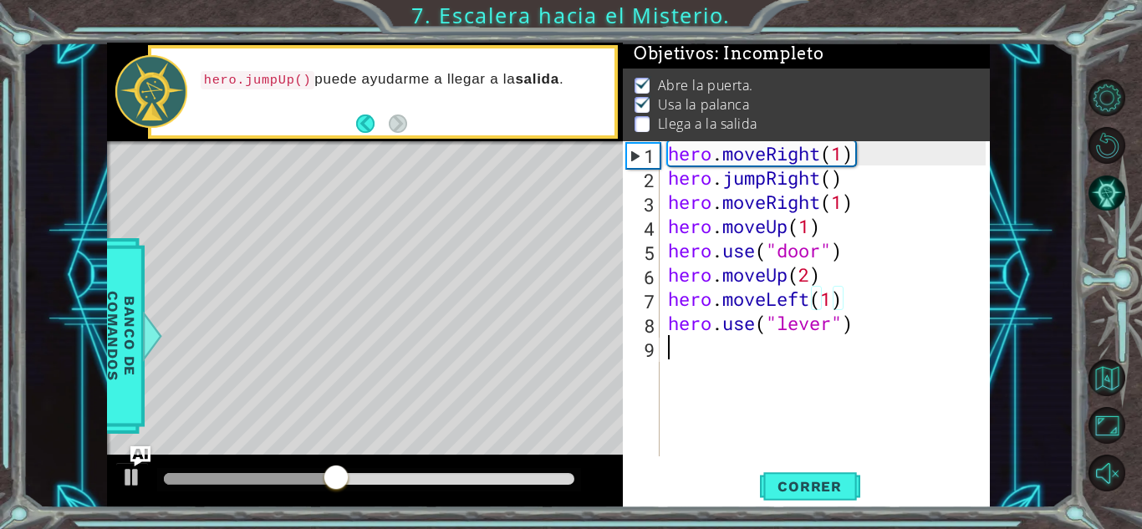
click at [674, 355] on div "hero . moveRight ( 1 ) hero . jumpRight ( ) hero . moveRight ( 1 ) hero . moveU…" at bounding box center [829, 323] width 329 height 364
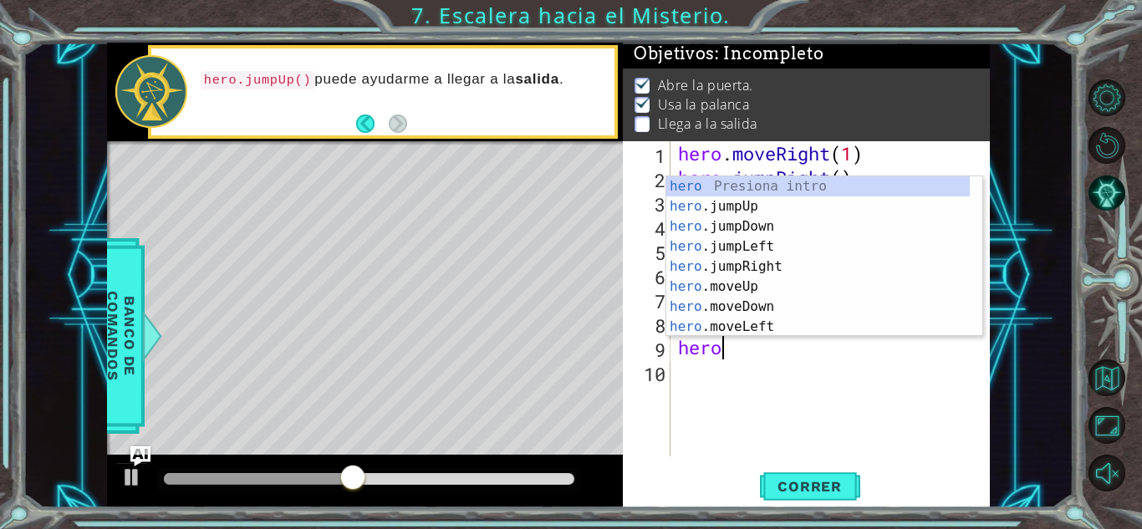
scroll to position [0, 1]
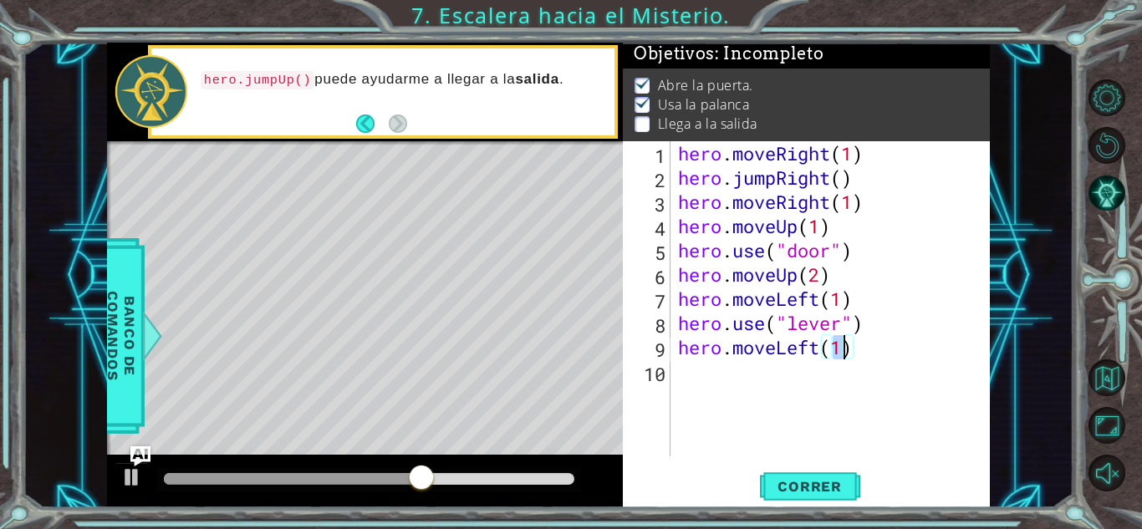
type textarea "hero.moveLeft(2)"
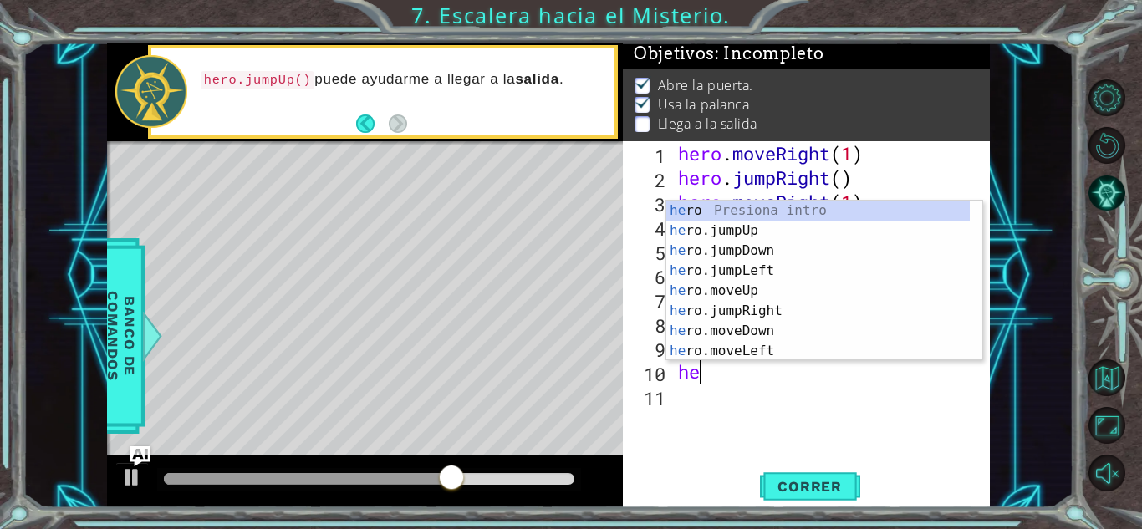
type textarea "her"
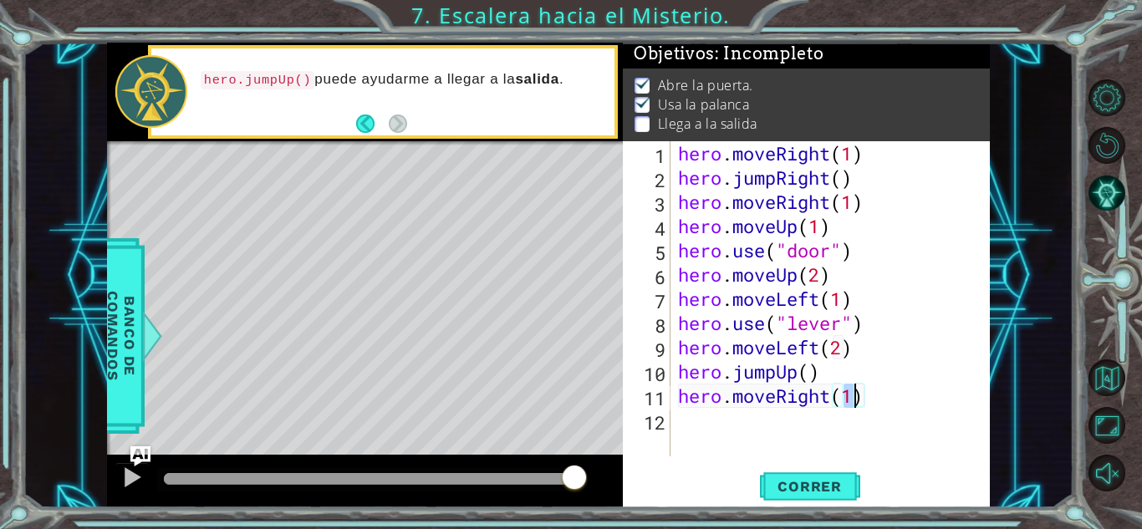
scroll to position [0, 8]
type textarea "hero.moveRight(2)"
click at [819, 492] on span "Correr" at bounding box center [810, 486] width 98 height 17
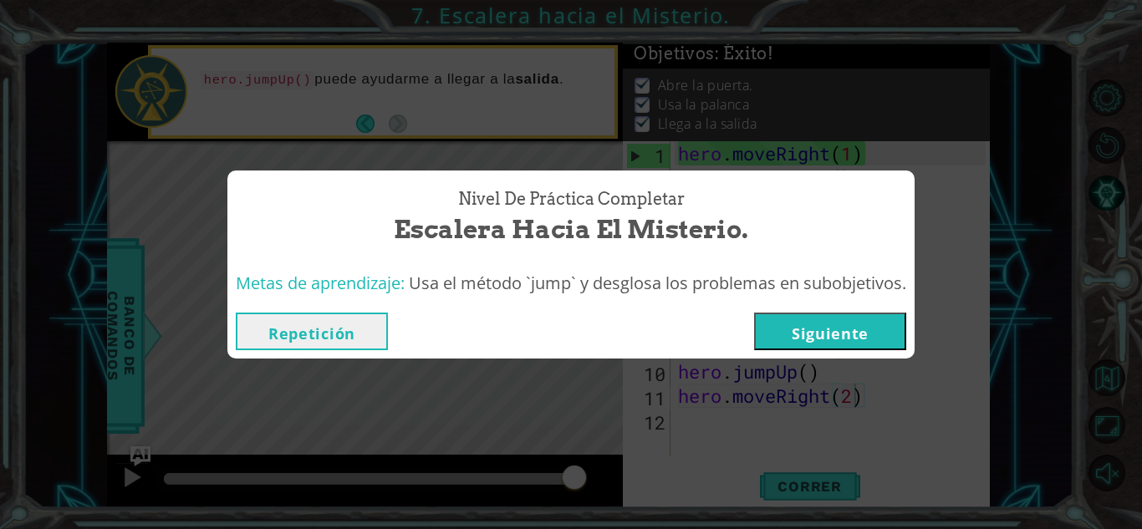
click at [870, 334] on button "Siguiente" at bounding box center [830, 332] width 152 height 38
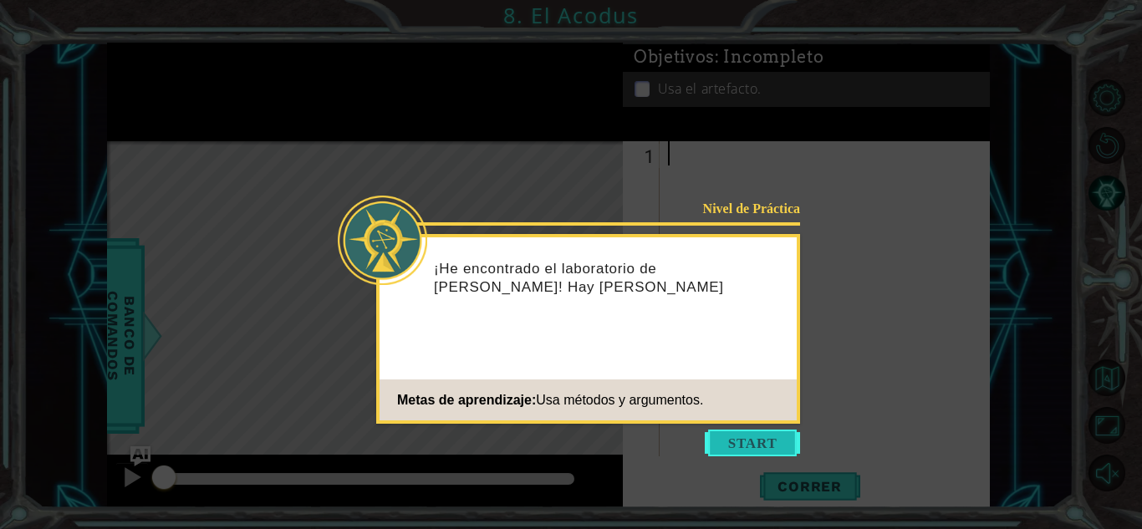
click at [758, 447] on button "Start" at bounding box center [752, 443] width 95 height 27
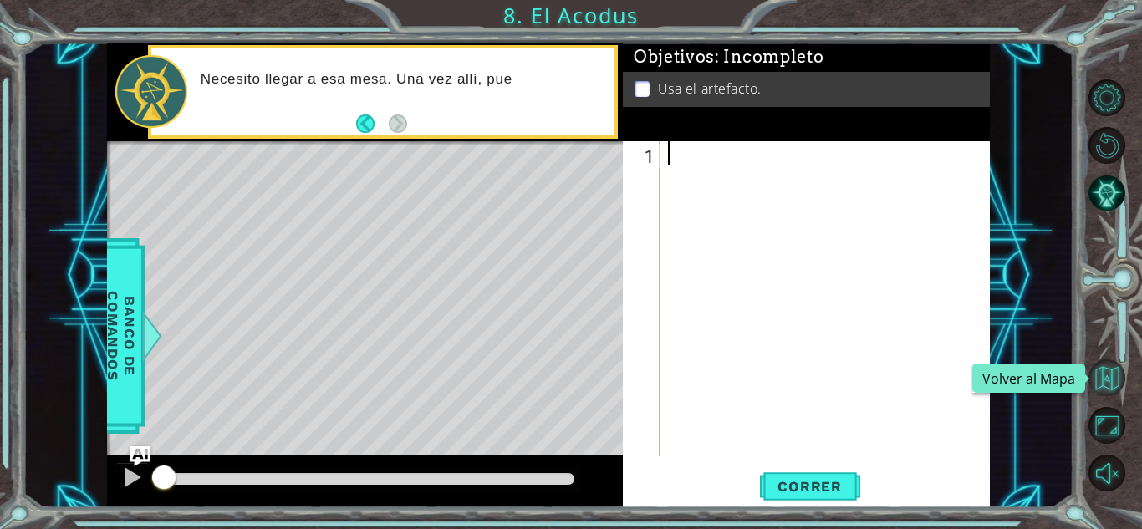
click at [1111, 380] on button "Volver al Mapa" at bounding box center [1107, 378] width 37 height 37
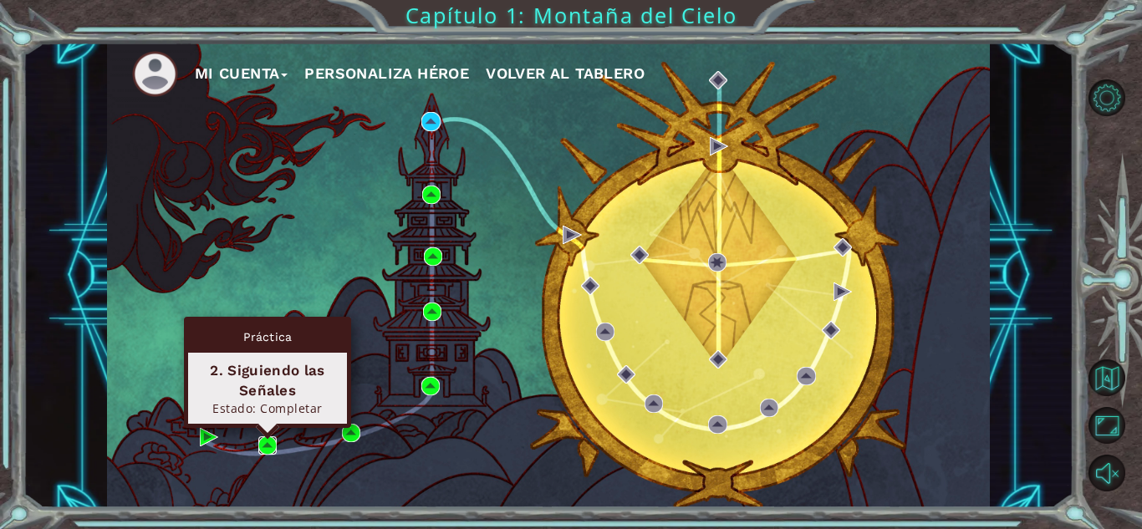
click at [263, 447] on img at bounding box center [267, 445] width 18 height 18
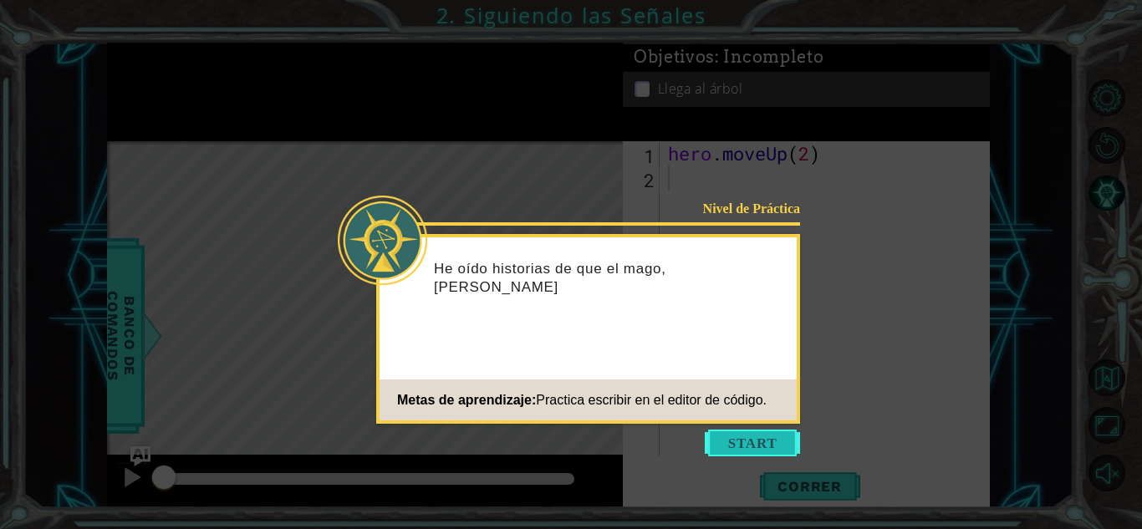
click at [761, 445] on button "Start" at bounding box center [752, 443] width 95 height 27
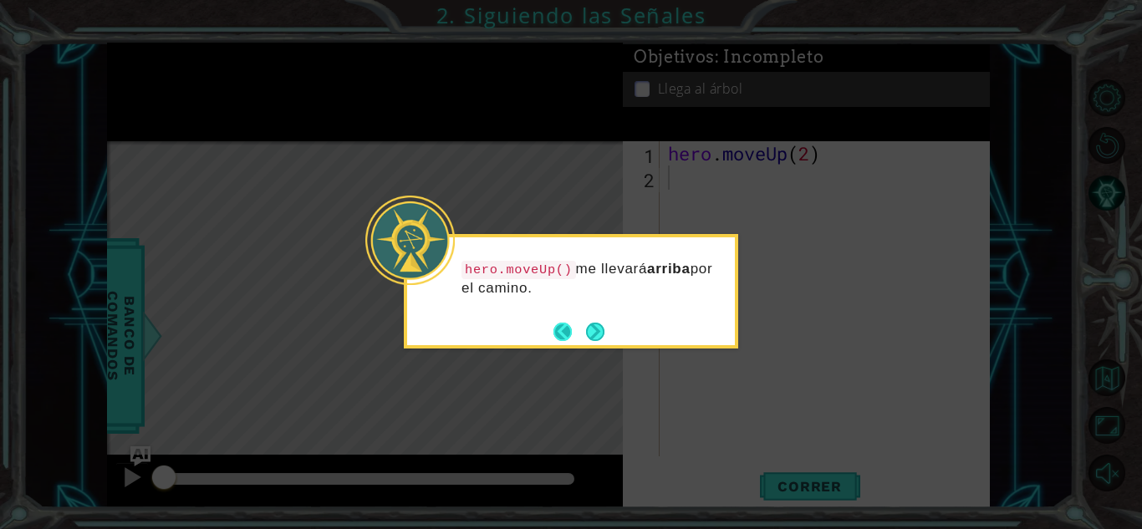
click at [568, 324] on button "Back" at bounding box center [570, 332] width 33 height 18
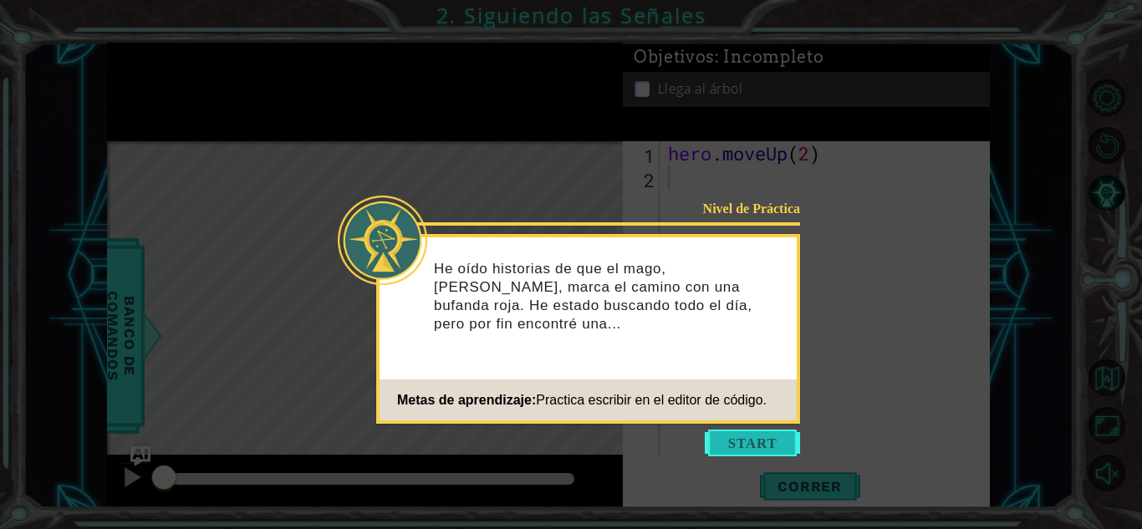
click at [762, 444] on button "Start" at bounding box center [752, 443] width 95 height 27
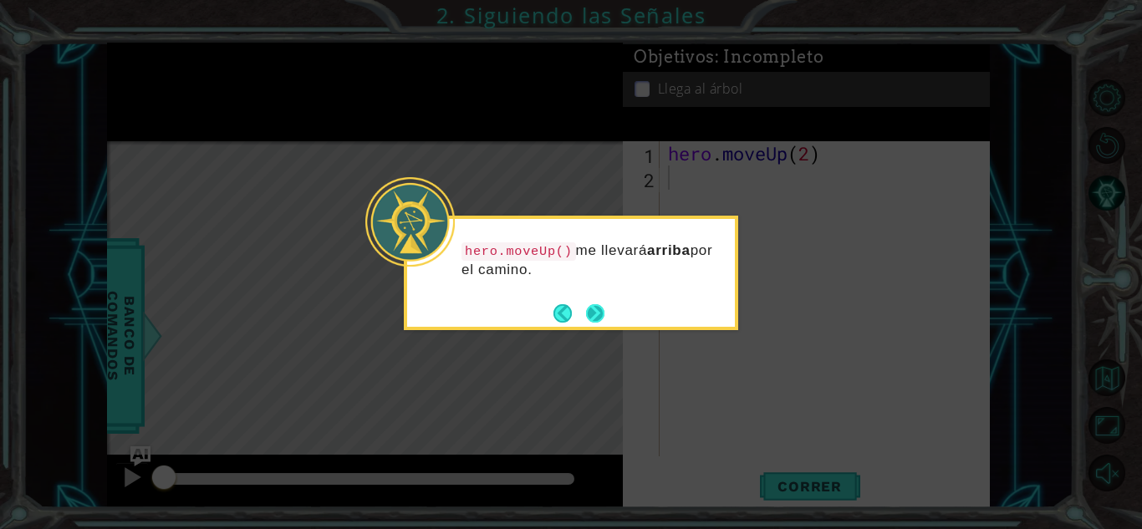
click at [601, 323] on button "Next" at bounding box center [595, 313] width 18 height 18
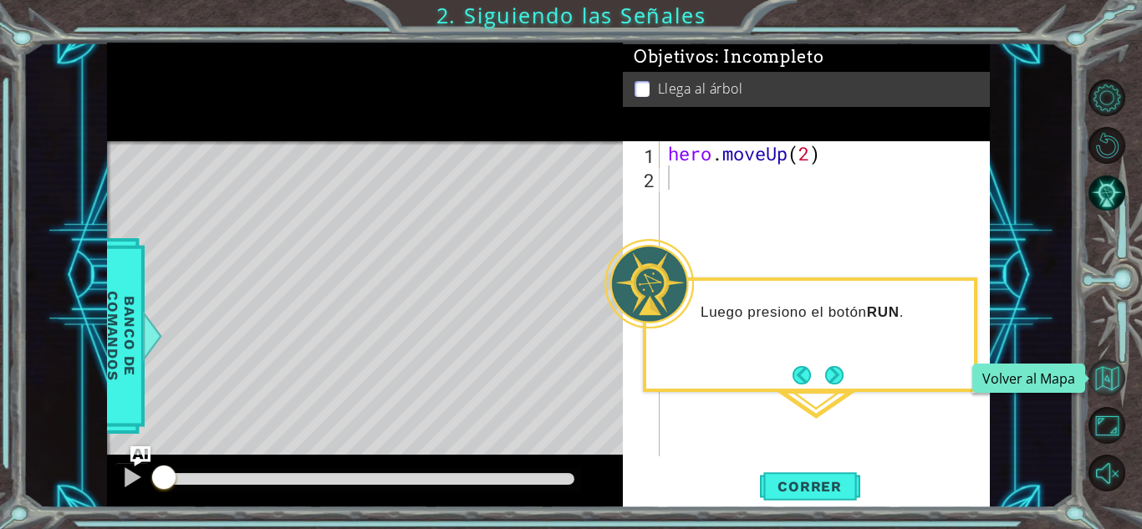
click at [1102, 385] on button "Volver al Mapa" at bounding box center [1107, 378] width 37 height 37
